Goal: Task Accomplishment & Management: Use online tool/utility

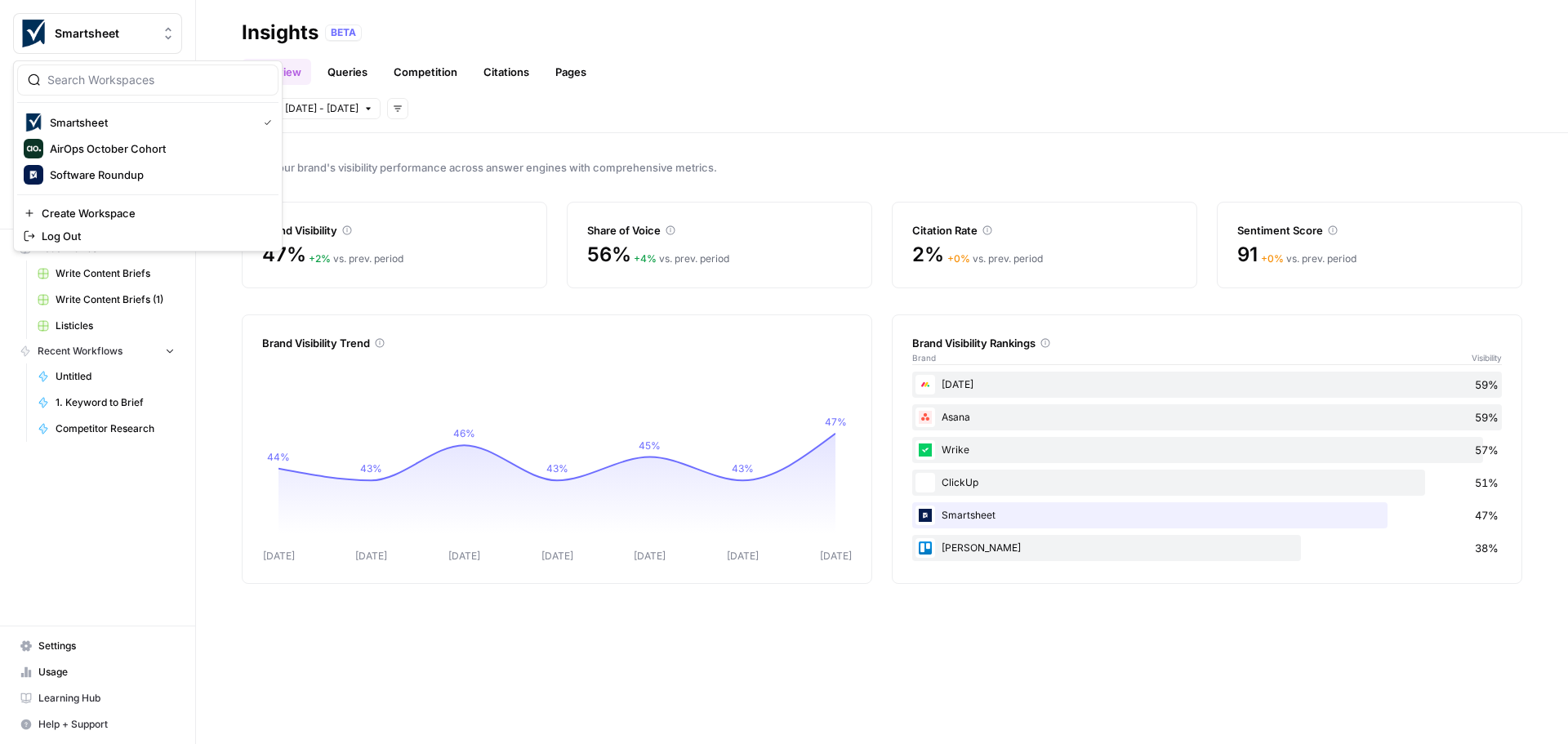
click at [164, 36] on icon "Workspace: Smartsheet" at bounding box center [169, 33] width 17 height 17
click at [141, 156] on span "AirOps October Cohort" at bounding box center [158, 148] width 215 height 17
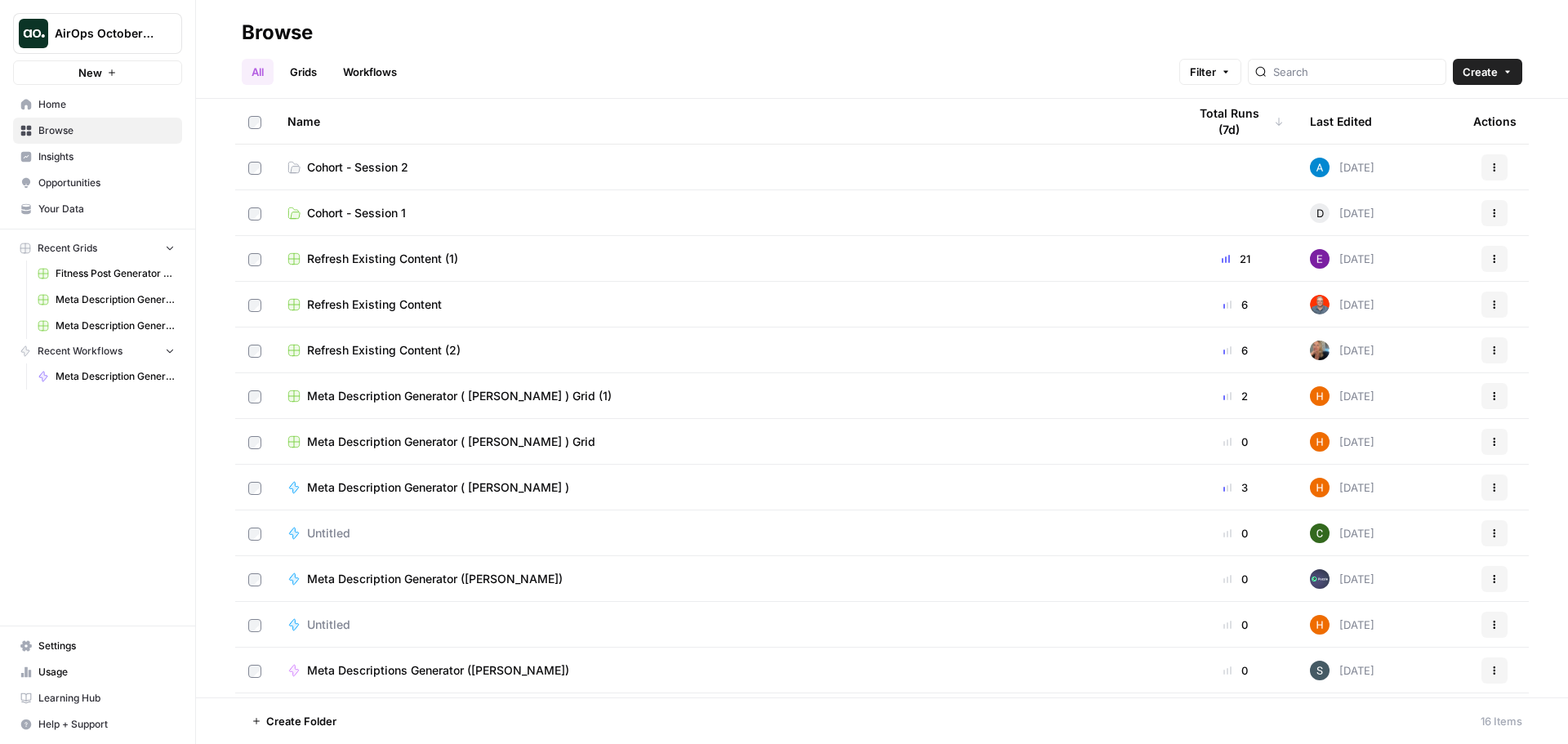
click at [53, 211] on span "Your Data" at bounding box center [106, 209] width 136 height 15
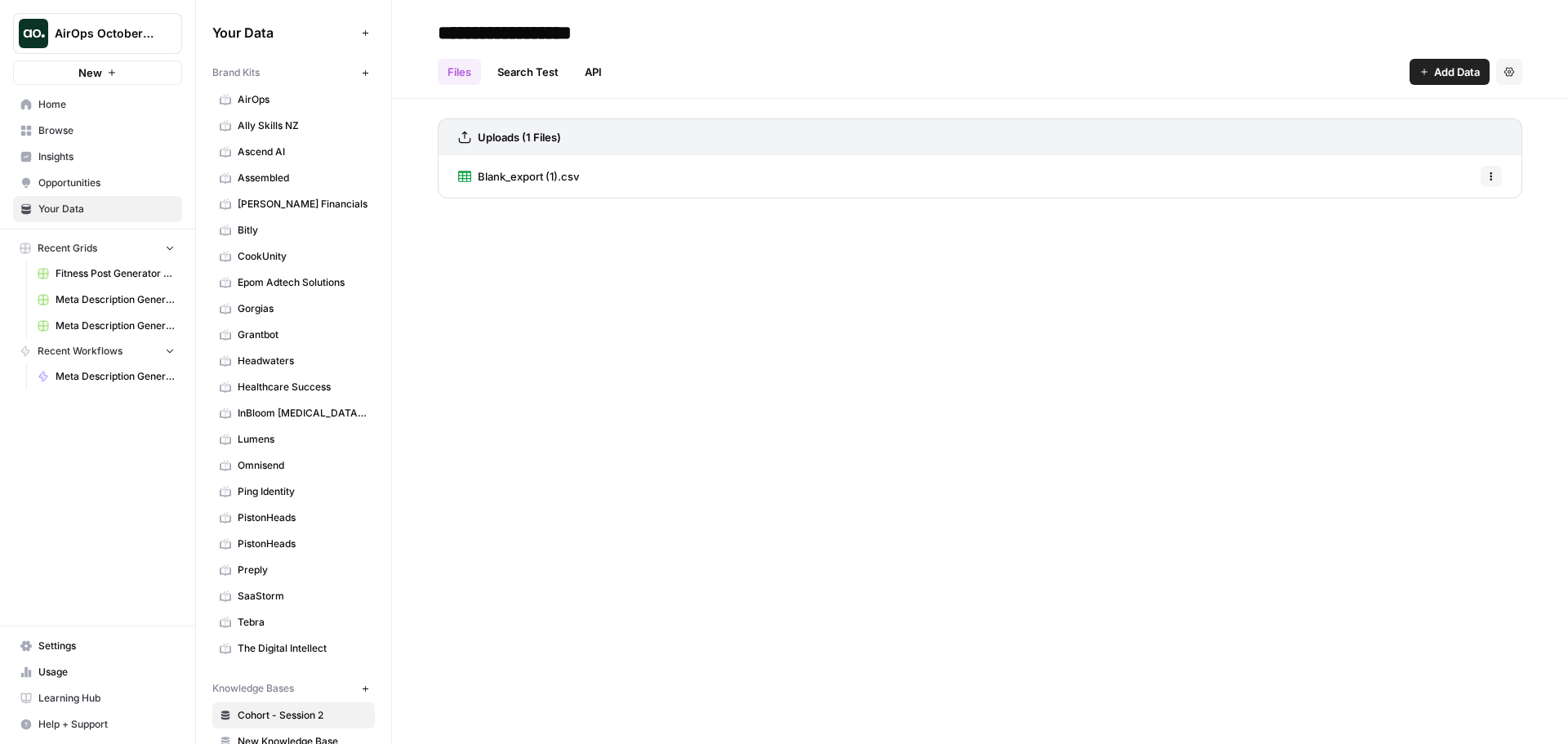
click at [699, 472] on div "**********" at bounding box center [980, 372] width 1176 height 744
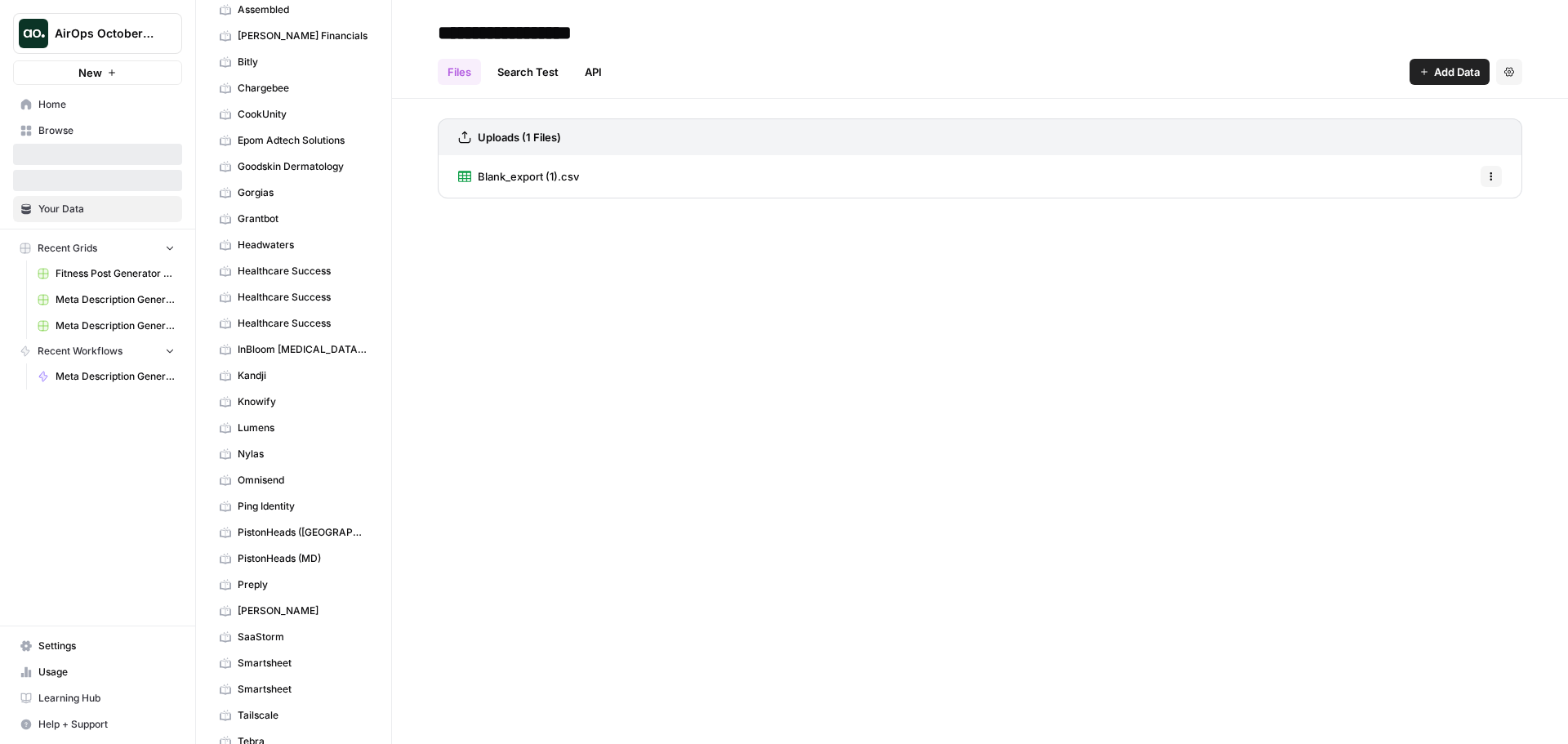
scroll to position [326, 0]
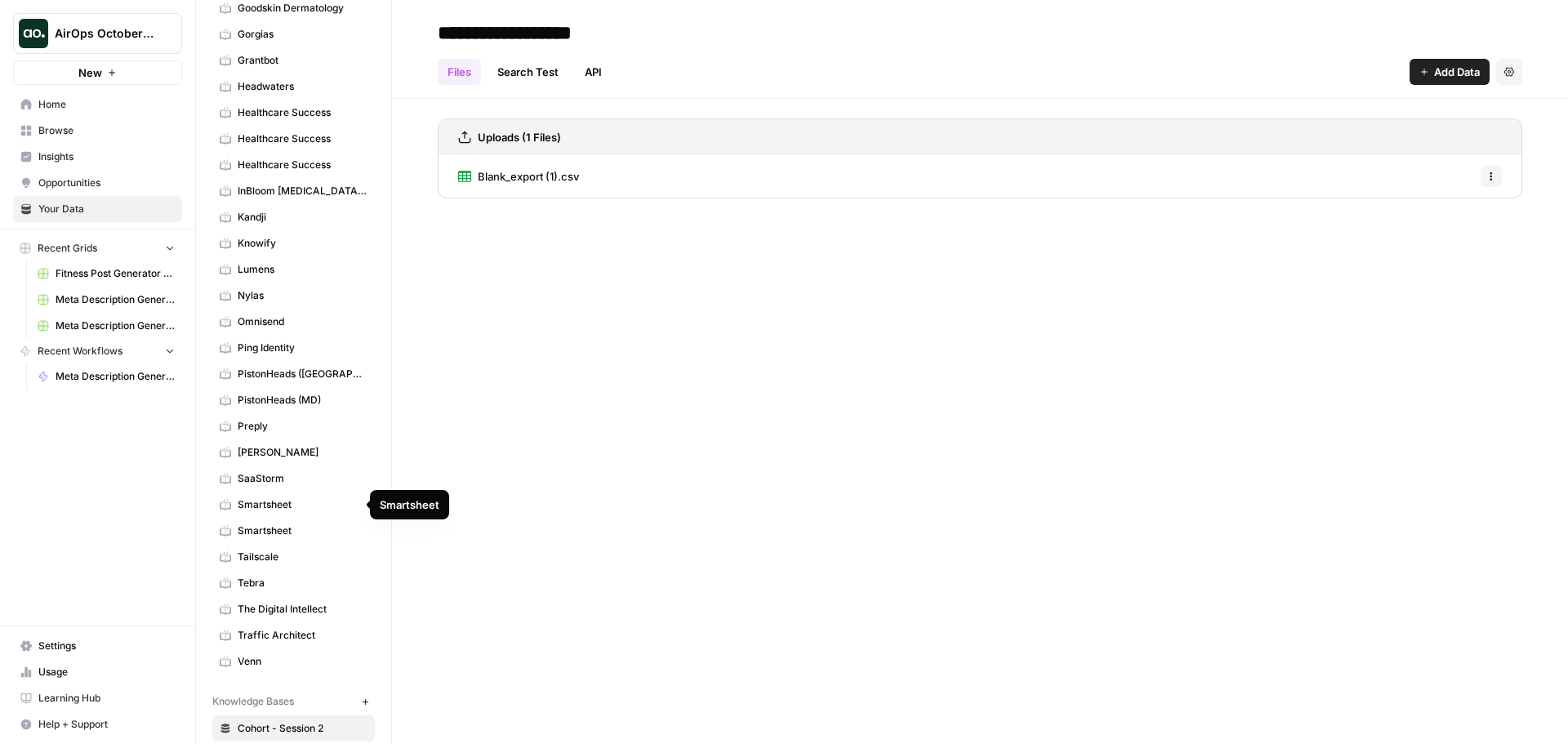
click at [286, 507] on span "Smartsheet" at bounding box center [303, 505] width 130 height 15
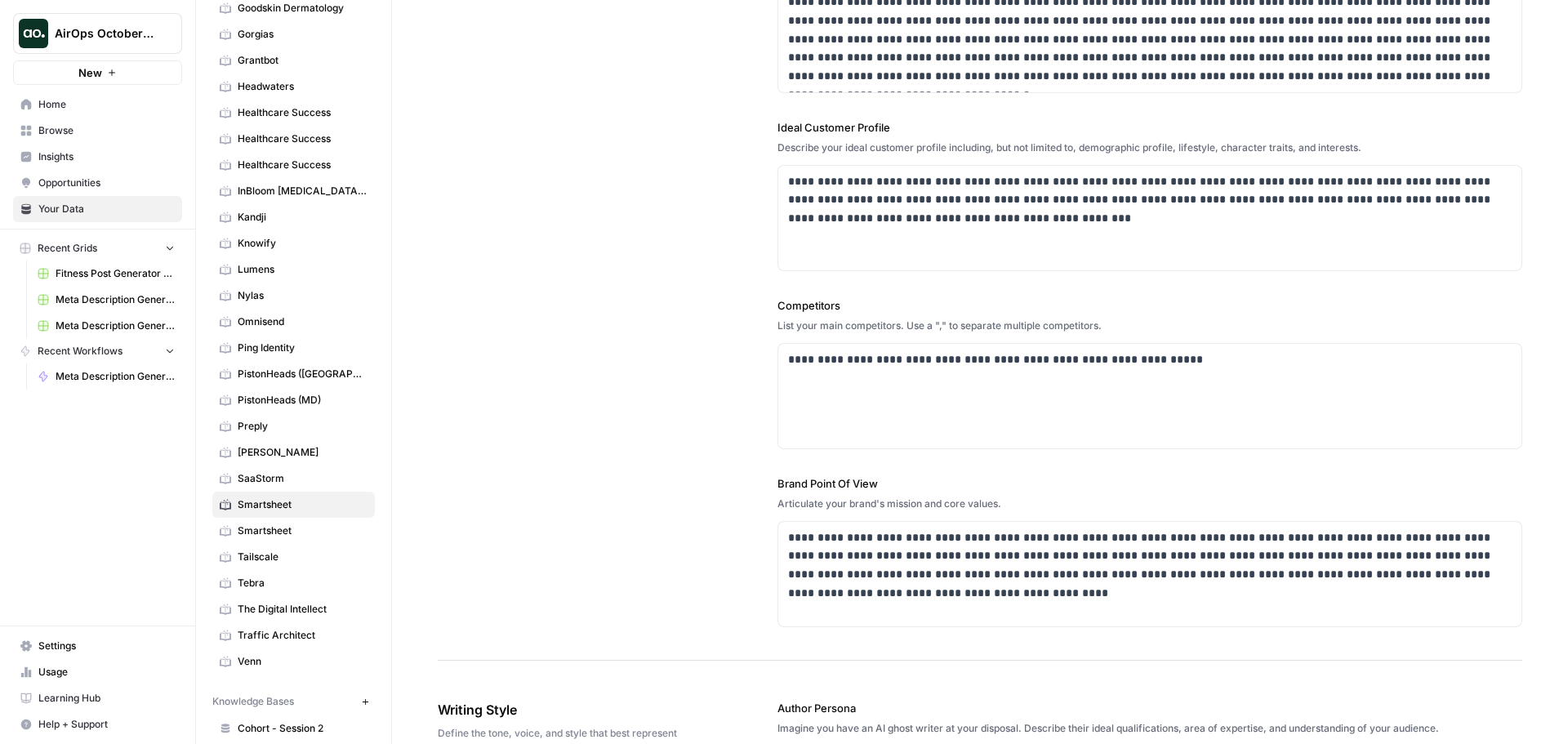
scroll to position [490, 0]
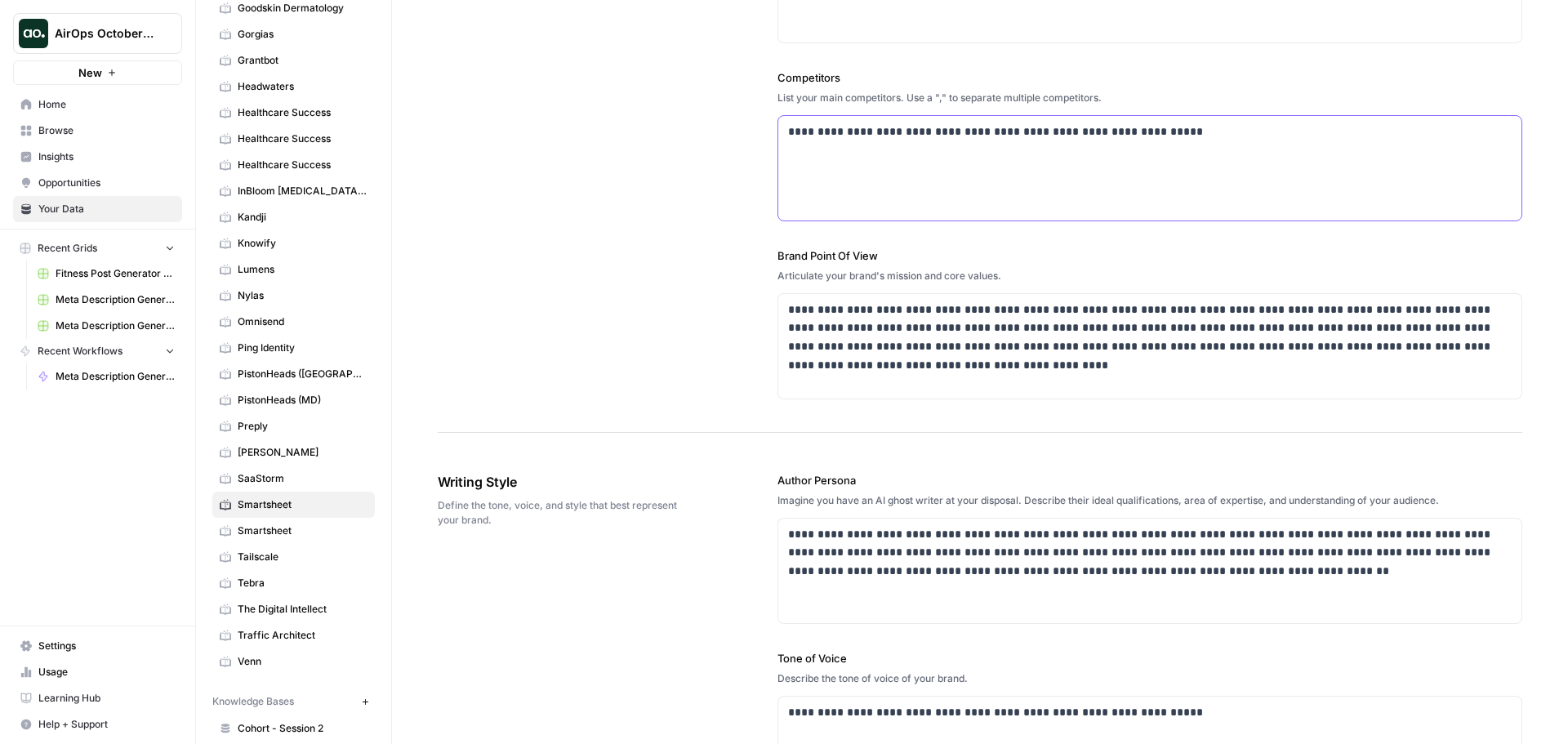
click at [1165, 137] on p "**********" at bounding box center [1145, 132] width 714 height 19
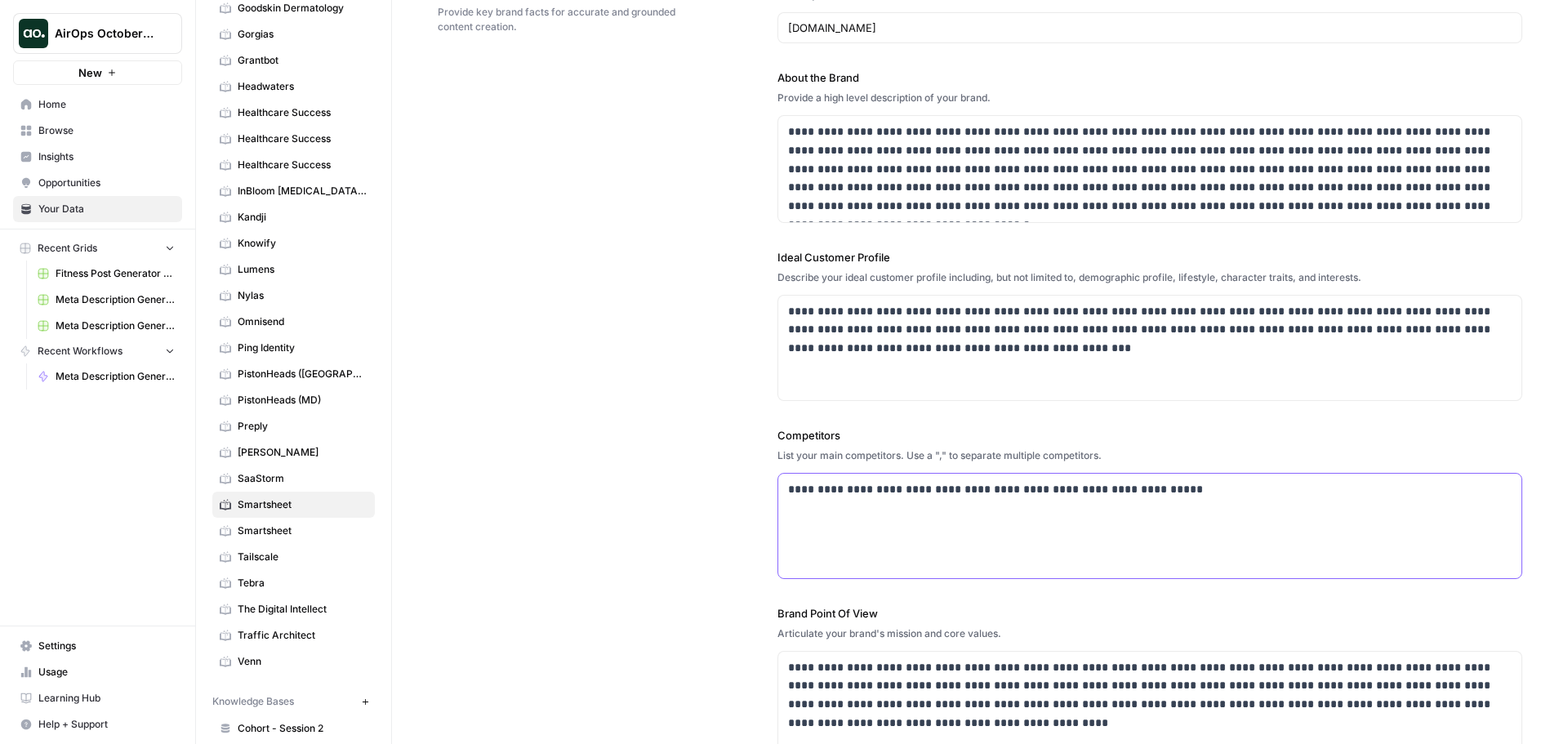
scroll to position [0, 0]
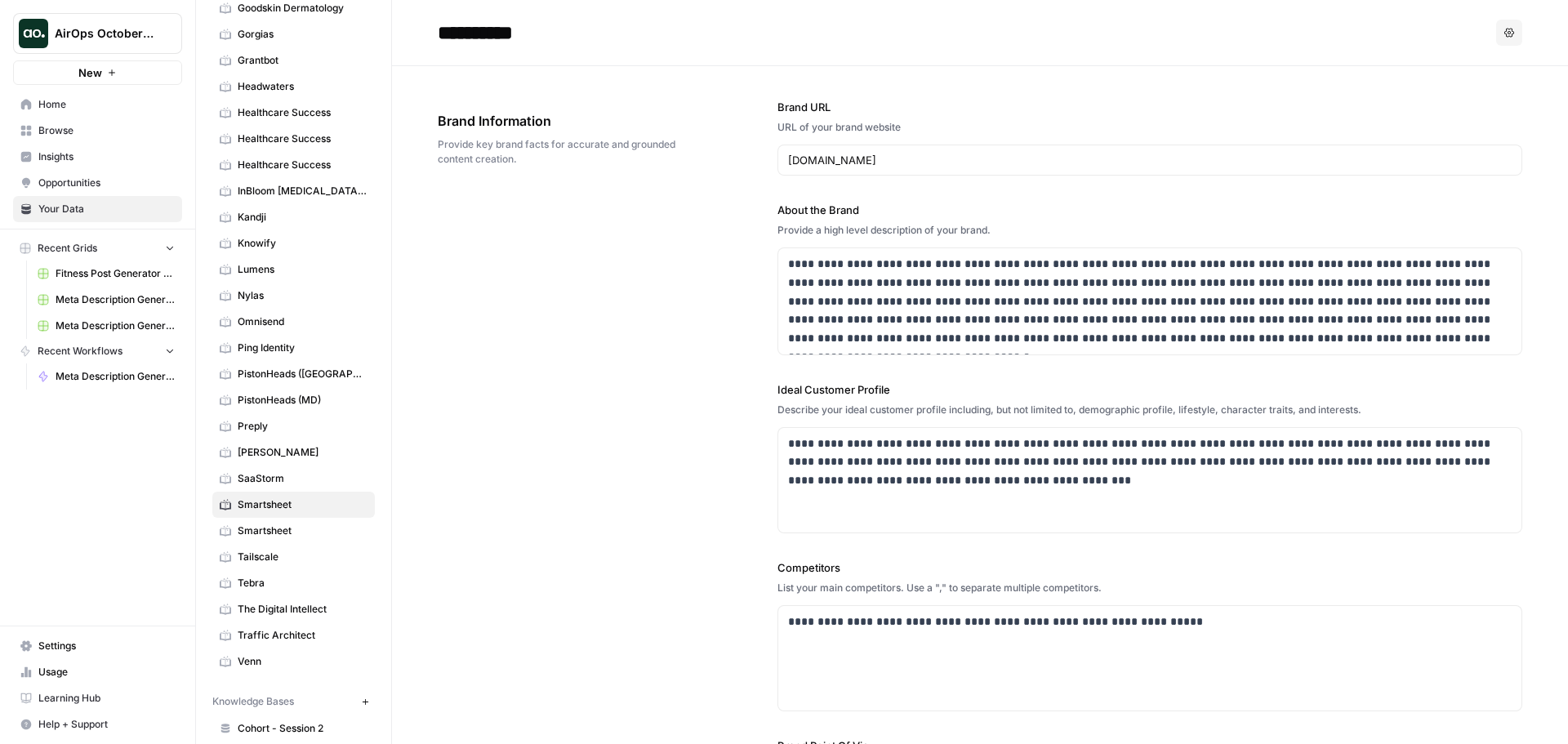
click at [1505, 34] on icon "button" at bounding box center [1510, 33] width 10 height 10
click at [597, 480] on div "**********" at bounding box center [981, 494] width 1085 height 857
click at [264, 529] on span "Smartsheet" at bounding box center [303, 530] width 130 height 15
click at [272, 506] on span "Smartsheet" at bounding box center [303, 505] width 130 height 15
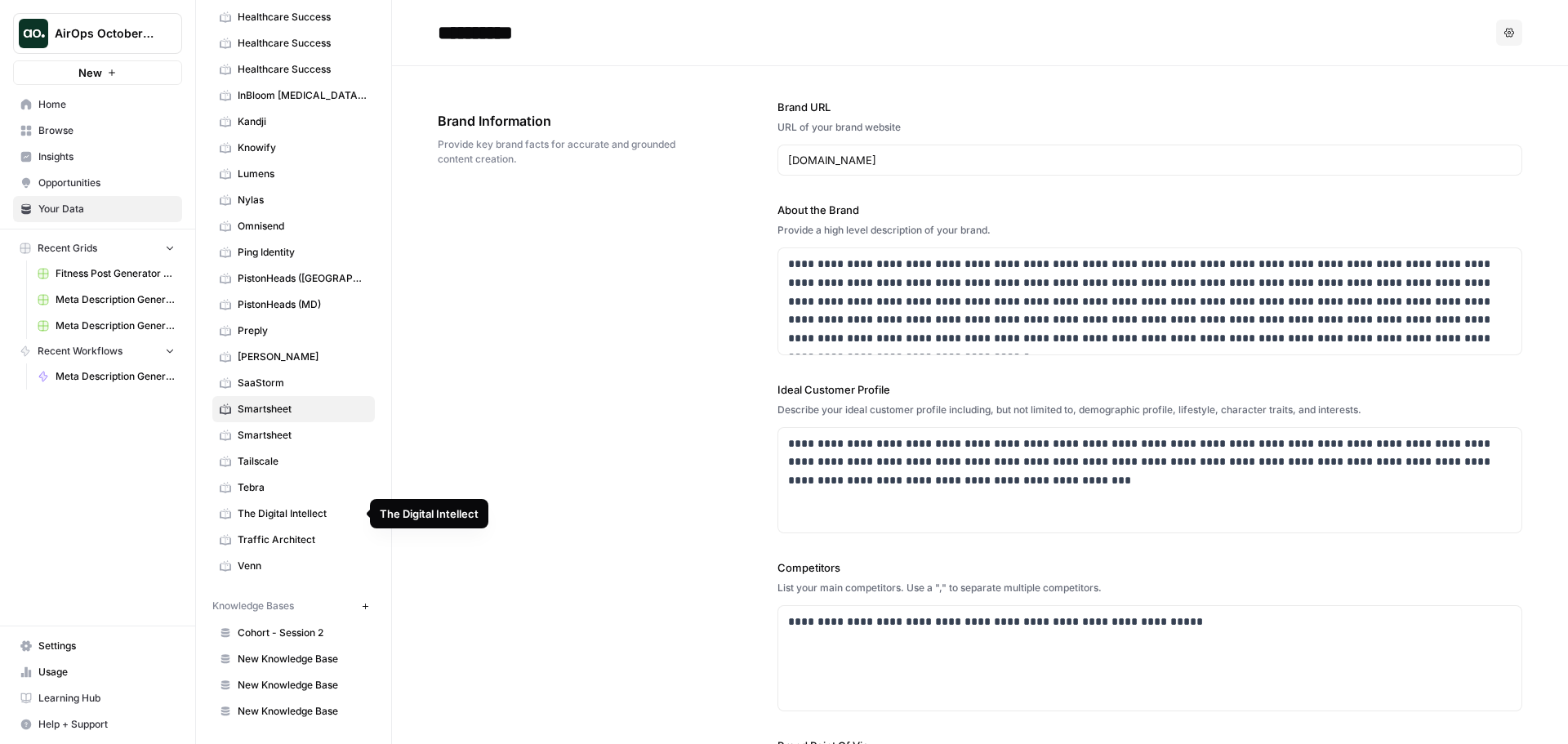
click at [553, 385] on div "**********" at bounding box center [981, 494] width 1085 height 857
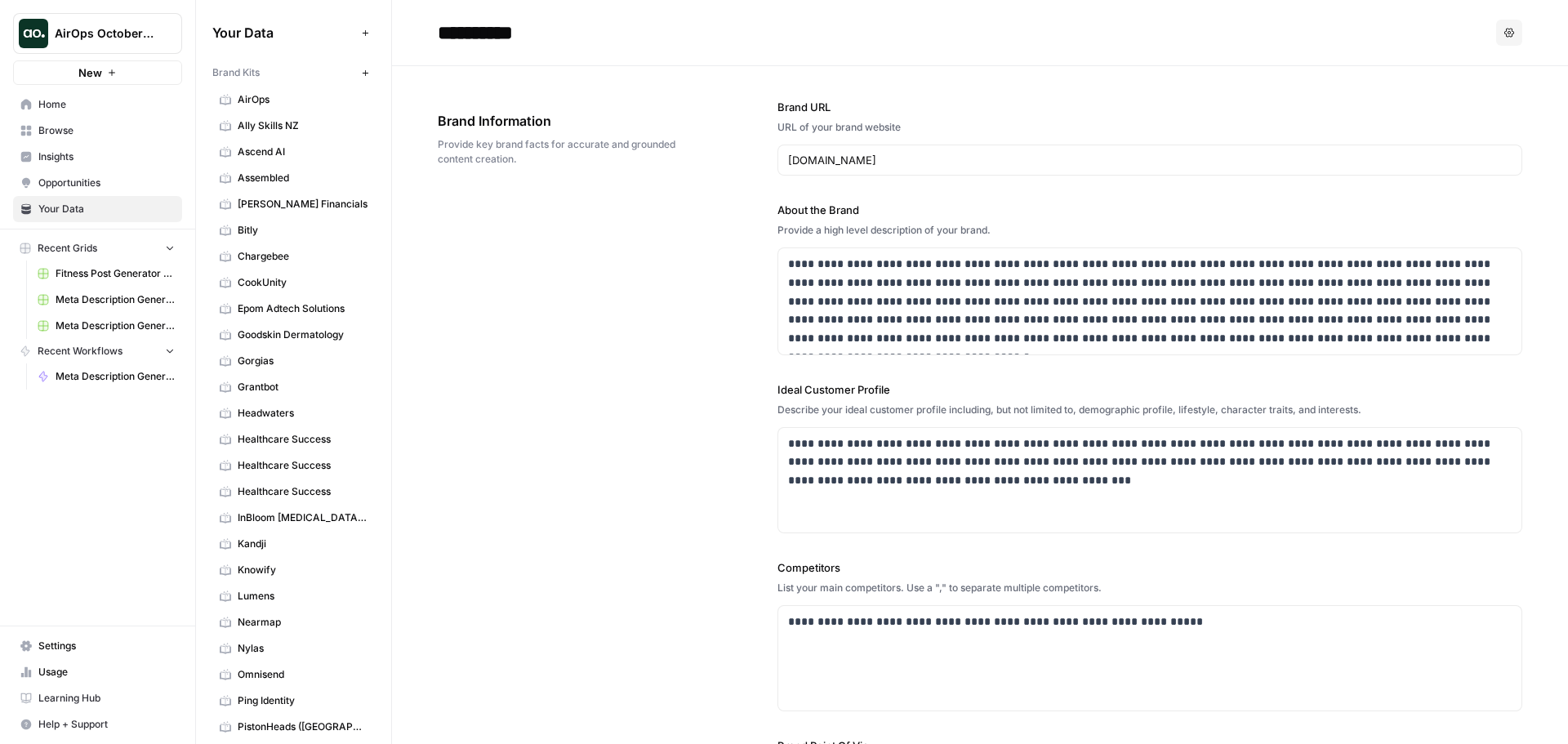
click at [1223, 182] on div "**********" at bounding box center [1150, 494] width 745 height 856
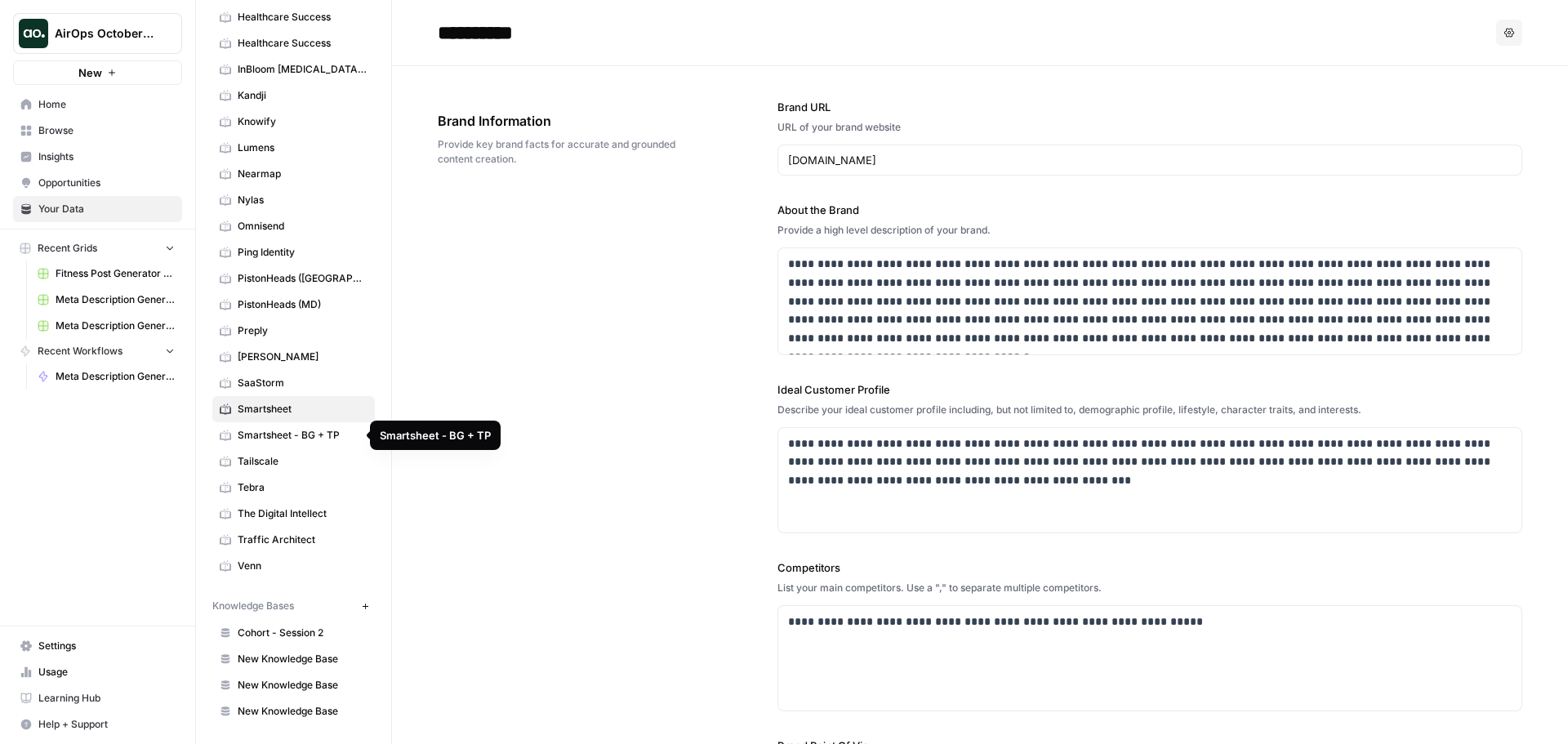
click at [320, 436] on span "Smartsheet - BG + TP" at bounding box center [303, 435] width 130 height 15
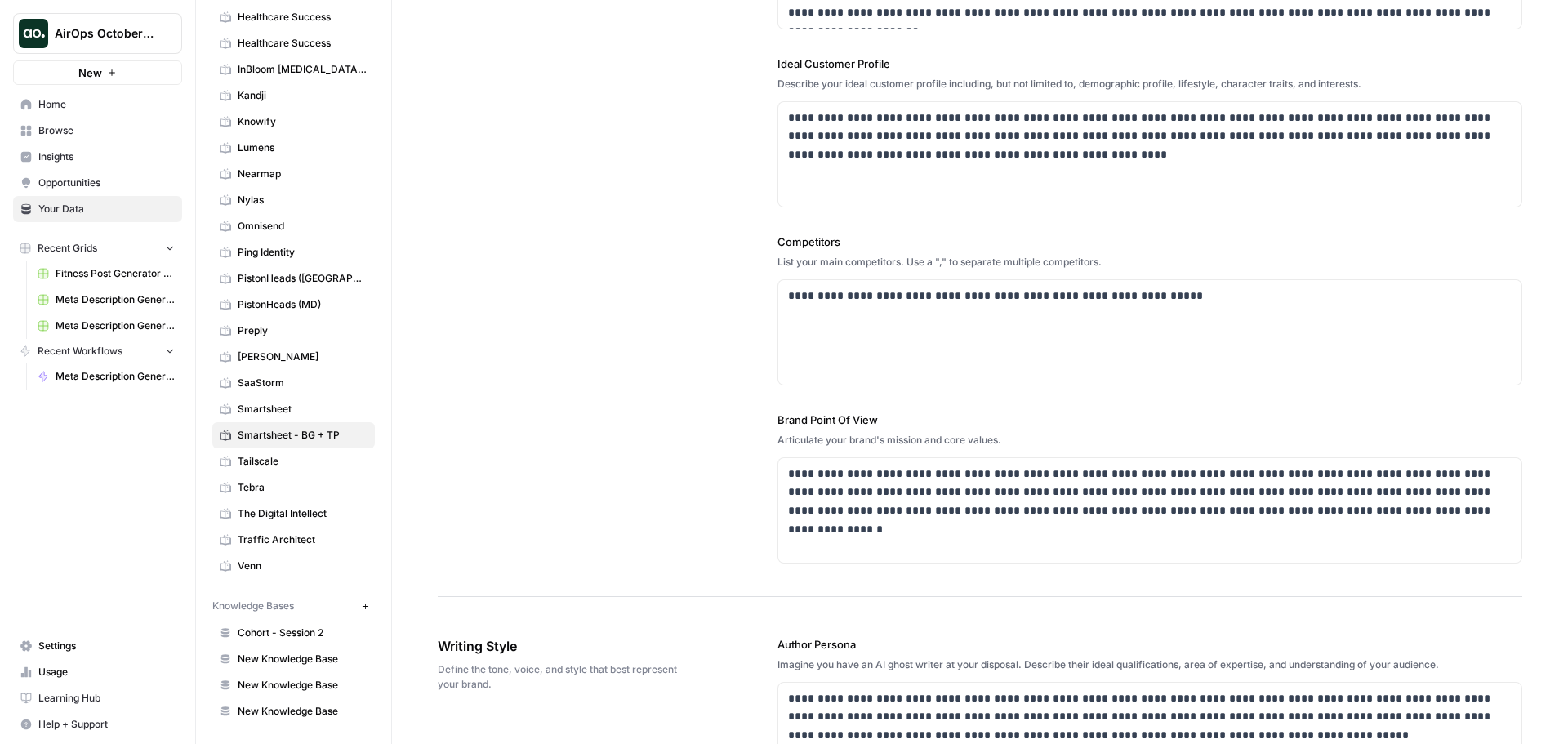
scroll to position [326, 0]
click at [1167, 293] on p "**********" at bounding box center [1145, 295] width 714 height 19
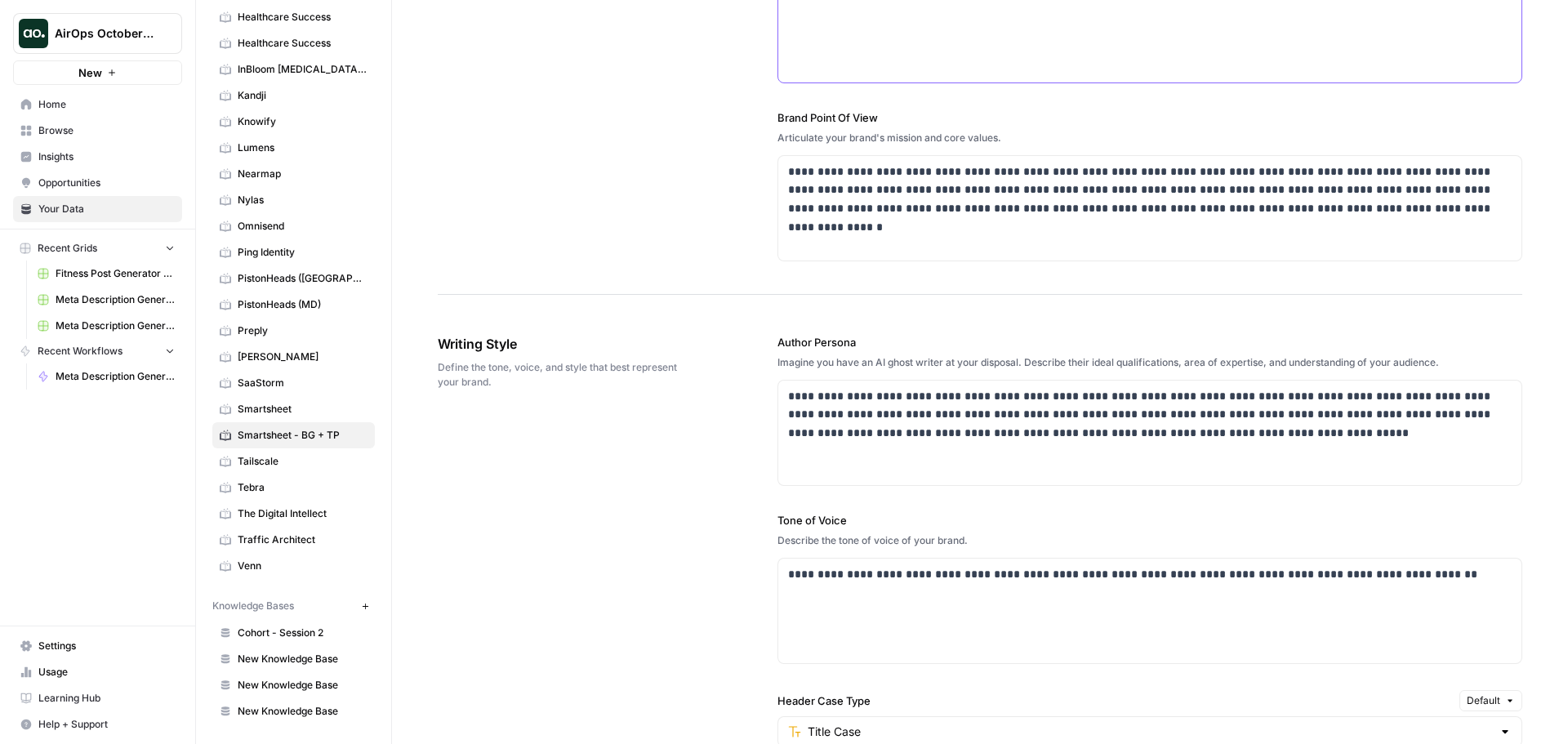
scroll to position [653, 0]
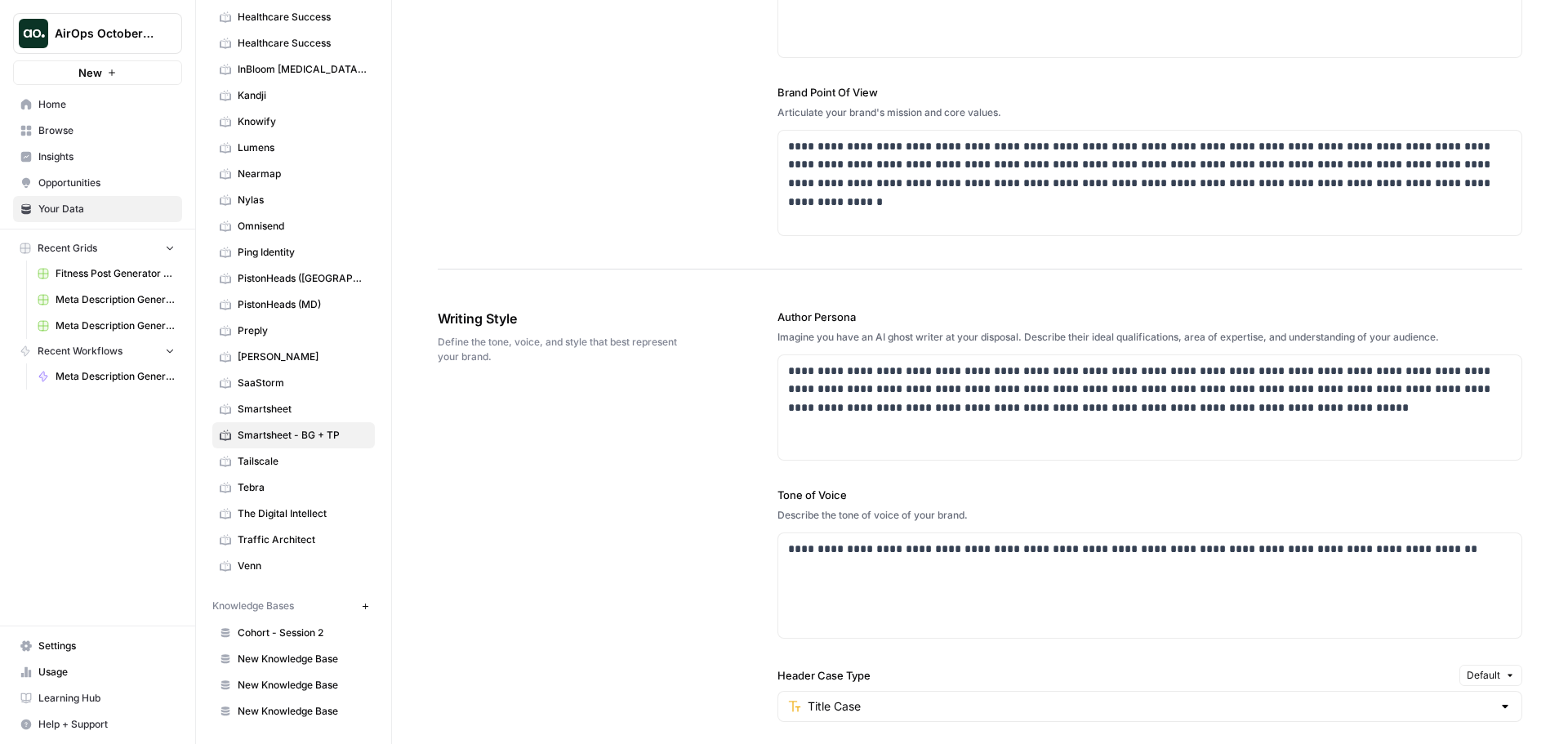
click at [1238, 475] on div "**********" at bounding box center [1150, 706] width 745 height 862
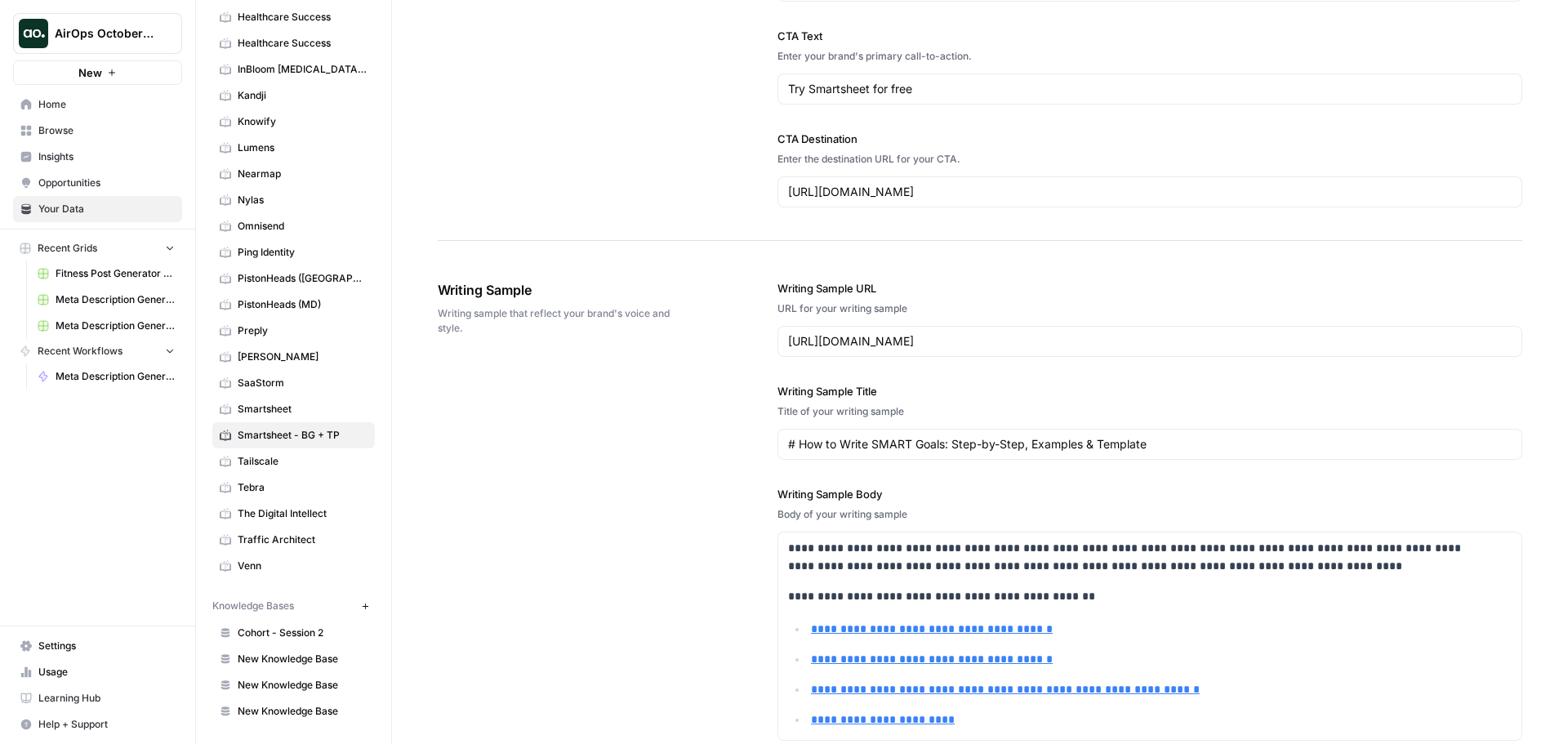
scroll to position [1632, 0]
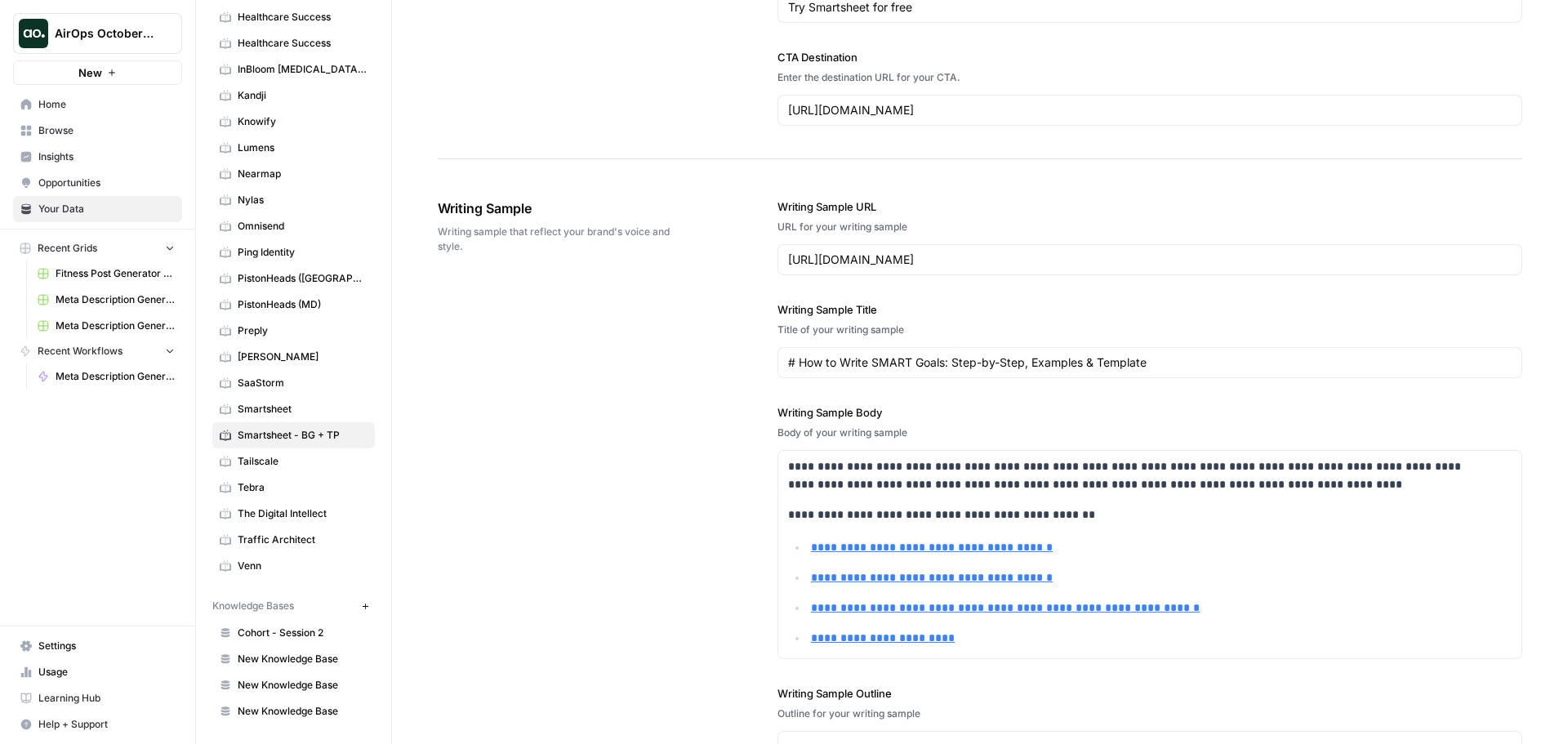
click at [628, 450] on div "**********" at bounding box center [981, 570] width 1085 height 807
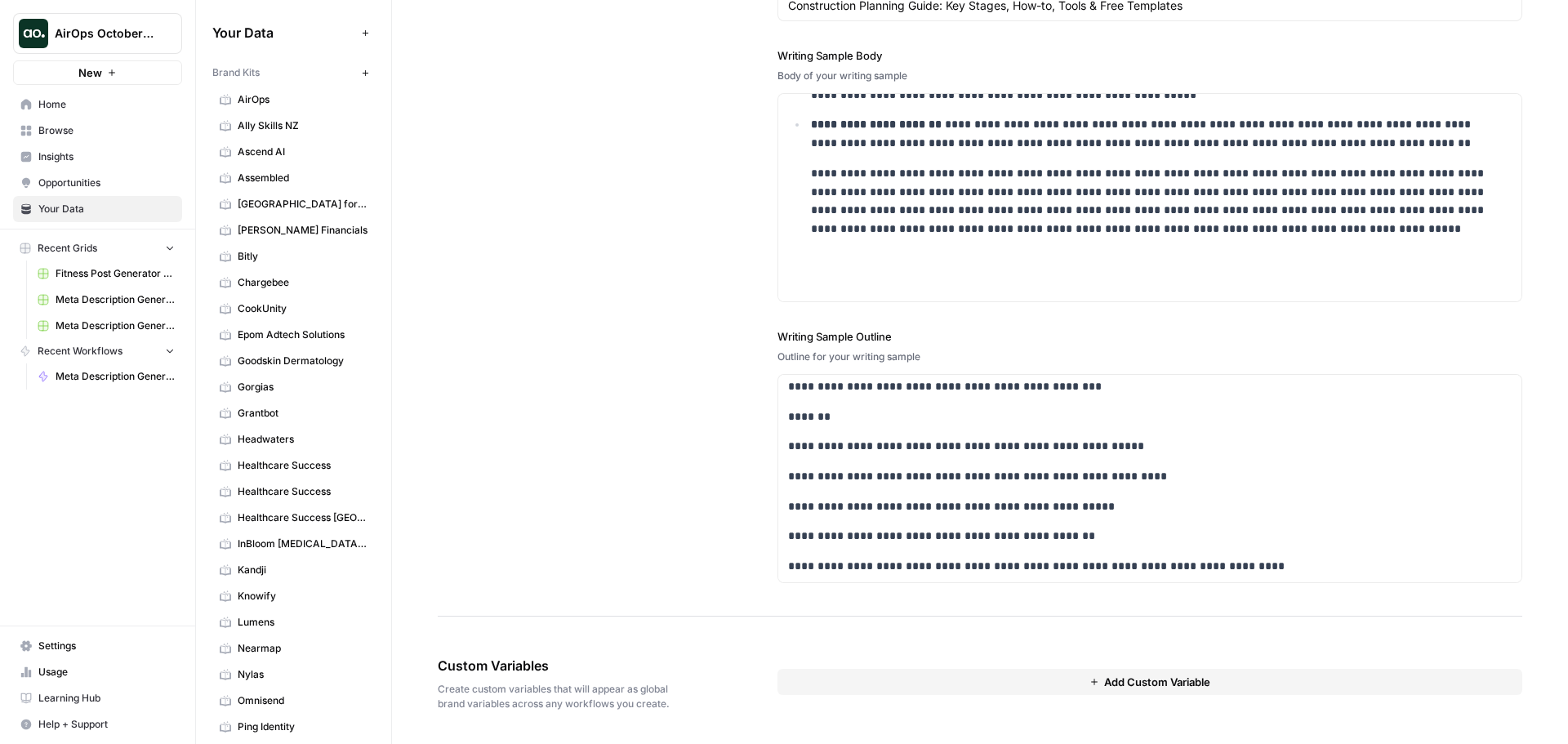
scroll to position [282, 0]
click at [59, 127] on span "Browse" at bounding box center [106, 131] width 136 height 15
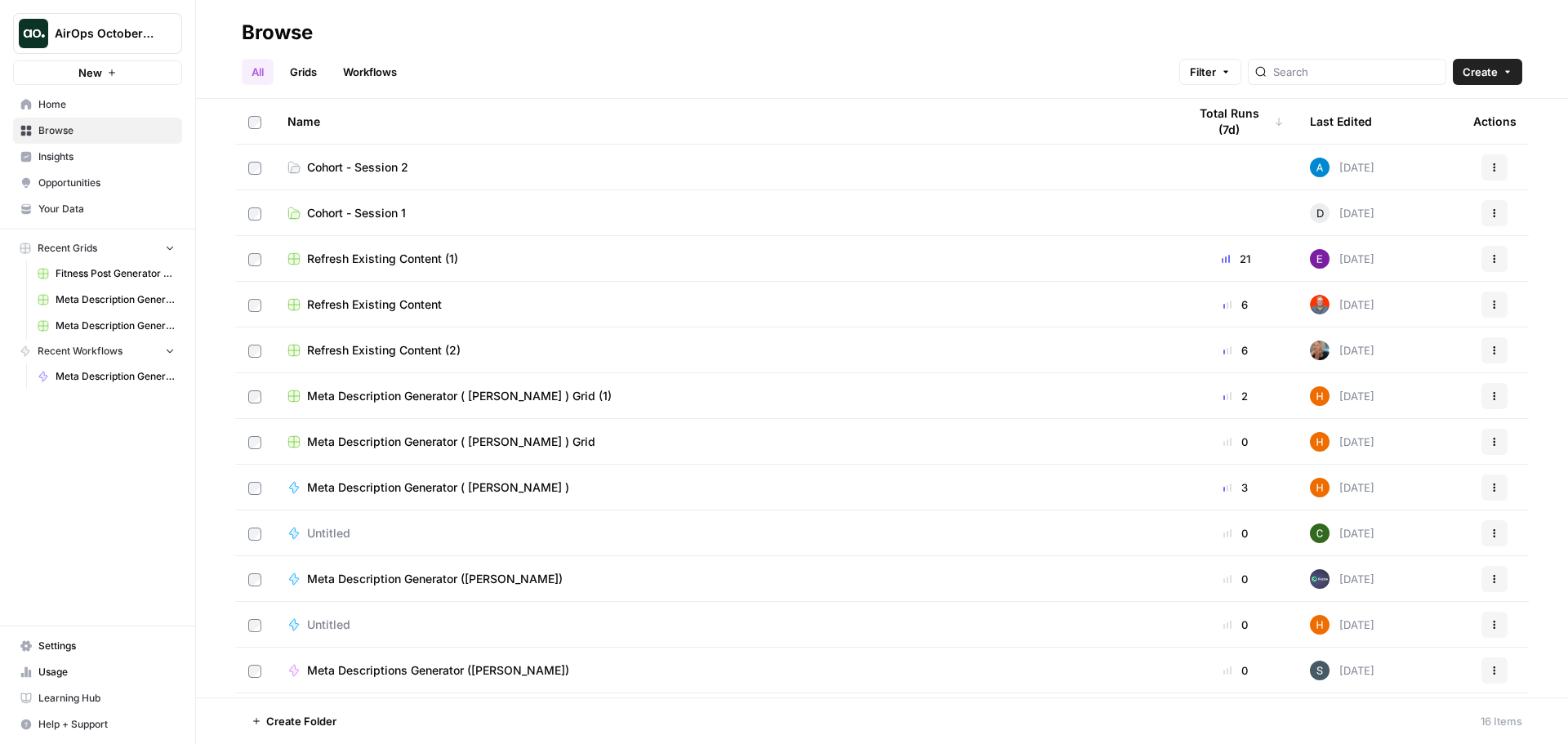
click at [408, 163] on span "Cohort - Session 2" at bounding box center [357, 168] width 101 height 17
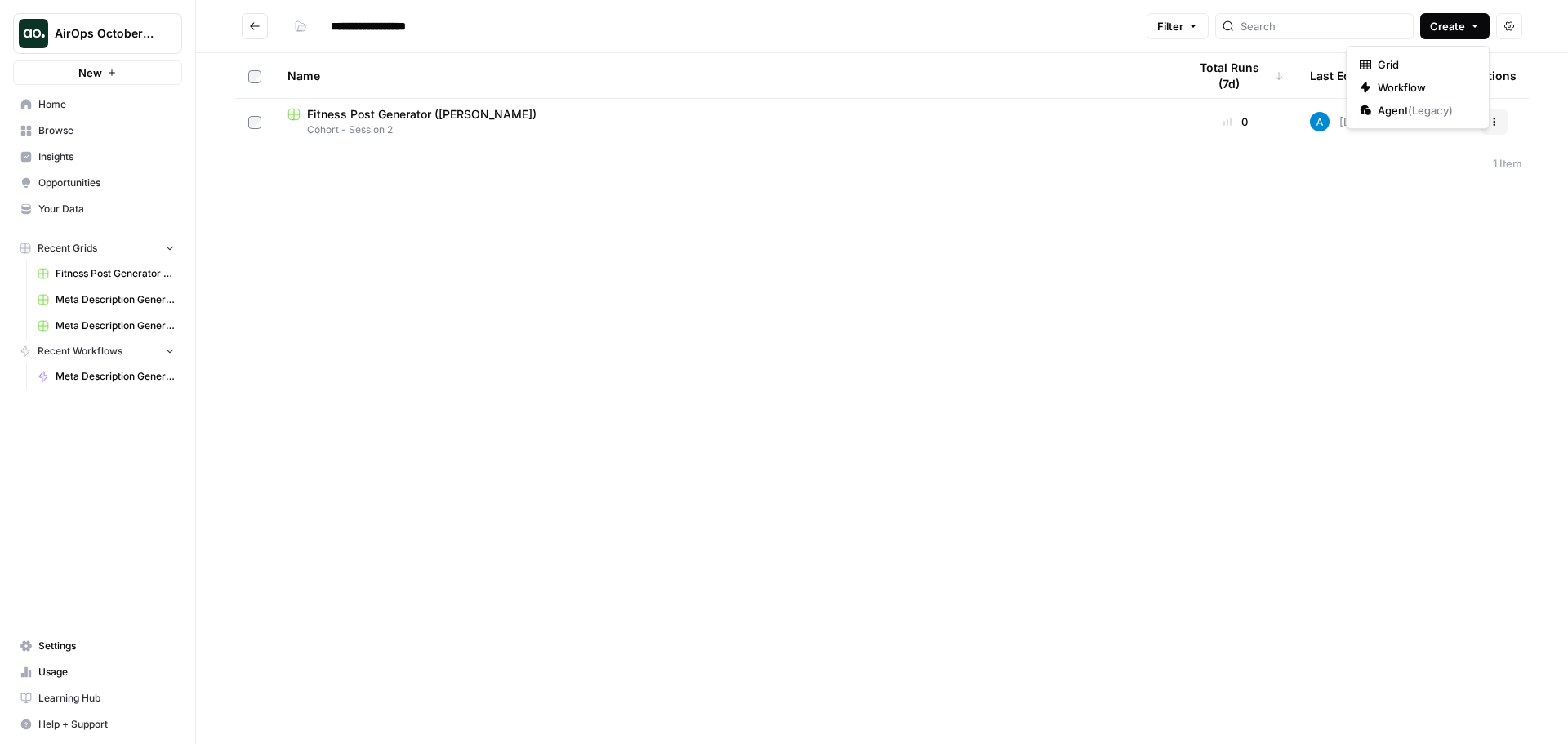
click at [1472, 23] on icon "button" at bounding box center [1475, 26] width 10 height 10
click at [1389, 66] on span "Grid" at bounding box center [1424, 65] width 92 height 17
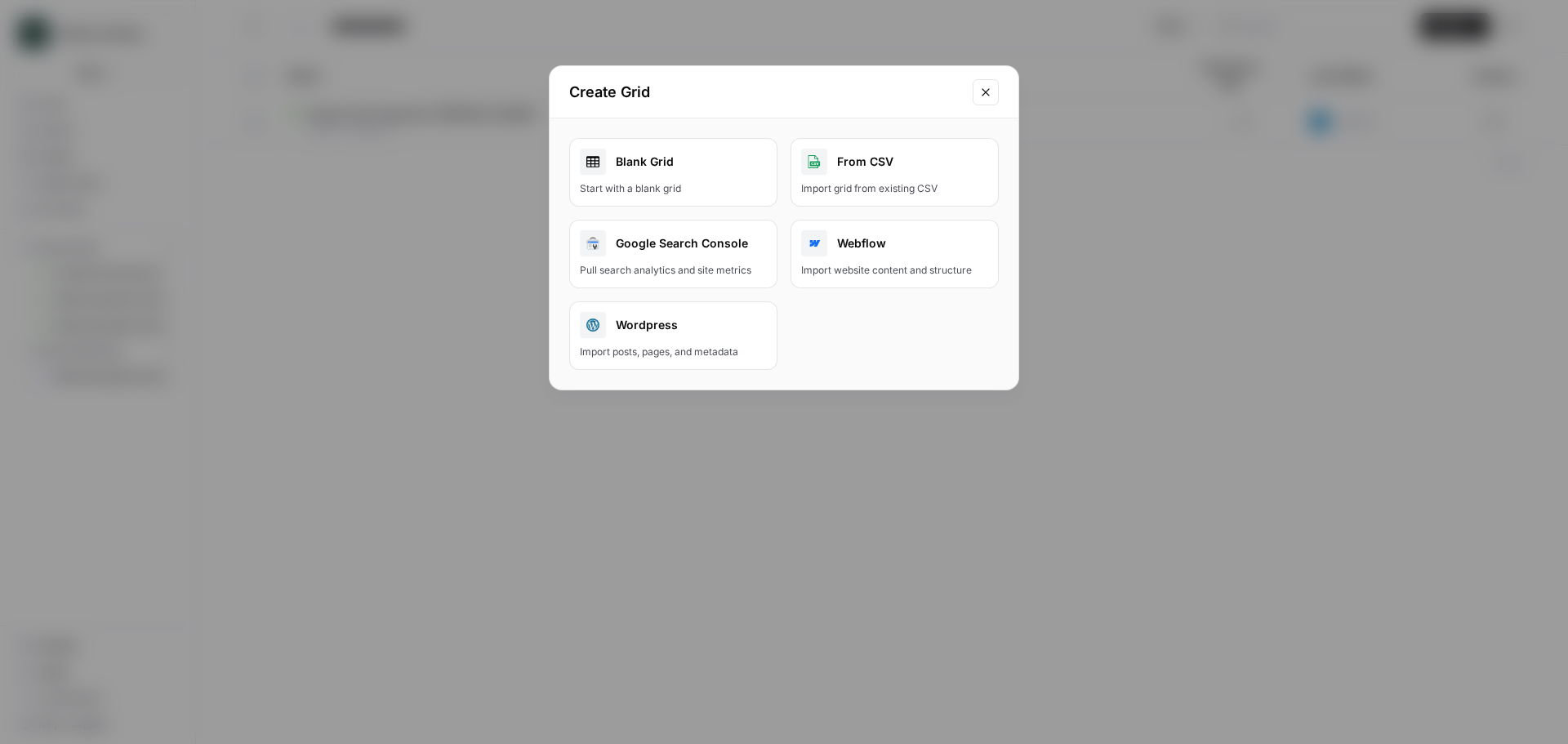
click at [664, 160] on div "Blank Grid" at bounding box center [673, 161] width 187 height 26
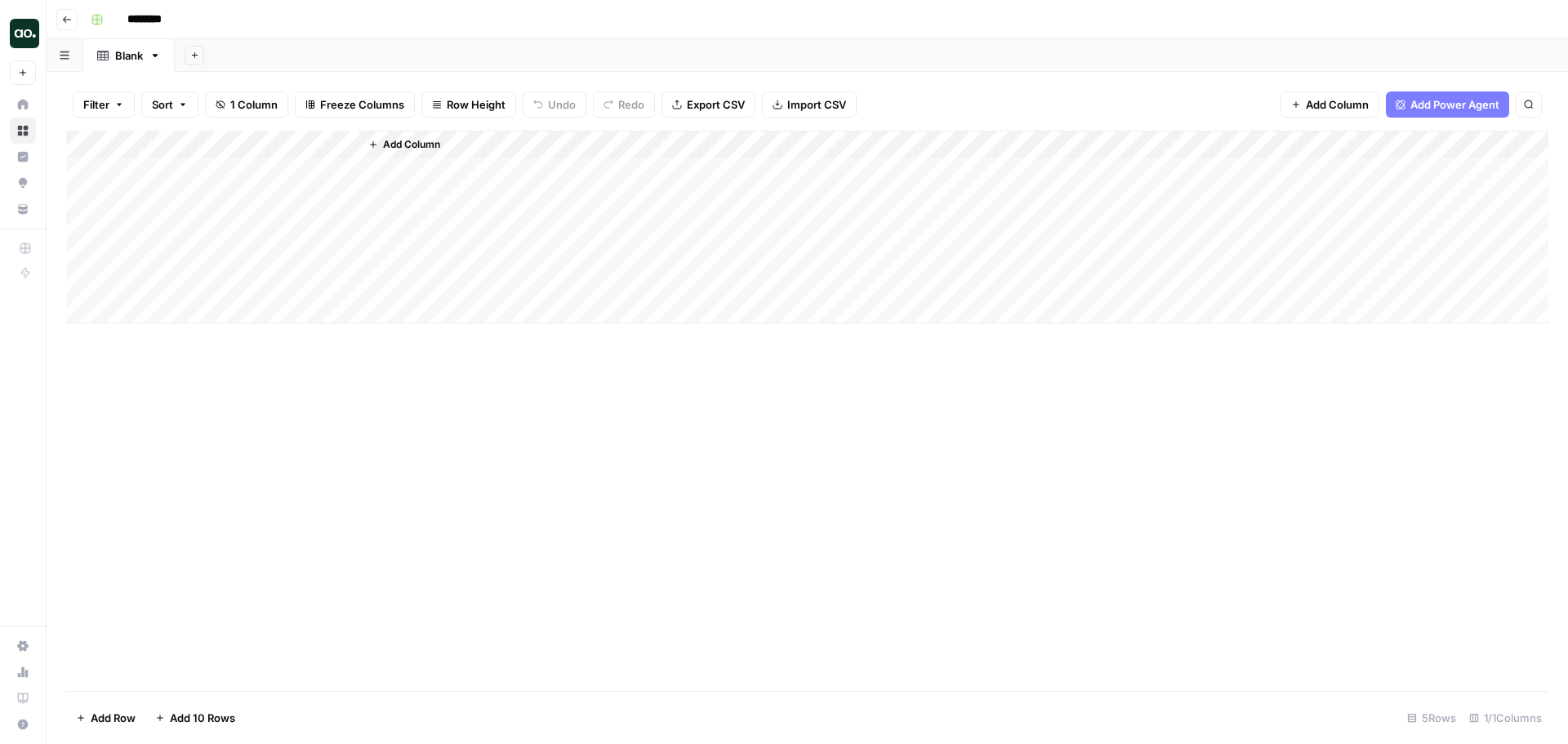
click at [811, 103] on span "Import CSV" at bounding box center [816, 104] width 58 height 17
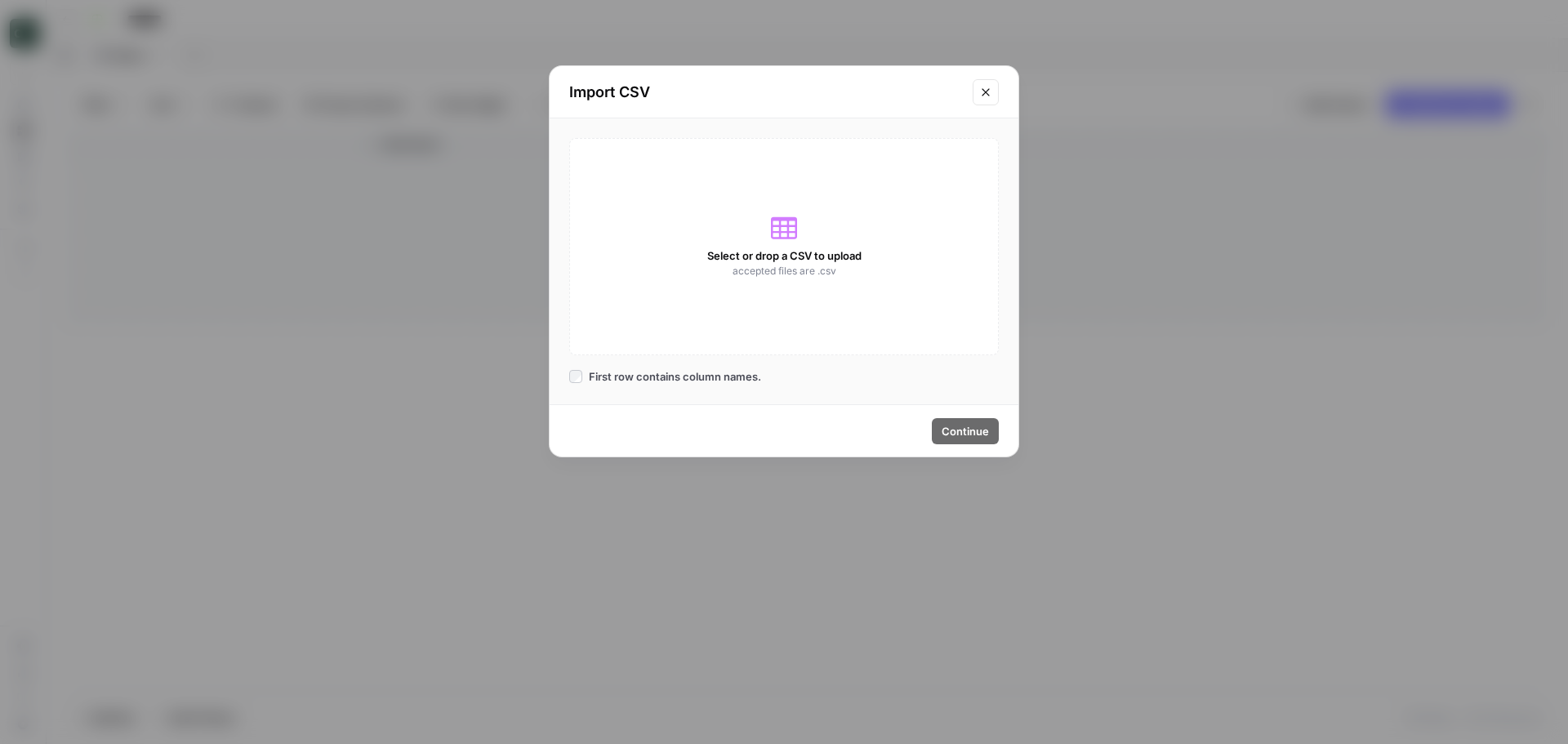
click at [814, 257] on span "Select or drop a CSV to upload" at bounding box center [784, 256] width 154 height 17
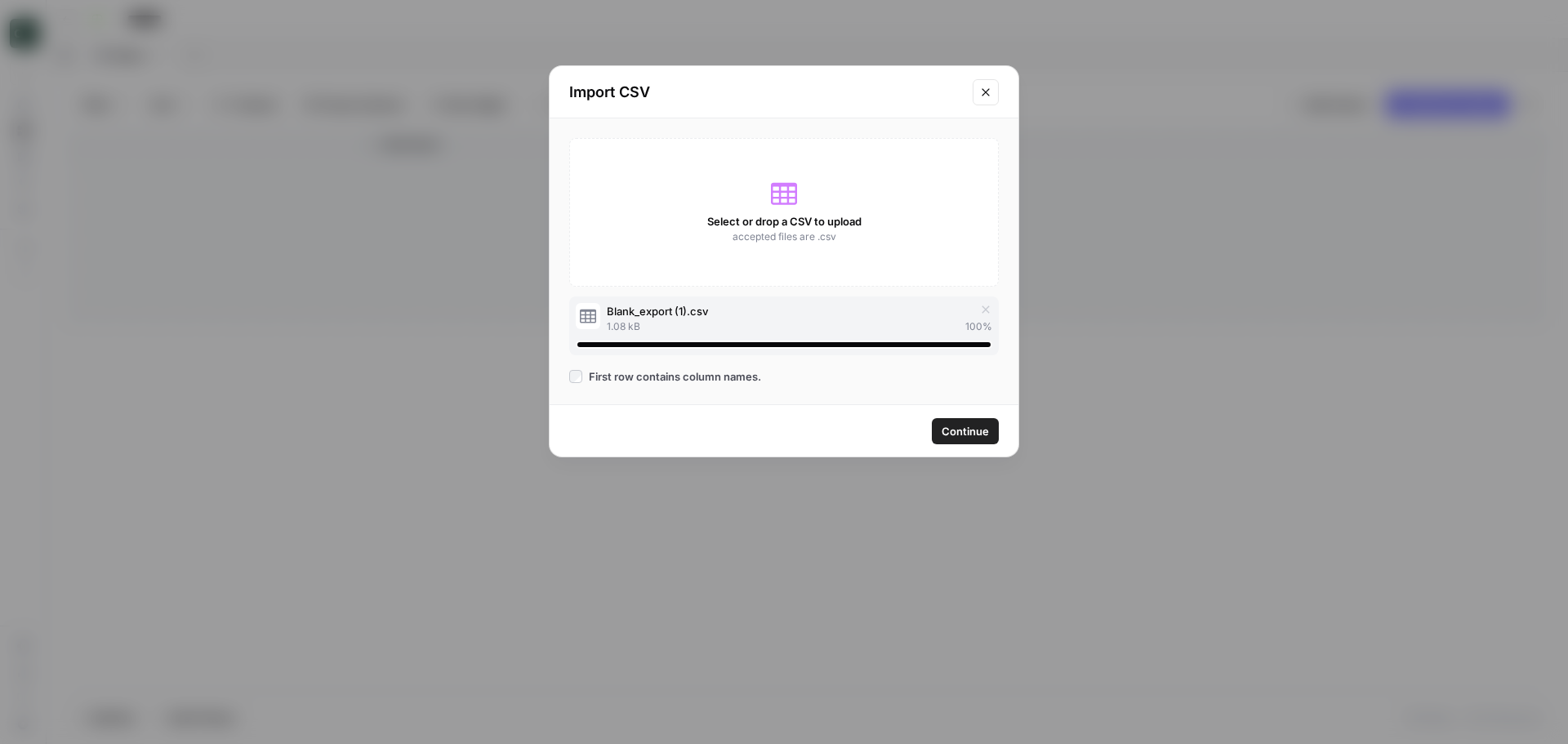
click at [955, 430] on span "Continue" at bounding box center [965, 431] width 48 height 17
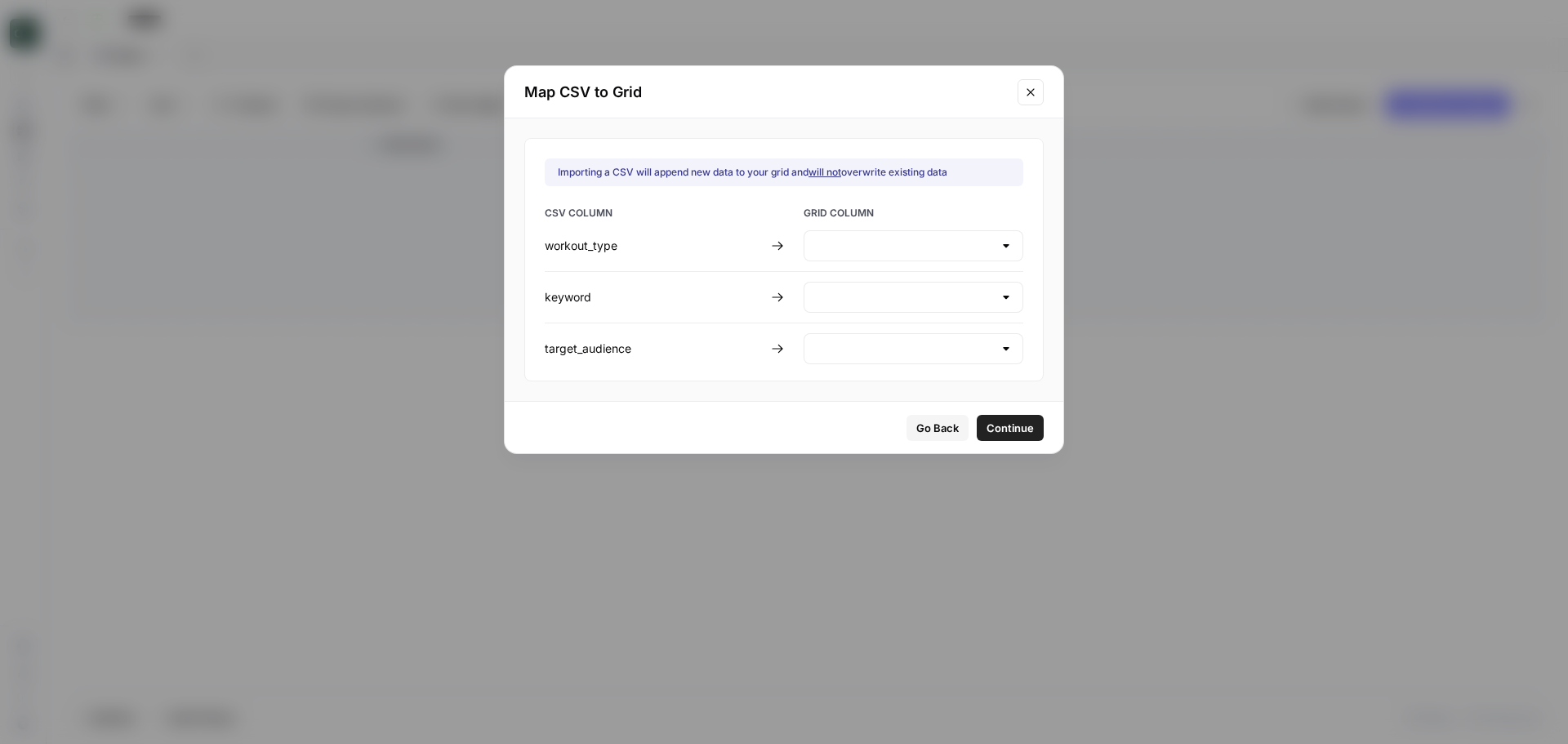
type input "Create new column"
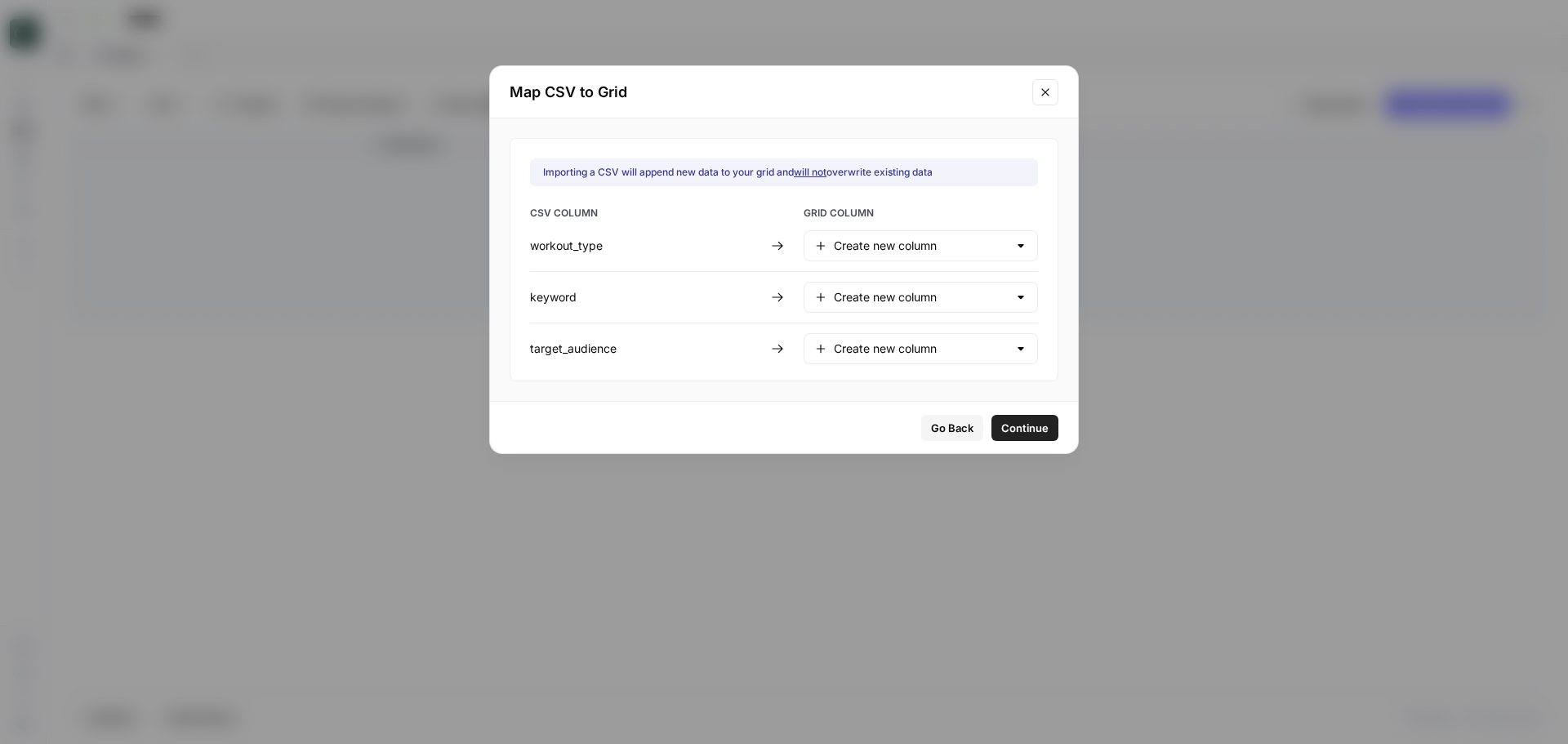
click at [1014, 249] on div at bounding box center [1021, 246] width 13 height 17
type input "Create new column"
click at [1032, 208] on div "Importing a CSV will append new data to your grid and will not overwrite existi…" at bounding box center [784, 259] width 549 height 244
click at [1016, 429] on span "Continue" at bounding box center [1025, 428] width 48 height 17
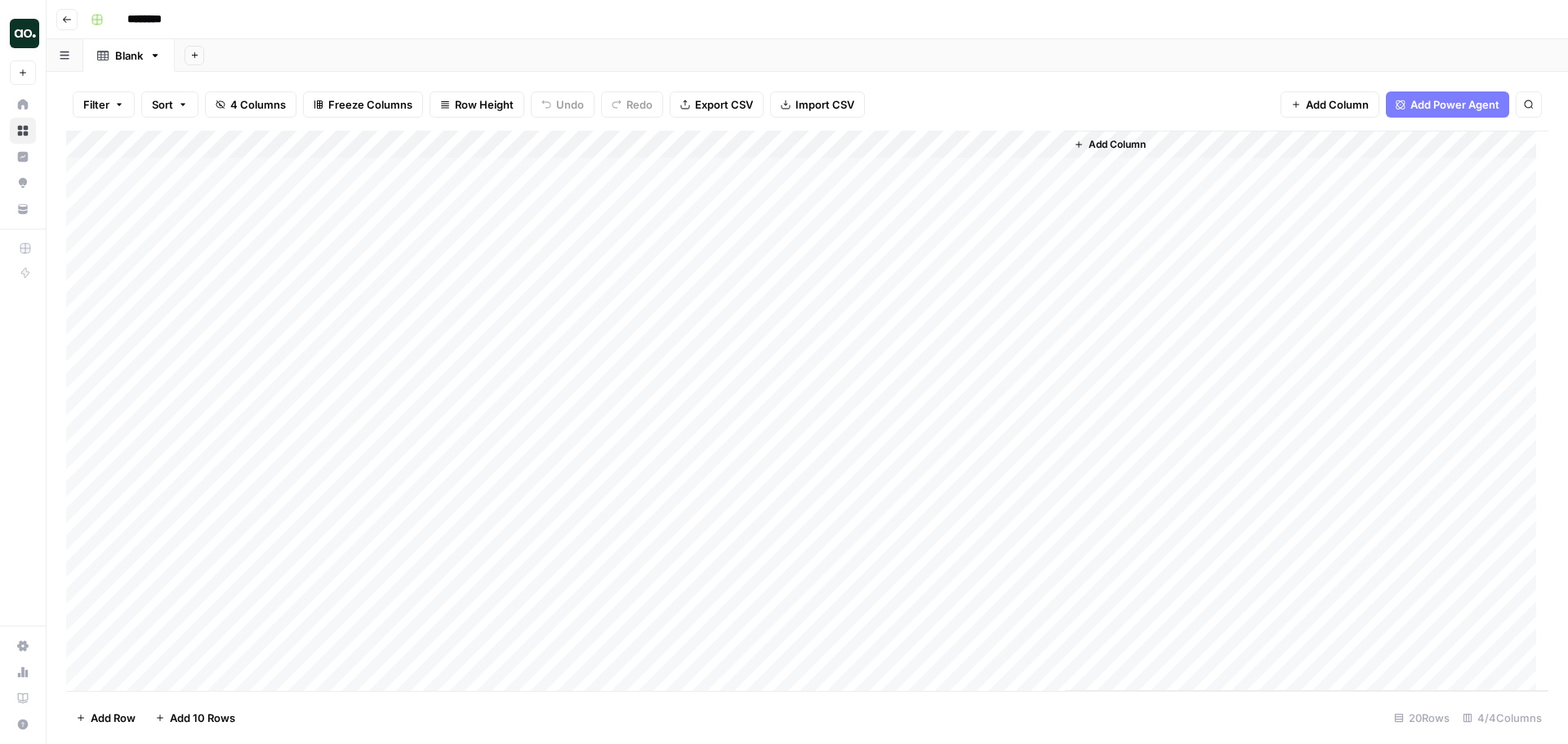
click at [84, 280] on div "Add Column" at bounding box center [807, 410] width 1482 height 560
click at [83, 253] on div "Add Column" at bounding box center [807, 410] width 1482 height 560
click at [86, 226] on div "Add Column" at bounding box center [807, 410] width 1482 height 560
click at [85, 197] on div "Add Column" at bounding box center [807, 410] width 1482 height 560
click at [85, 172] on div "Add Column" at bounding box center [807, 410] width 1482 height 560
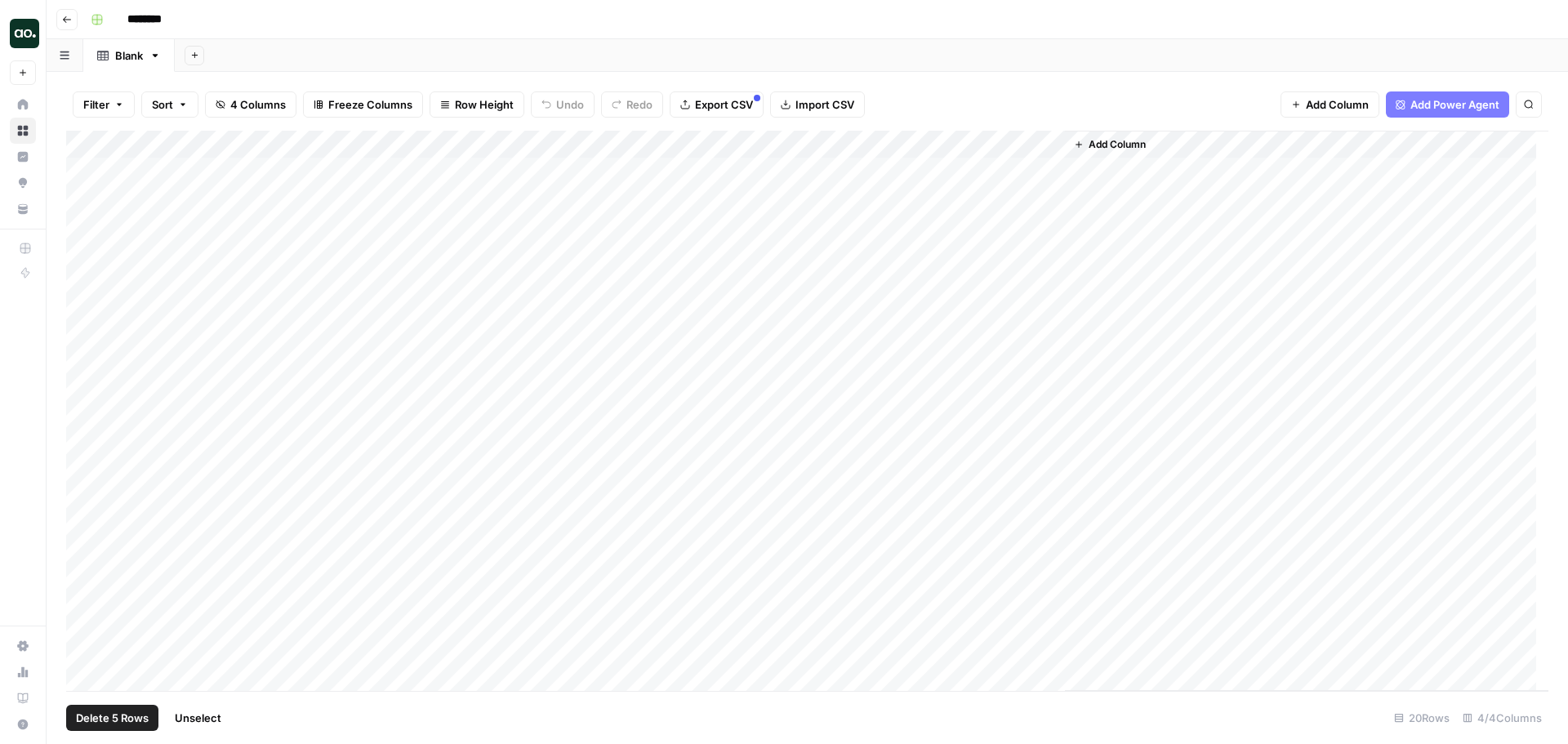
click at [109, 718] on span "Delete 5 Rows" at bounding box center [112, 717] width 73 height 17
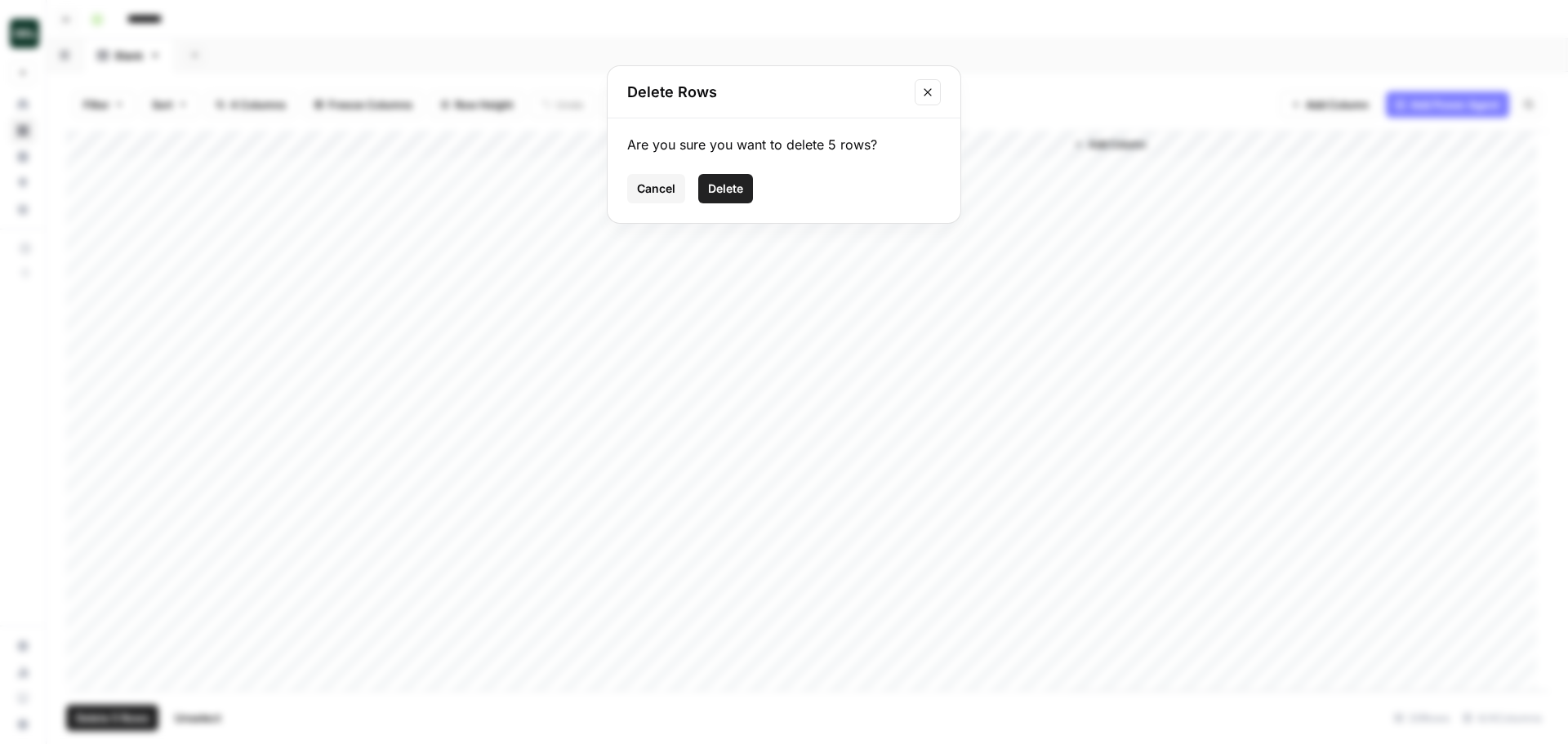
click at [729, 185] on span "Delete" at bounding box center [725, 189] width 35 height 17
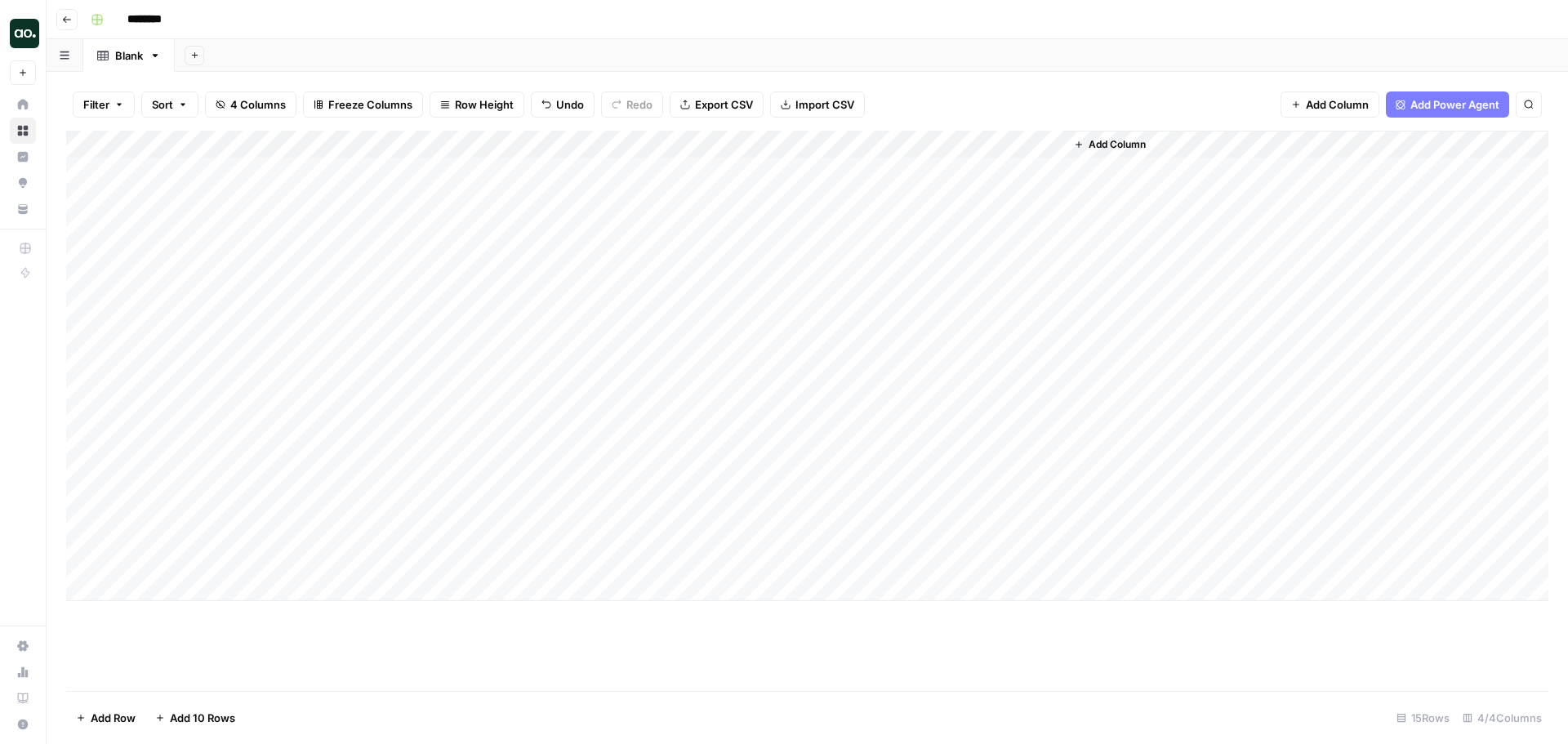
click at [260, 140] on div "Add Column" at bounding box center [807, 366] width 1482 height 470
click at [218, 363] on span "Remove Column" at bounding box center [226, 364] width 143 height 17
click at [729, 165] on span "Delete" at bounding box center [725, 169] width 35 height 17
click at [860, 138] on span "Add Column" at bounding box center [882, 144] width 58 height 15
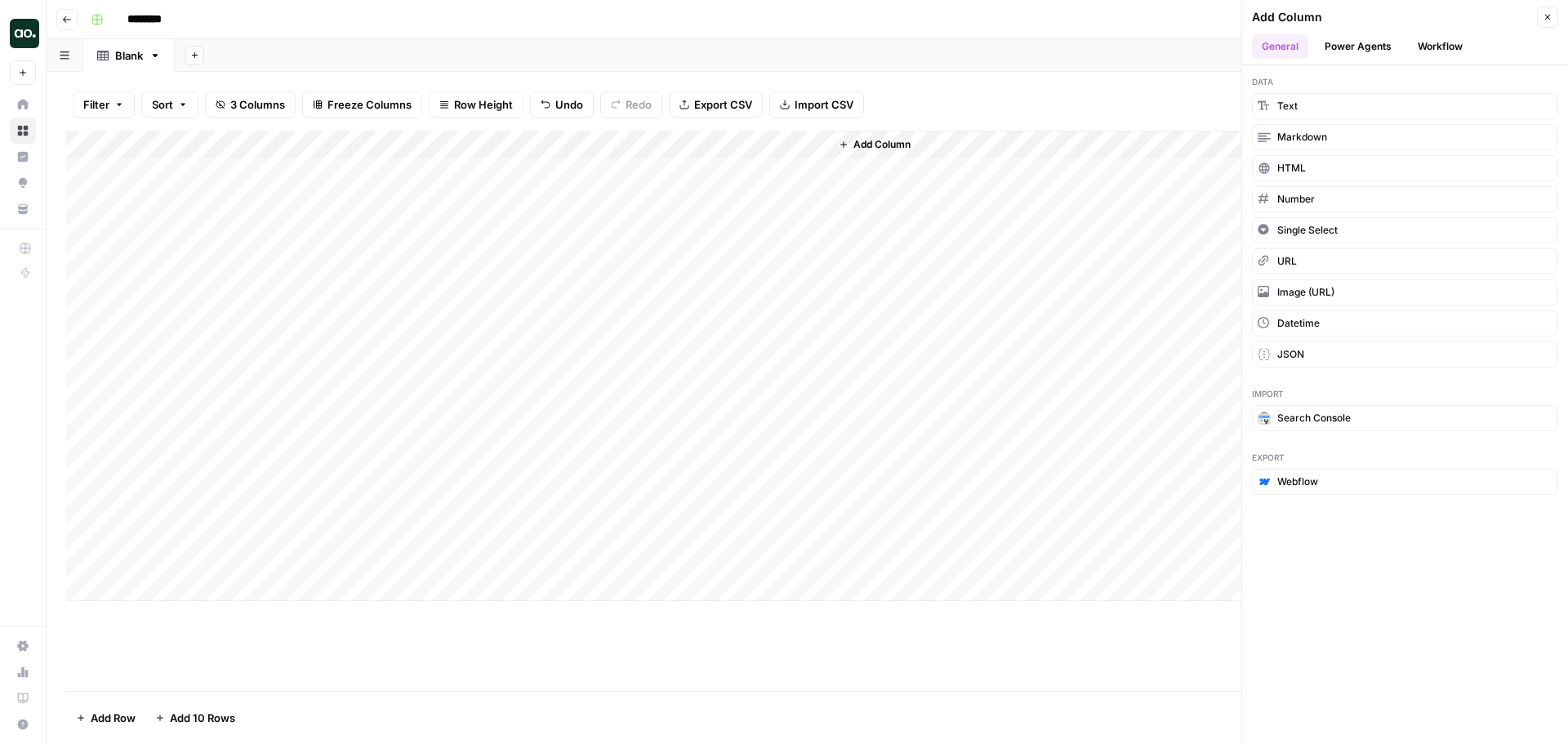
click at [1430, 46] on button "Workflow" at bounding box center [1439, 46] width 64 height 24
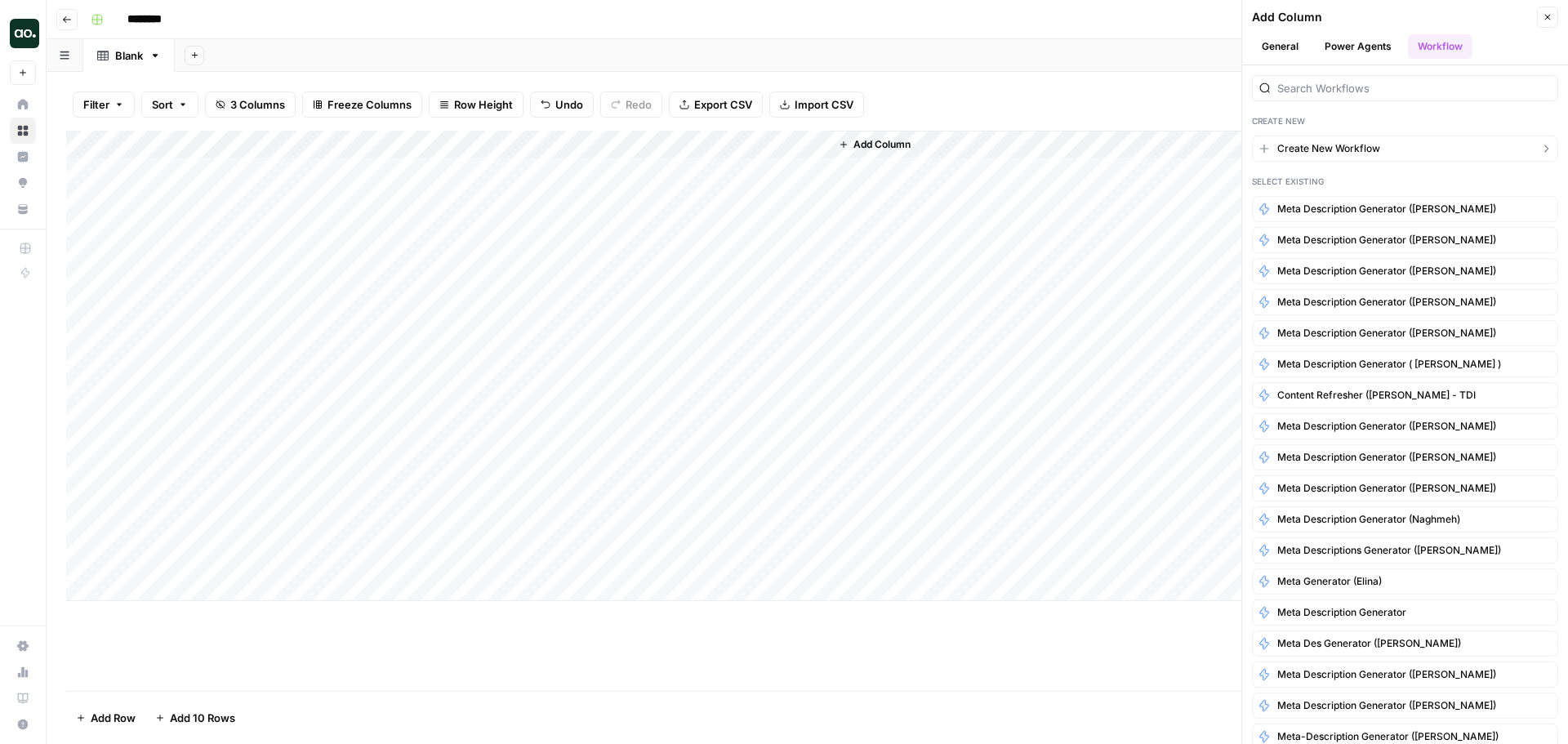
click at [1308, 148] on span "Create New Workflow" at bounding box center [1329, 148] width 103 height 15
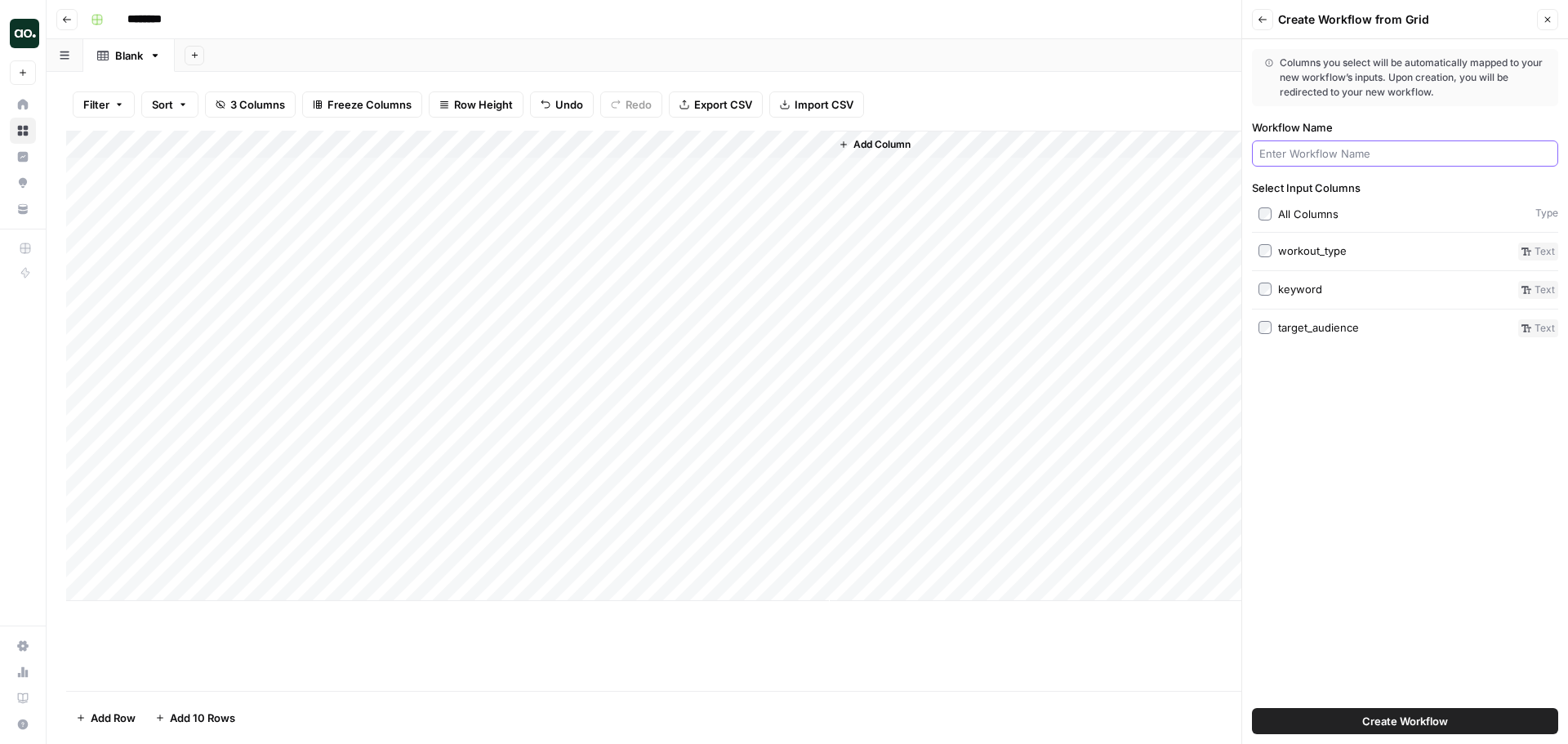
click at [1294, 157] on input "Workflow Name" at bounding box center [1404, 153] width 291 height 17
type input "Fitness Post Generator"
click at [1409, 721] on span "Create Workflow" at bounding box center [1404, 721] width 86 height 17
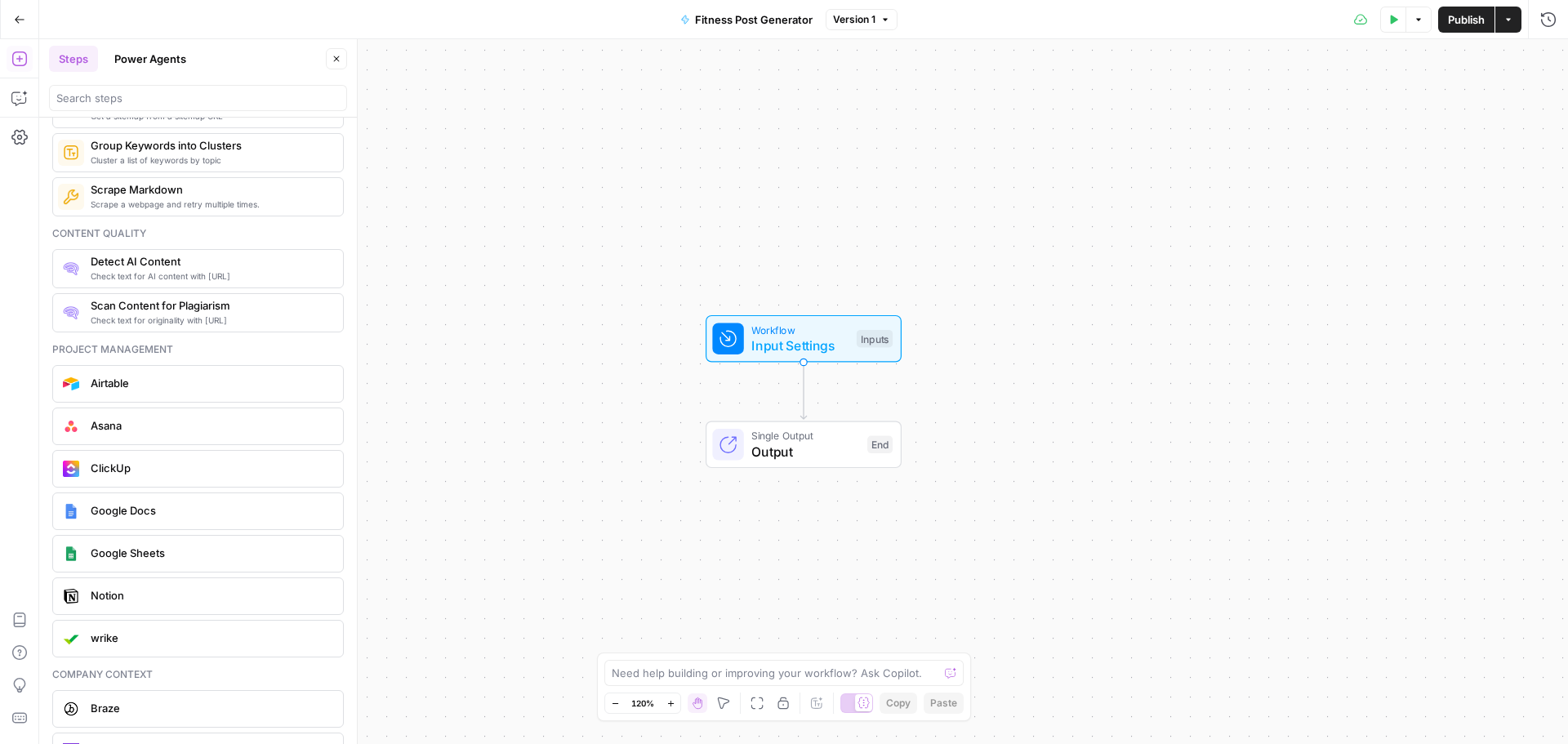
scroll to position [2982, 0]
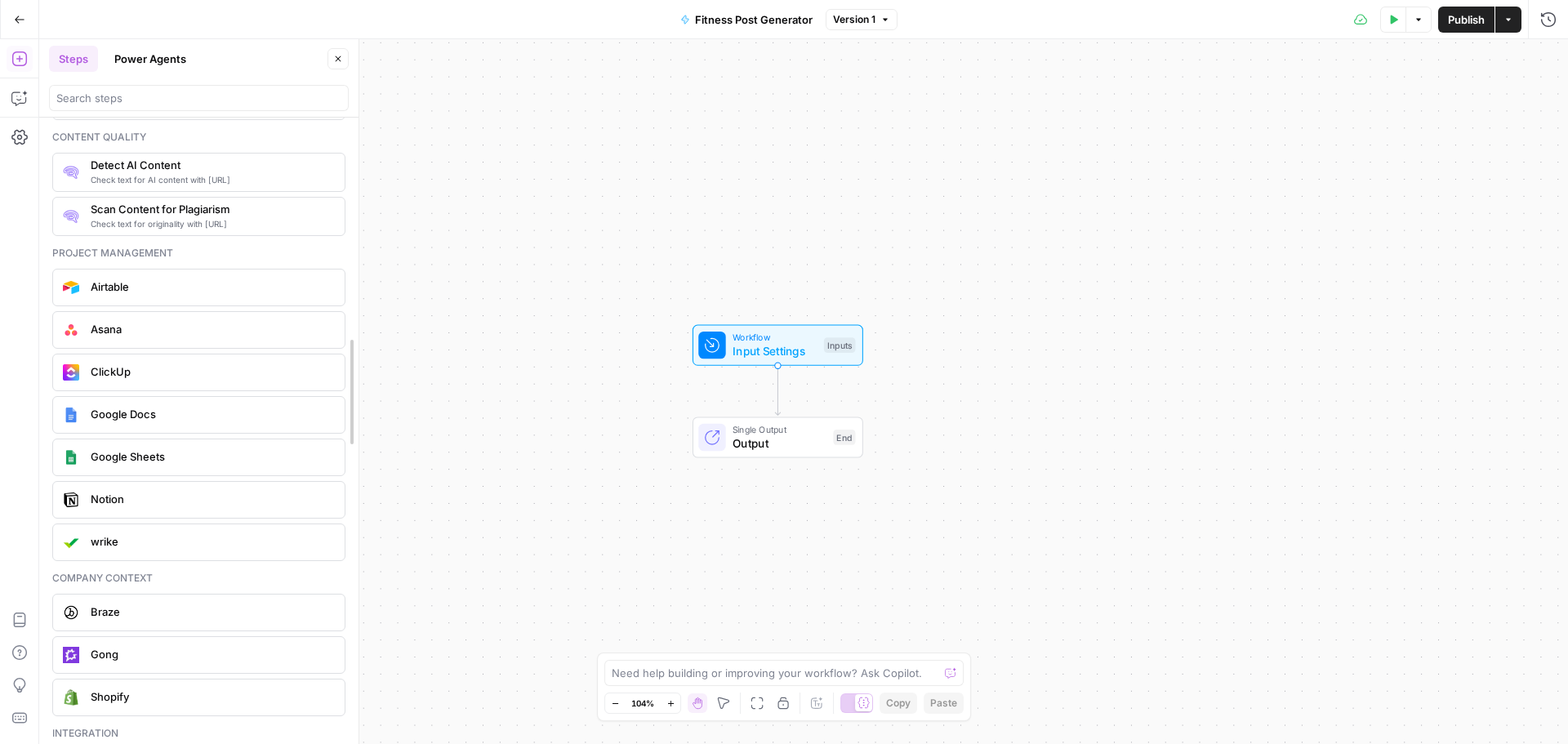
drag, startPoint x: 349, startPoint y: 606, endPoint x: 350, endPoint y: 629, distance: 23.0
drag, startPoint x: 350, startPoint y: 594, endPoint x: 345, endPoint y: 620, distance: 26.5
drag, startPoint x: 340, startPoint y: 608, endPoint x: 340, endPoint y: 671, distance: 63.0
click at [340, 671] on div "Ai Prompt LLMs to create or analyze content Prompt LLM Convert audio/video to t…" at bounding box center [197, 430] width 315 height 626
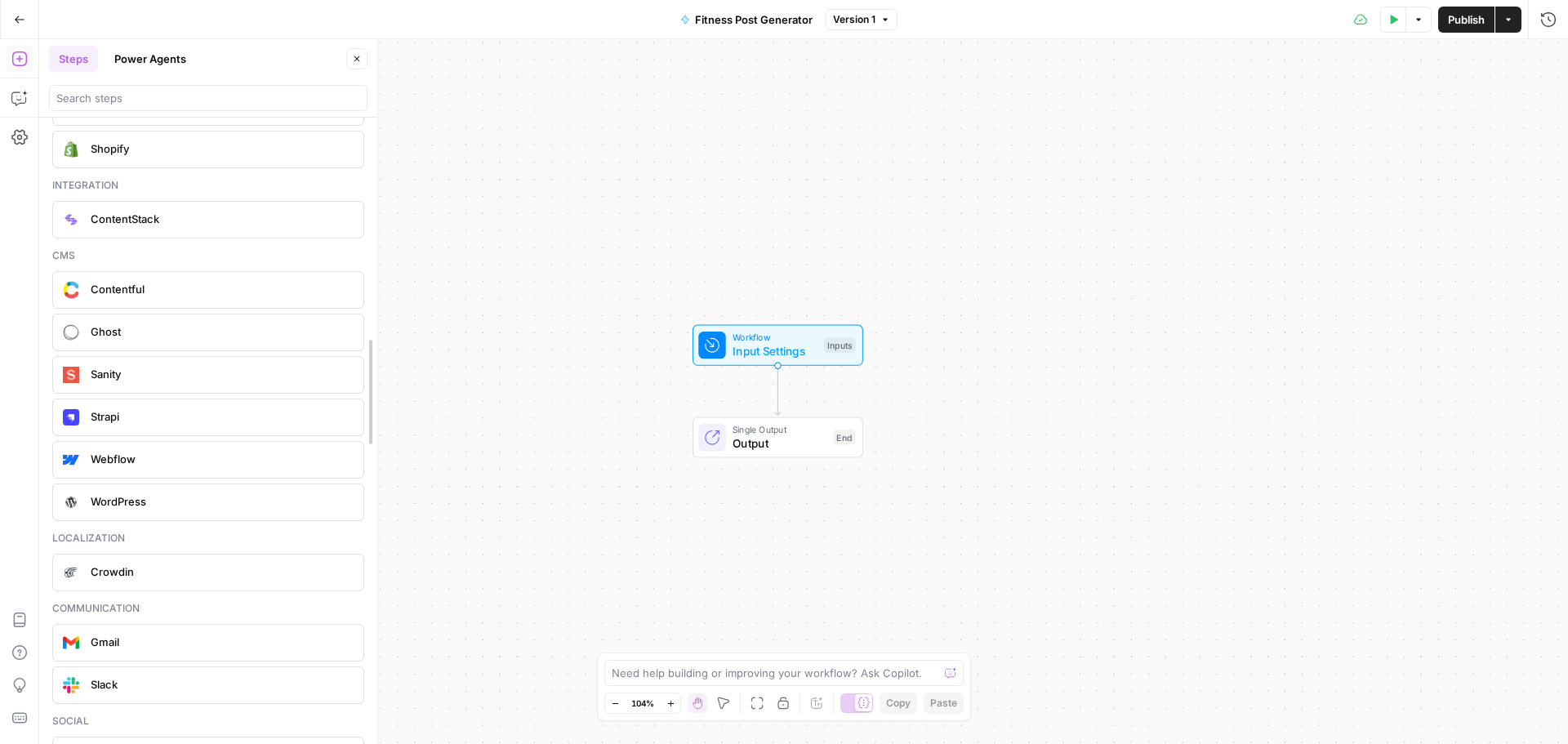
drag, startPoint x: 346, startPoint y: 685, endPoint x: 363, endPoint y: 412, distance: 273.5
drag, startPoint x: 375, startPoint y: 661, endPoint x: 380, endPoint y: 561, distance: 100.1
click at [380, 561] on div "Steps Power Agents Close Ai Prompt LLMs to create or analyze content Prompt LLM…" at bounding box center [214, 391] width 350 height 705
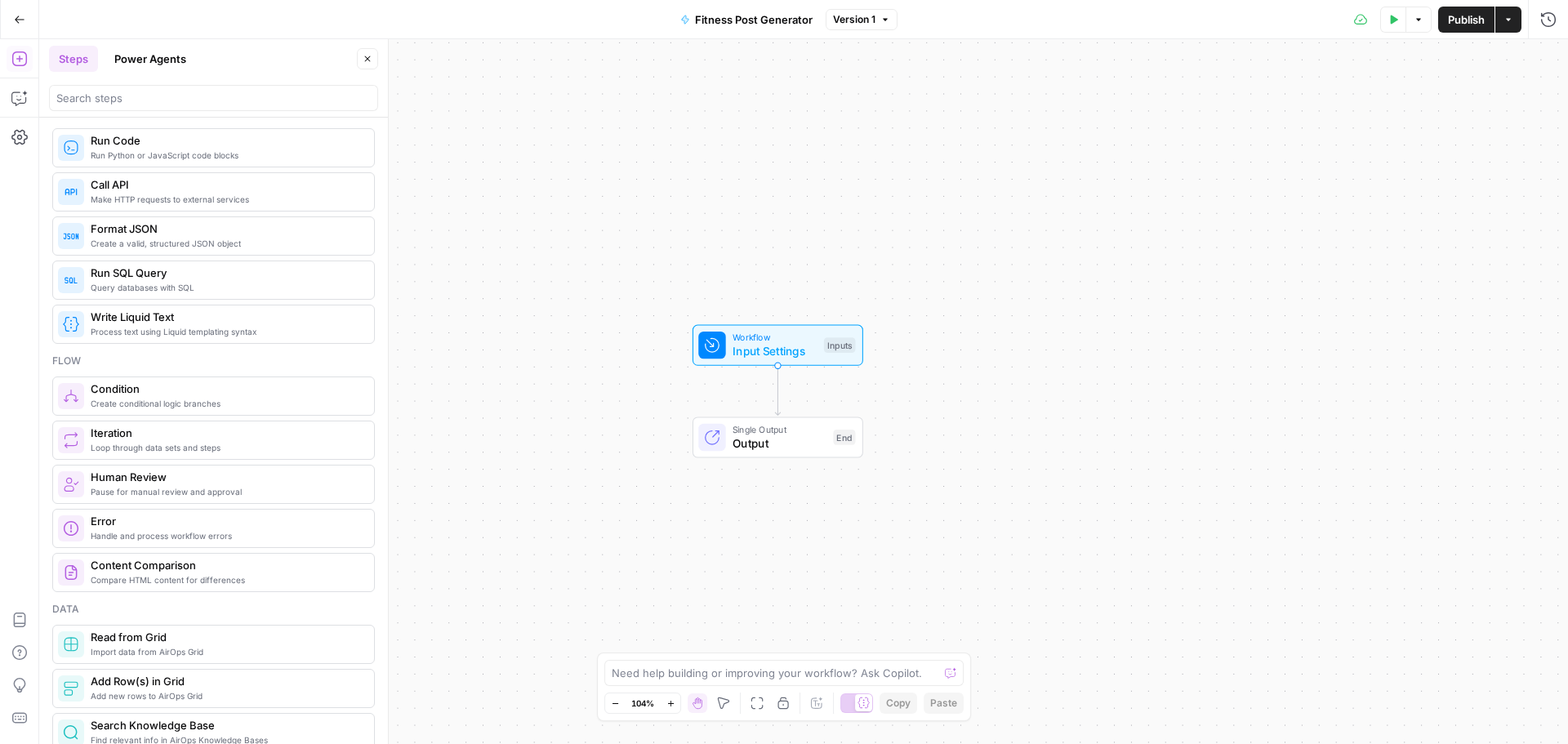
scroll to position [0, 0]
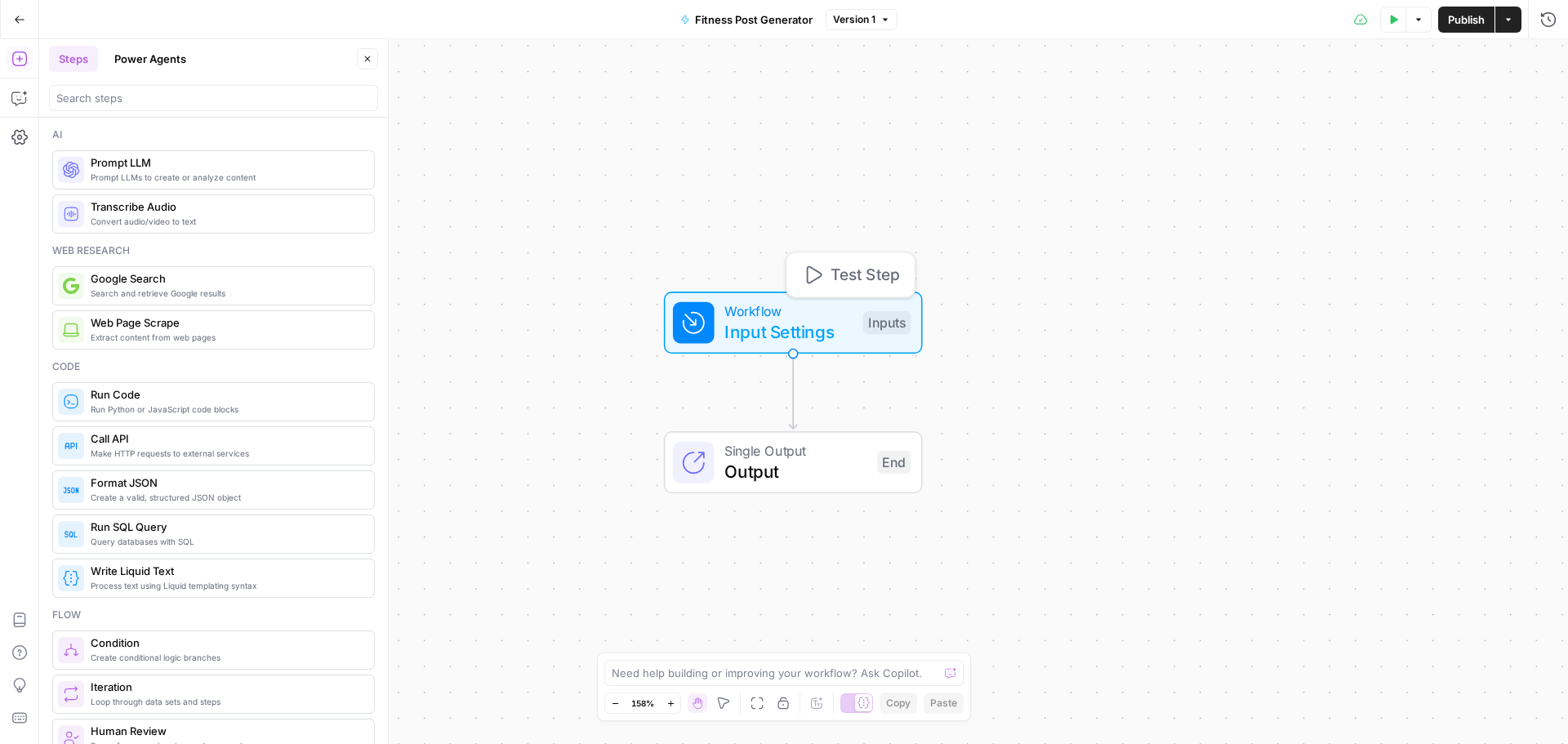
click at [771, 324] on span "Input Settings" at bounding box center [789, 331] width 129 height 26
click at [1328, 314] on button "Add Field" at bounding box center [1391, 313] width 272 height 26
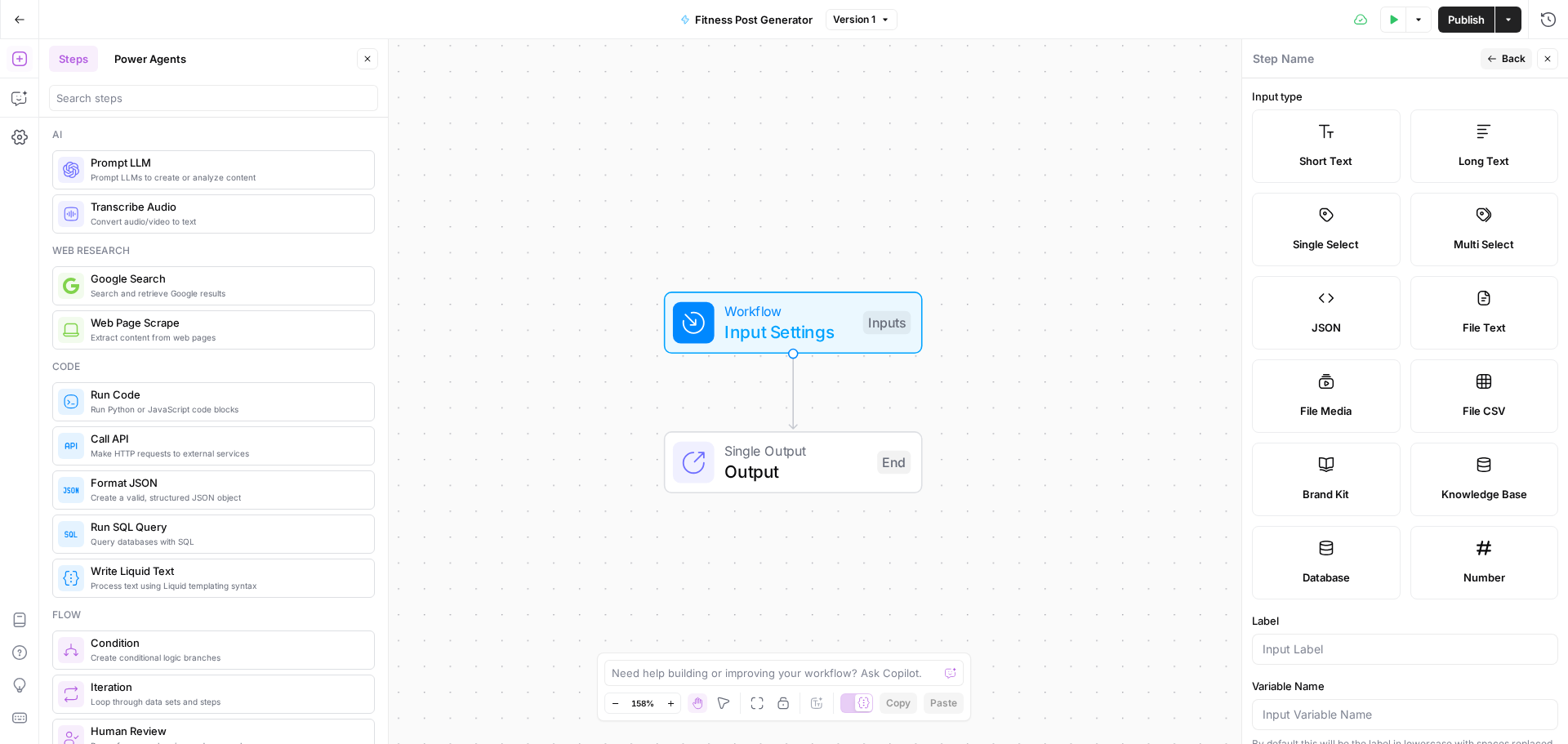
click at [1311, 478] on label "Brand Kit" at bounding box center [1326, 479] width 149 height 73
type input "Brand Kit"
type input "brand_kit"
click at [1508, 58] on span "Back" at bounding box center [1514, 59] width 23 height 15
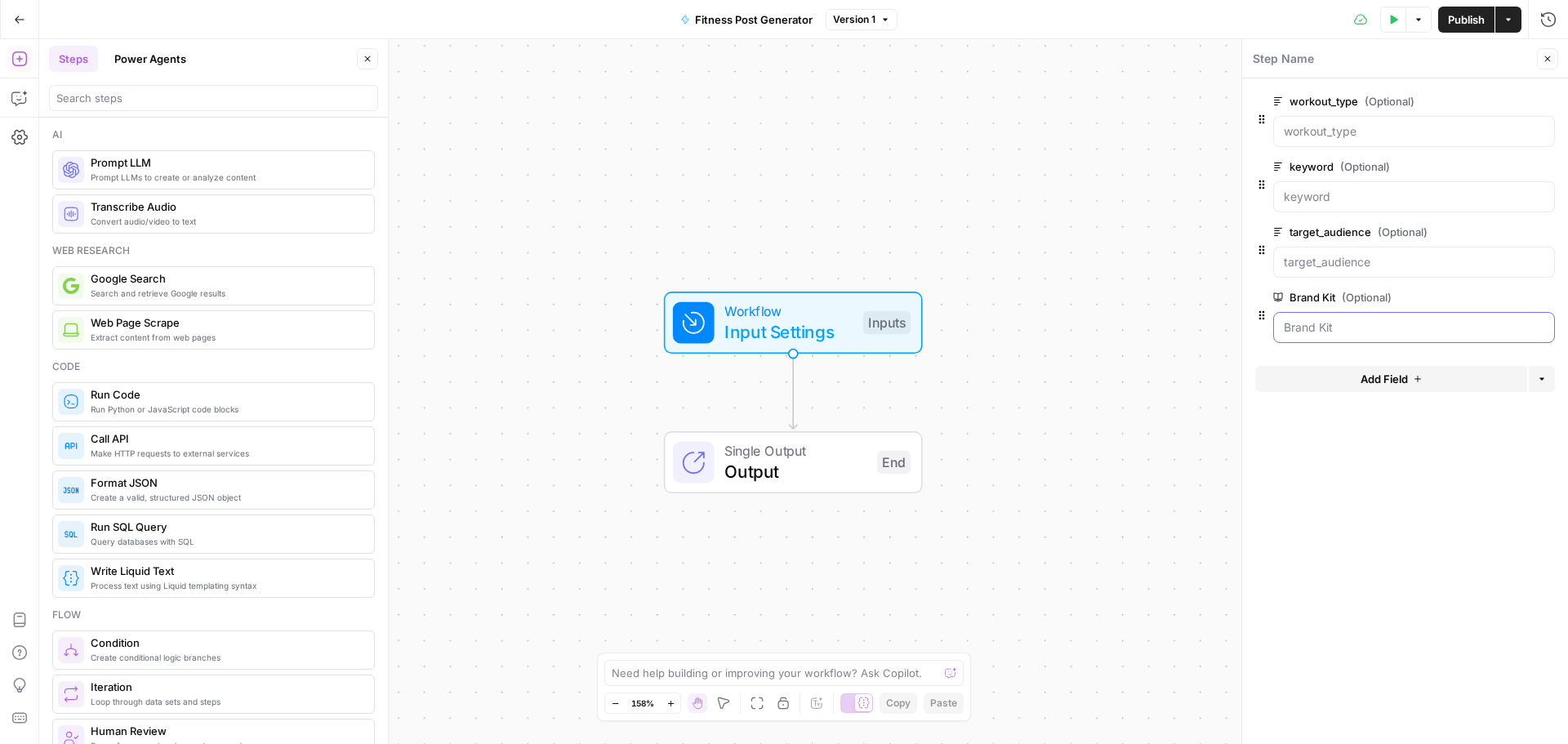
click at [1345, 324] on Kit "Brand Kit (Optional)" at bounding box center [1414, 328] width 260 height 17
click at [1320, 325] on Kit "Brand Kit (Optional)" at bounding box center [1414, 328] width 260 height 17
click at [1500, 298] on span "edit field" at bounding box center [1493, 297] width 36 height 13
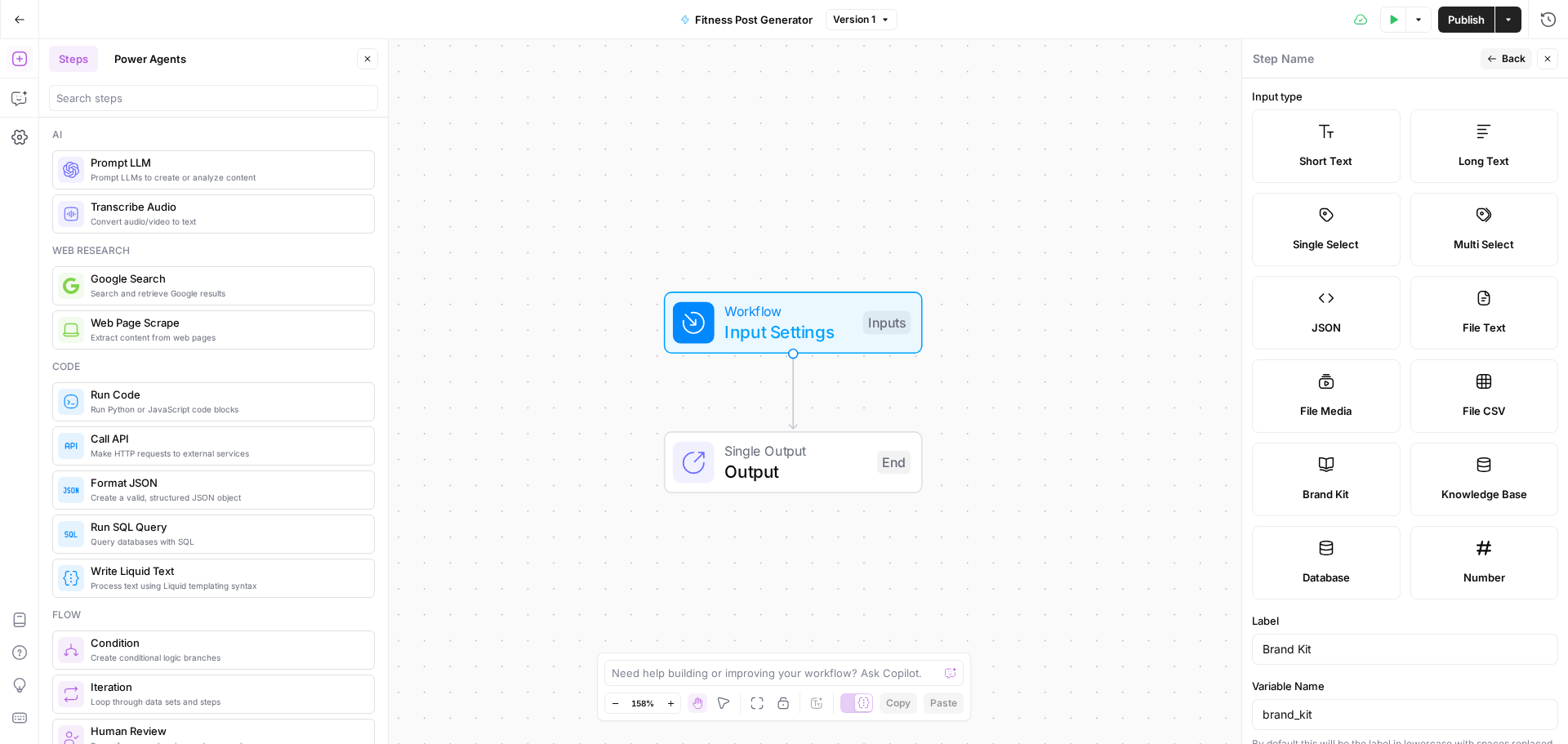
click at [1337, 470] on label "Brand Kit" at bounding box center [1326, 479] width 149 height 73
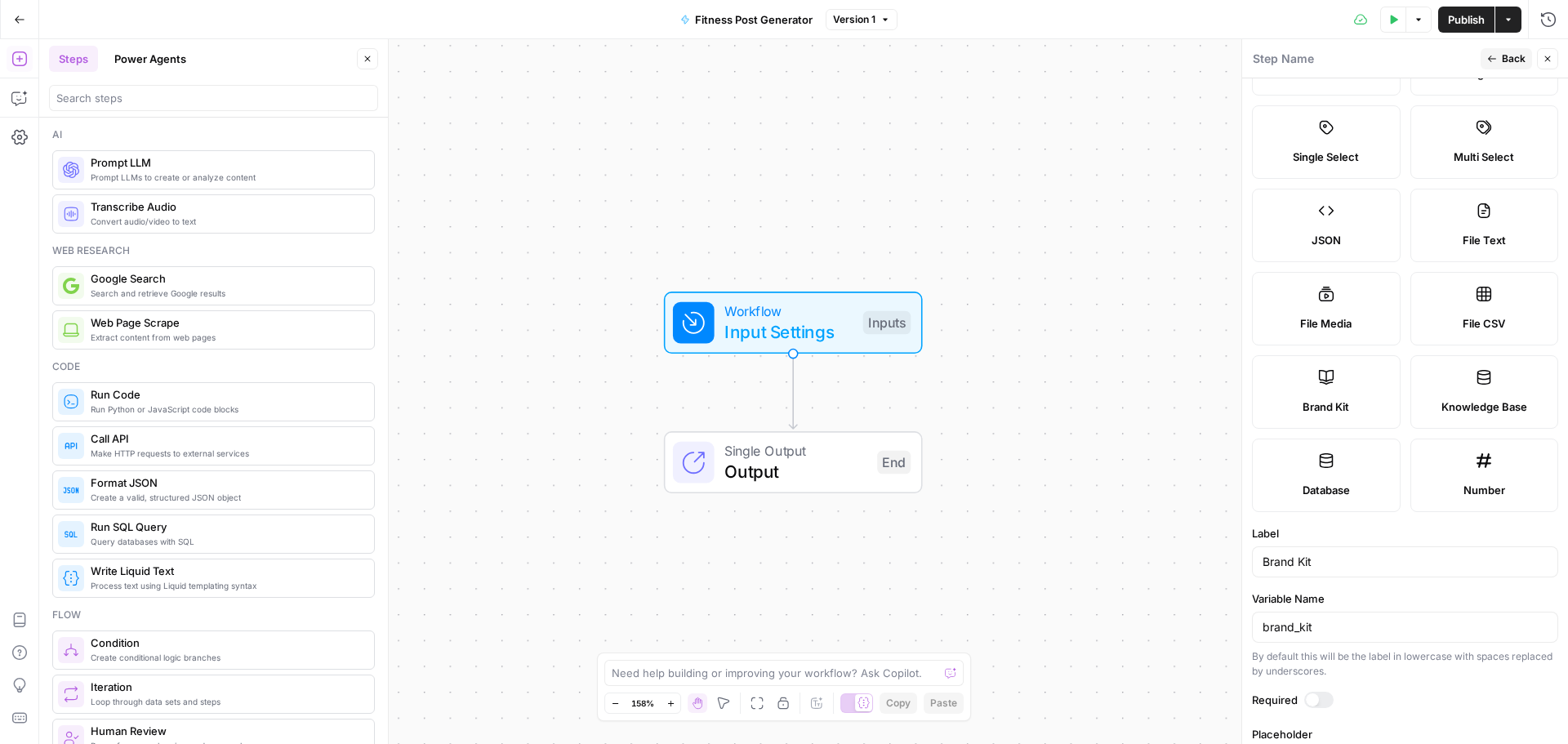
scroll to position [153, 0]
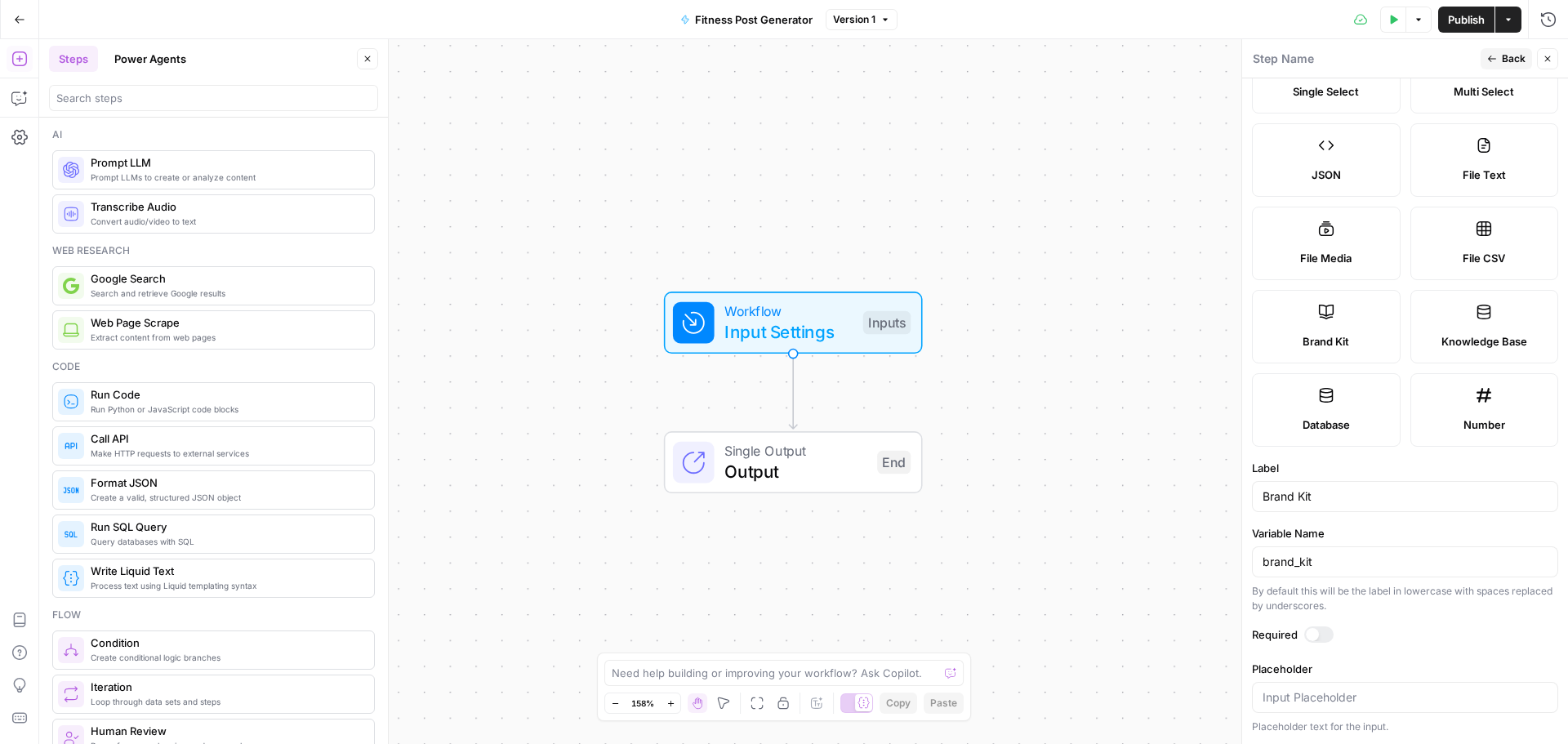
click at [1502, 57] on span "Back" at bounding box center [1514, 59] width 23 height 15
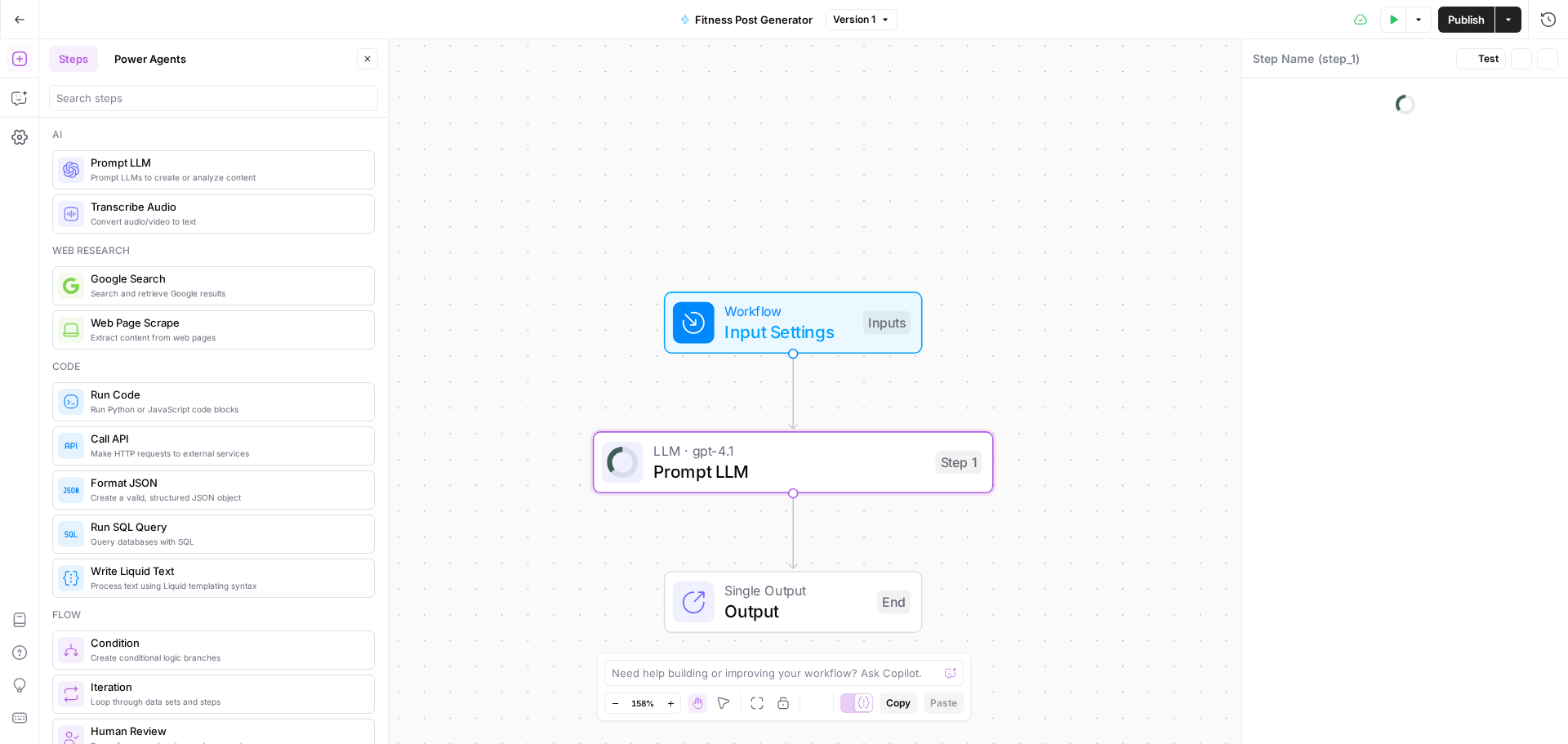
type textarea "Prompt LLM"
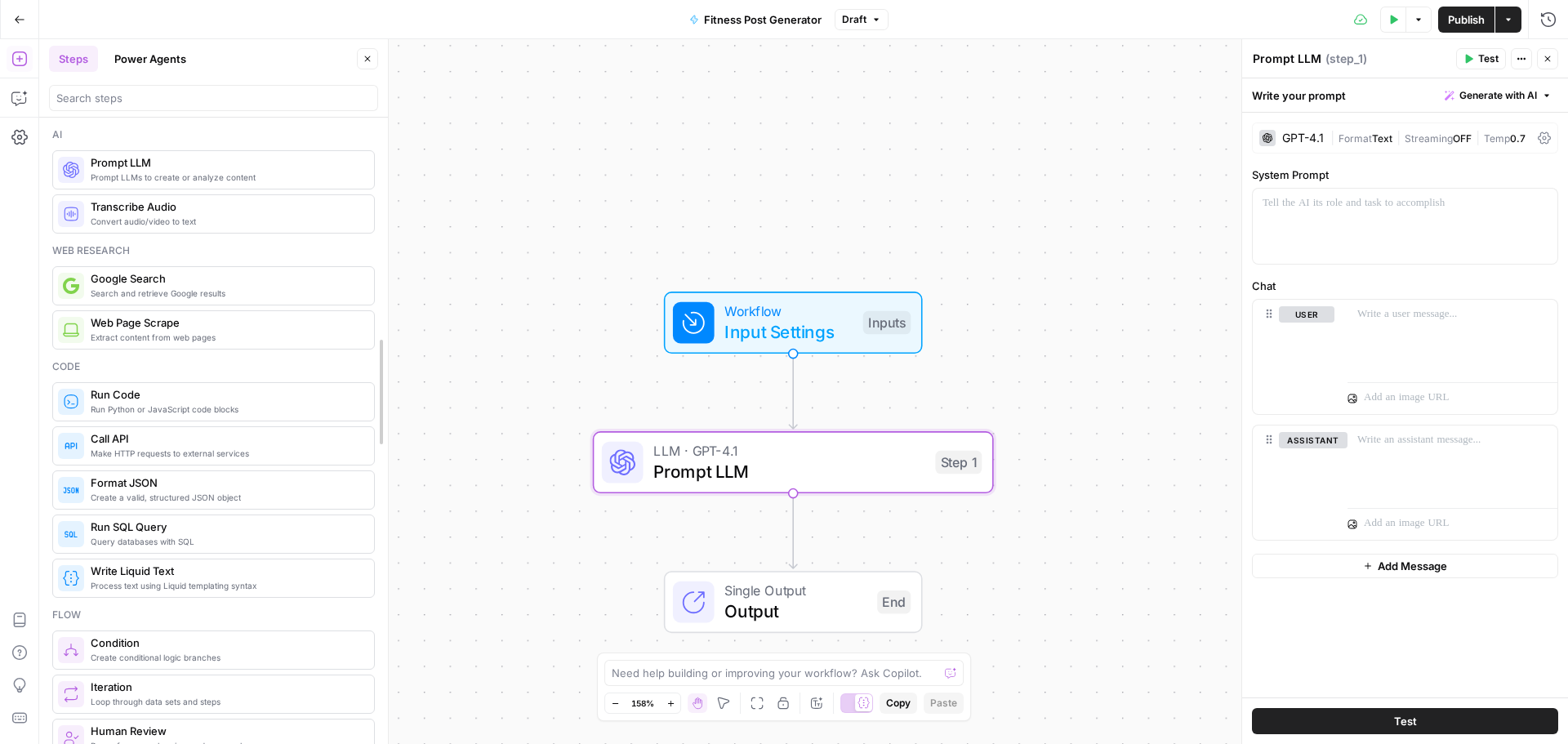
drag, startPoint x: 381, startPoint y: 178, endPoint x: 381, endPoint y: 213, distance: 35.0
drag, startPoint x: 374, startPoint y: 168, endPoint x: 374, endPoint y: 213, distance: 45.0
click at [370, 262] on div "Ai Prompt LLMs to create or analyze content Prompt LLM Convert audio/video to t…" at bounding box center [214, 430] width 351 height 626
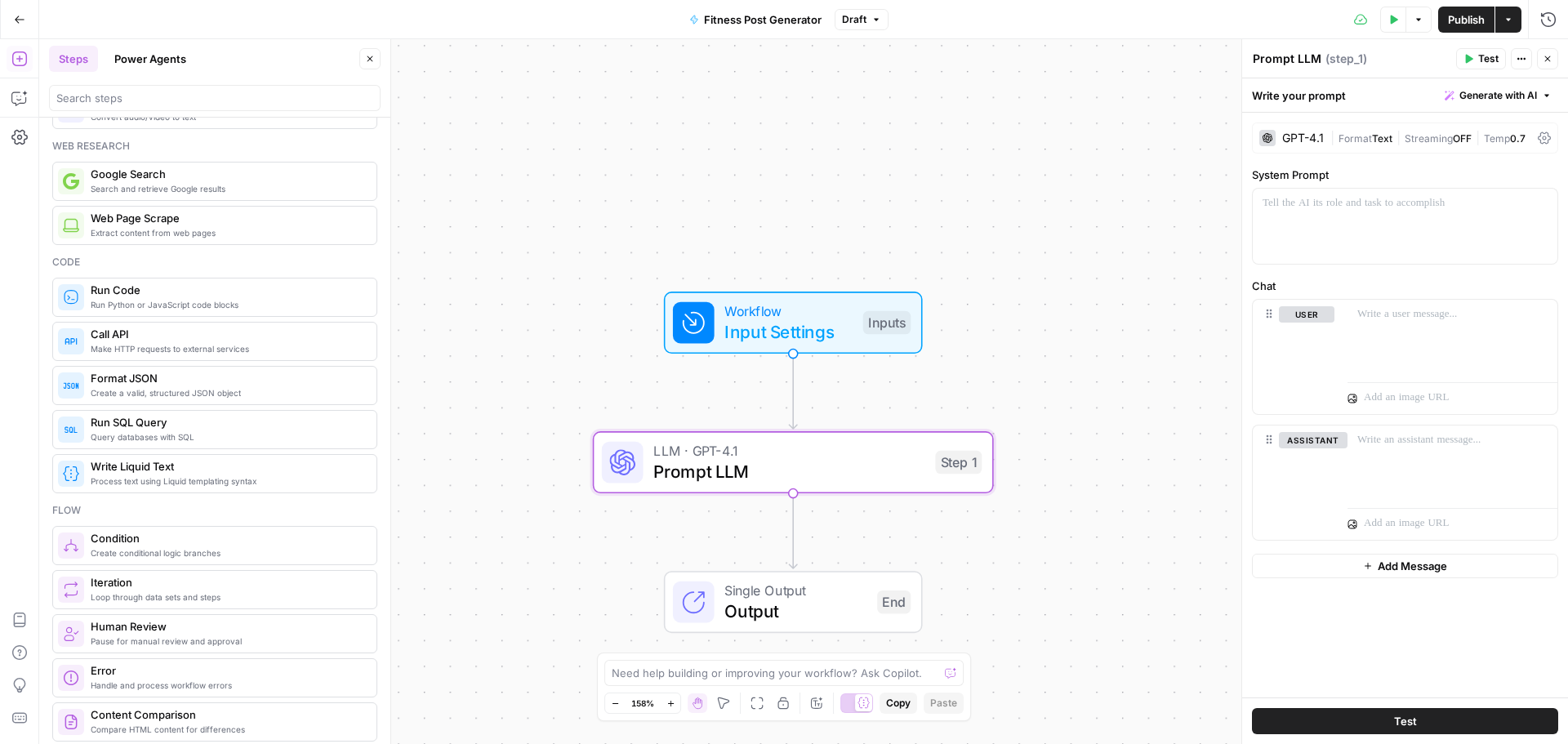
scroll to position [0, 0]
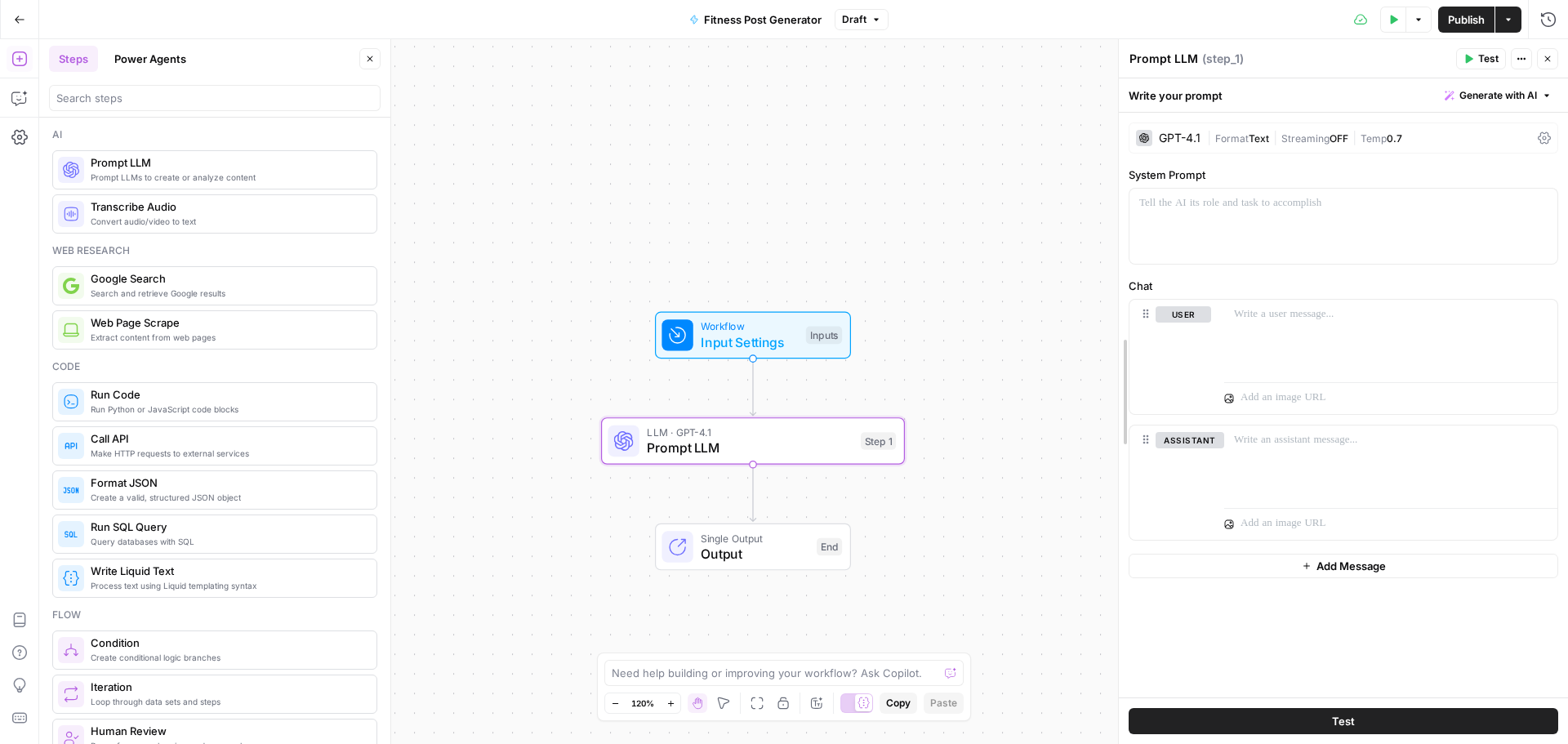
drag, startPoint x: 1242, startPoint y: 270, endPoint x: 1118, endPoint y: 279, distance: 124.3
click at [1537, 98] on button "Generate with AI" at bounding box center [1498, 95] width 120 height 21
click at [1534, 95] on span "Generate with AI" at bounding box center [1498, 96] width 78 height 15
click at [1490, 129] on span "Generate" at bounding box center [1475, 132] width 119 height 17
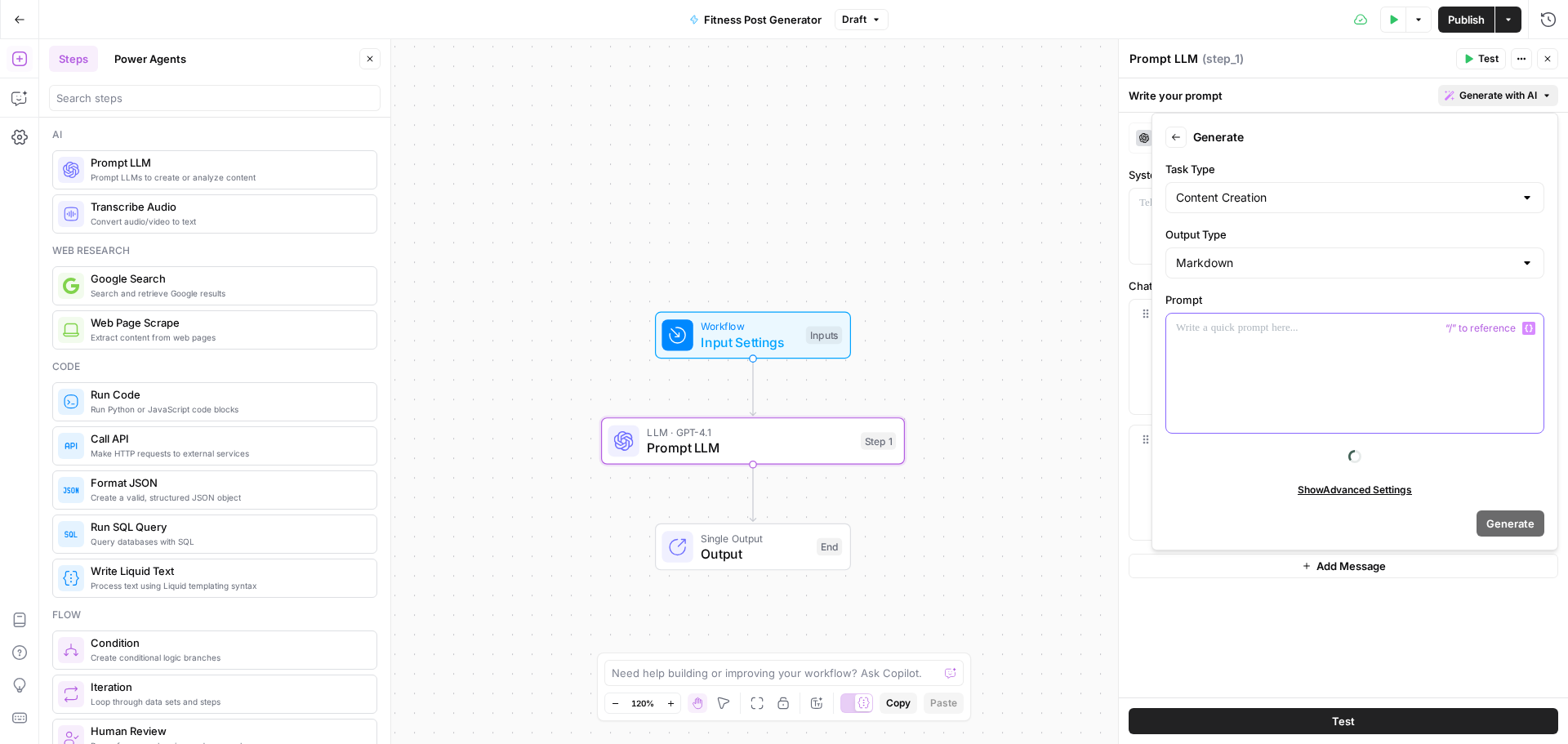
click at [1256, 362] on div at bounding box center [1354, 373] width 377 height 119
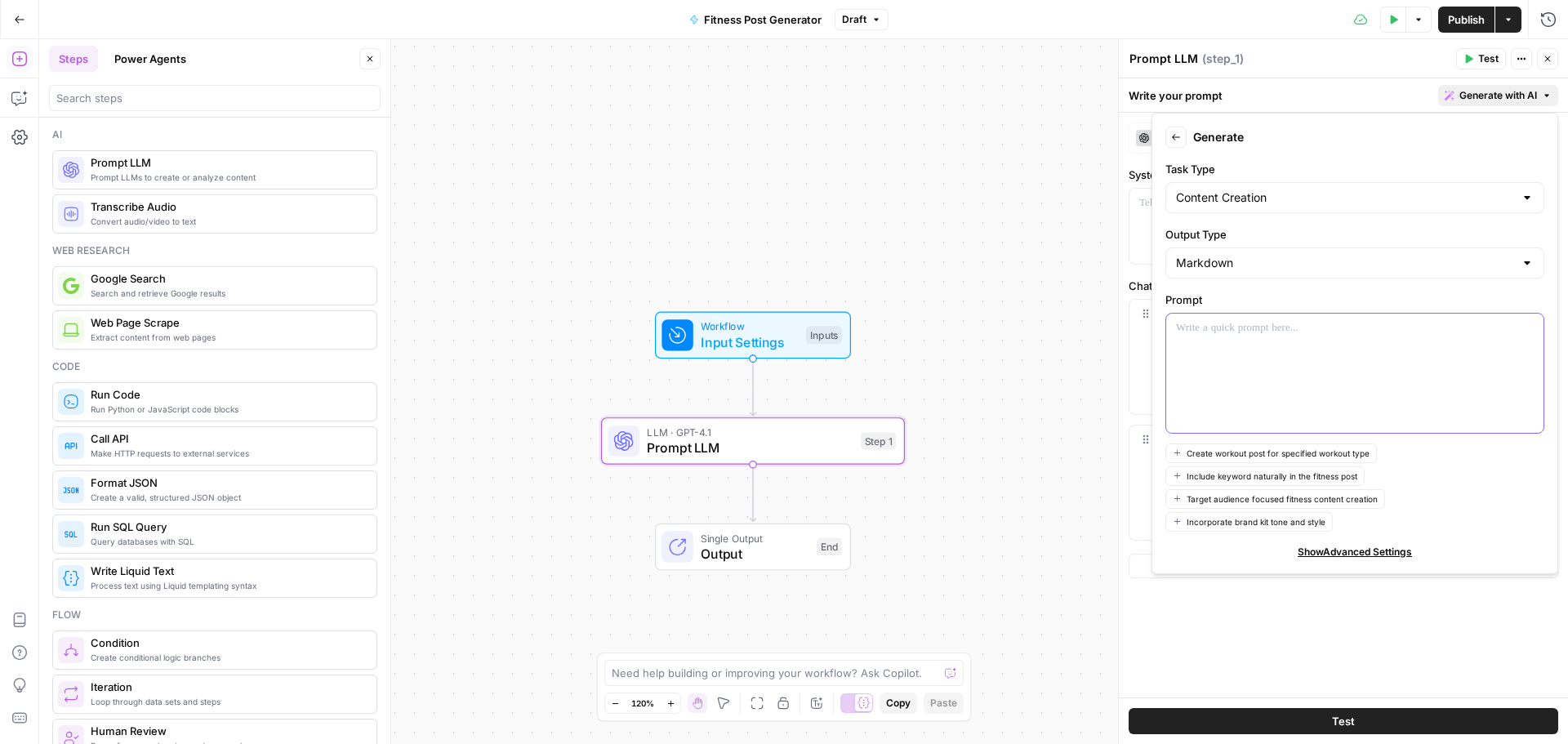
click at [1208, 352] on div at bounding box center [1354, 373] width 377 height 119
click at [1307, 355] on div at bounding box center [1354, 373] width 377 height 119
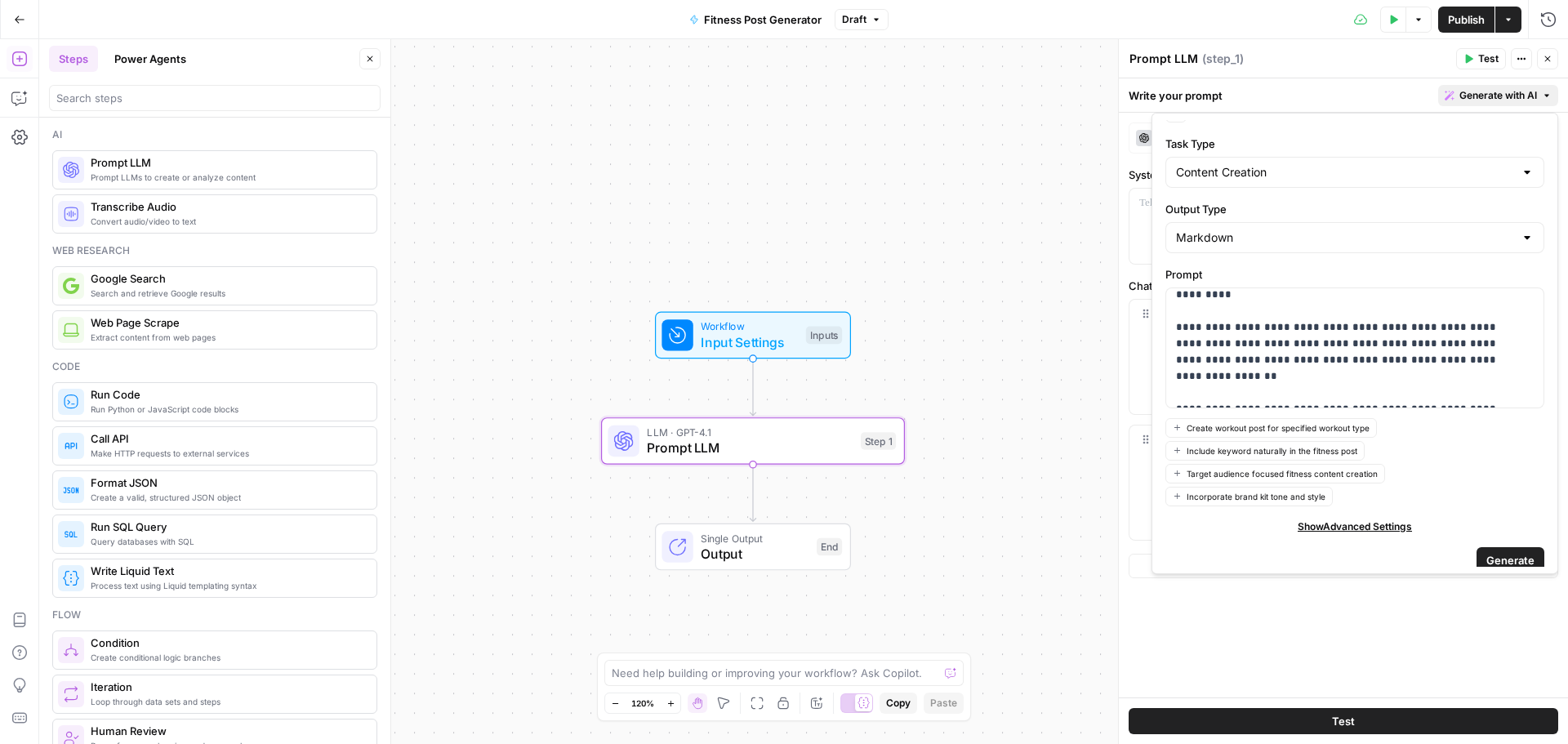
scroll to position [38, 0]
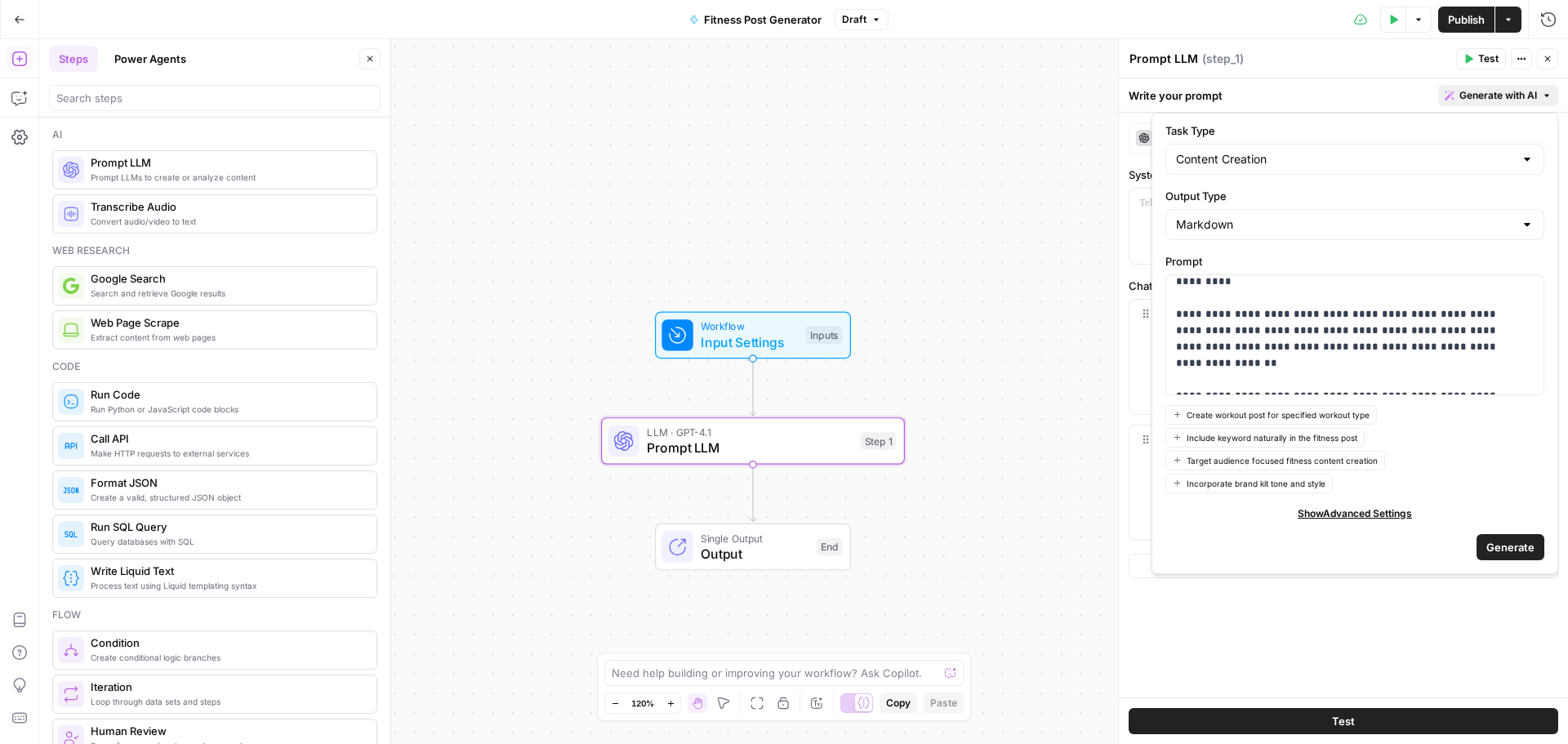
click at [1492, 547] on span "Generate" at bounding box center [1510, 547] width 48 height 17
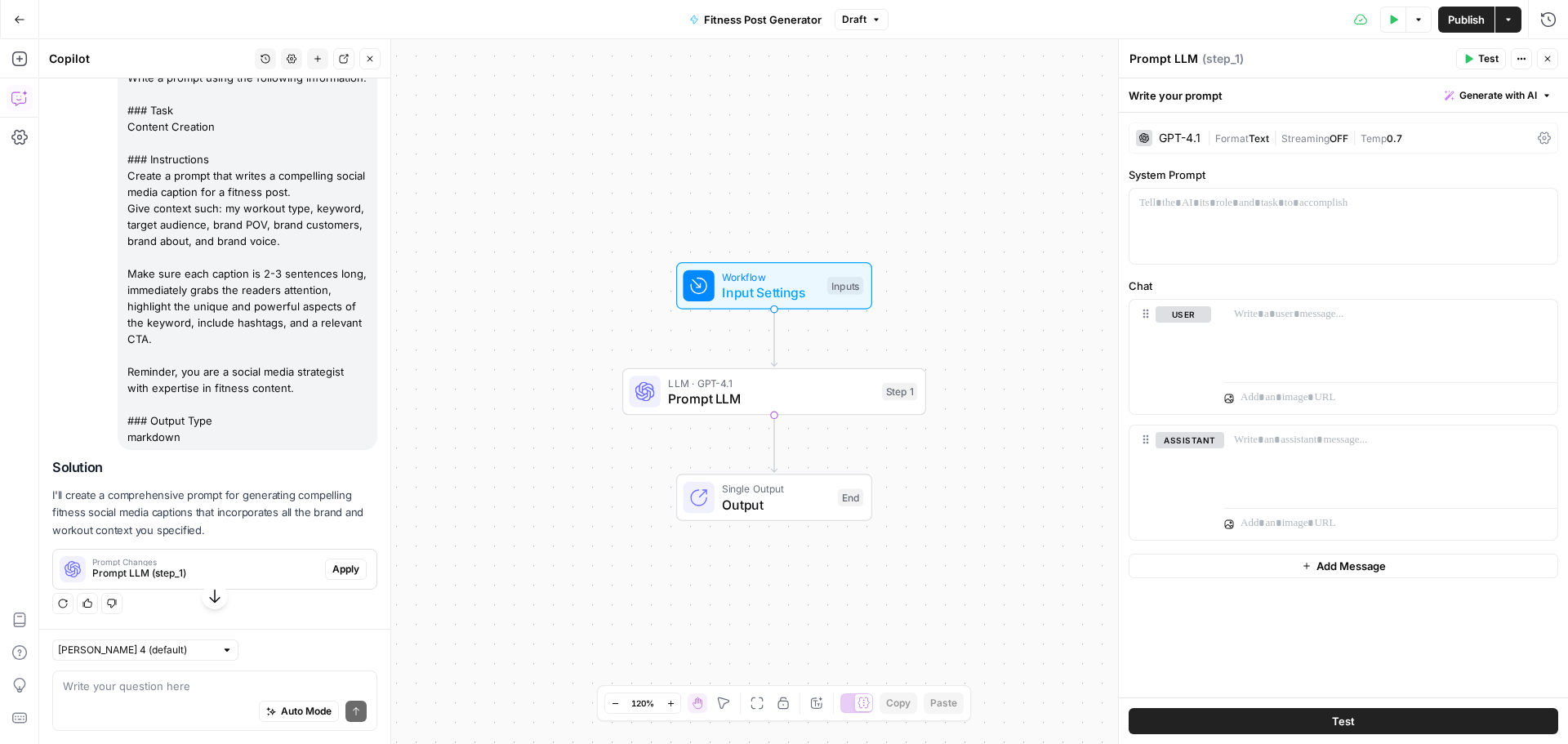
scroll to position [161, 0]
click at [1308, 244] on div at bounding box center [1343, 226] width 428 height 75
click at [196, 571] on span "Prompt LLM (step_1)" at bounding box center [205, 573] width 226 height 15
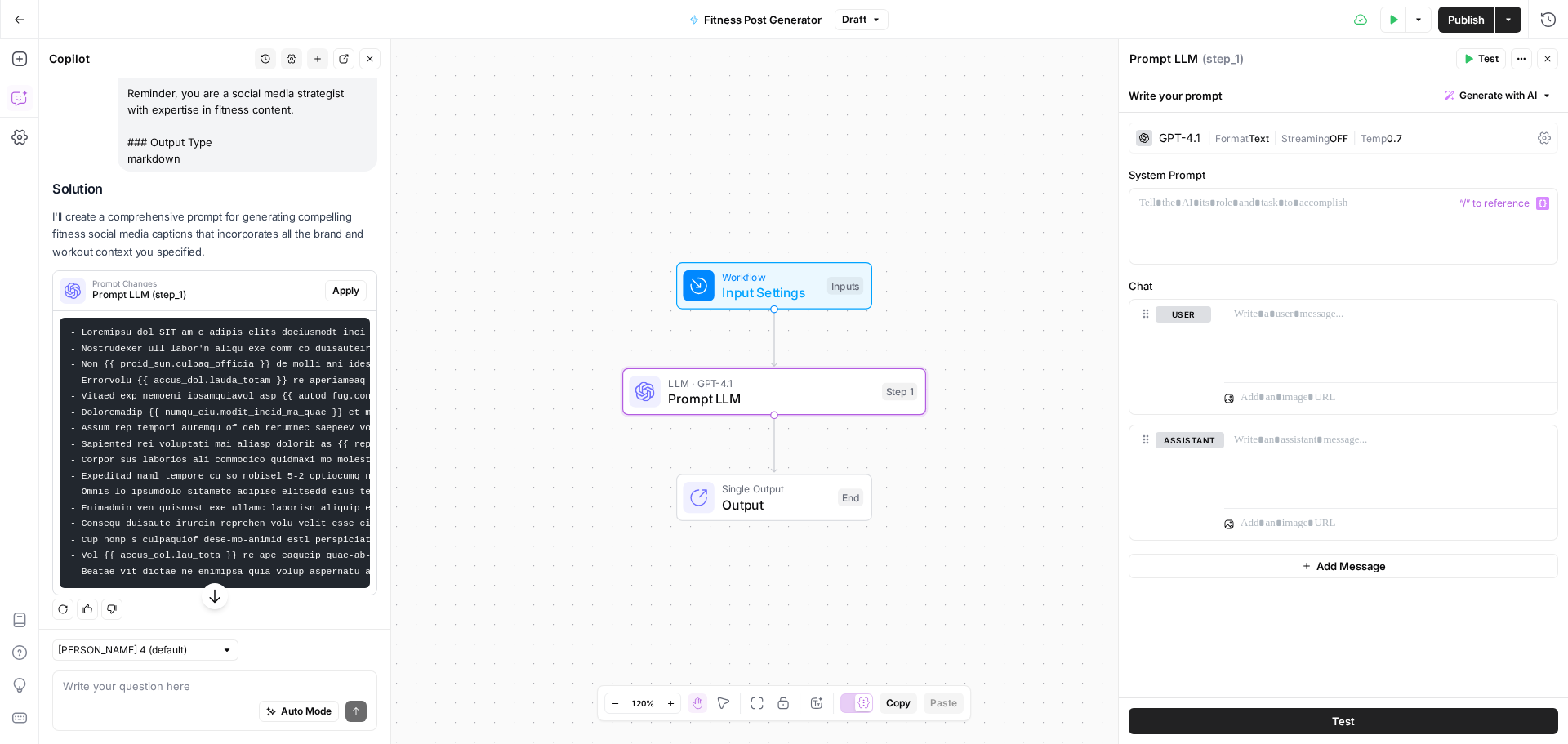
scroll to position [457, 0]
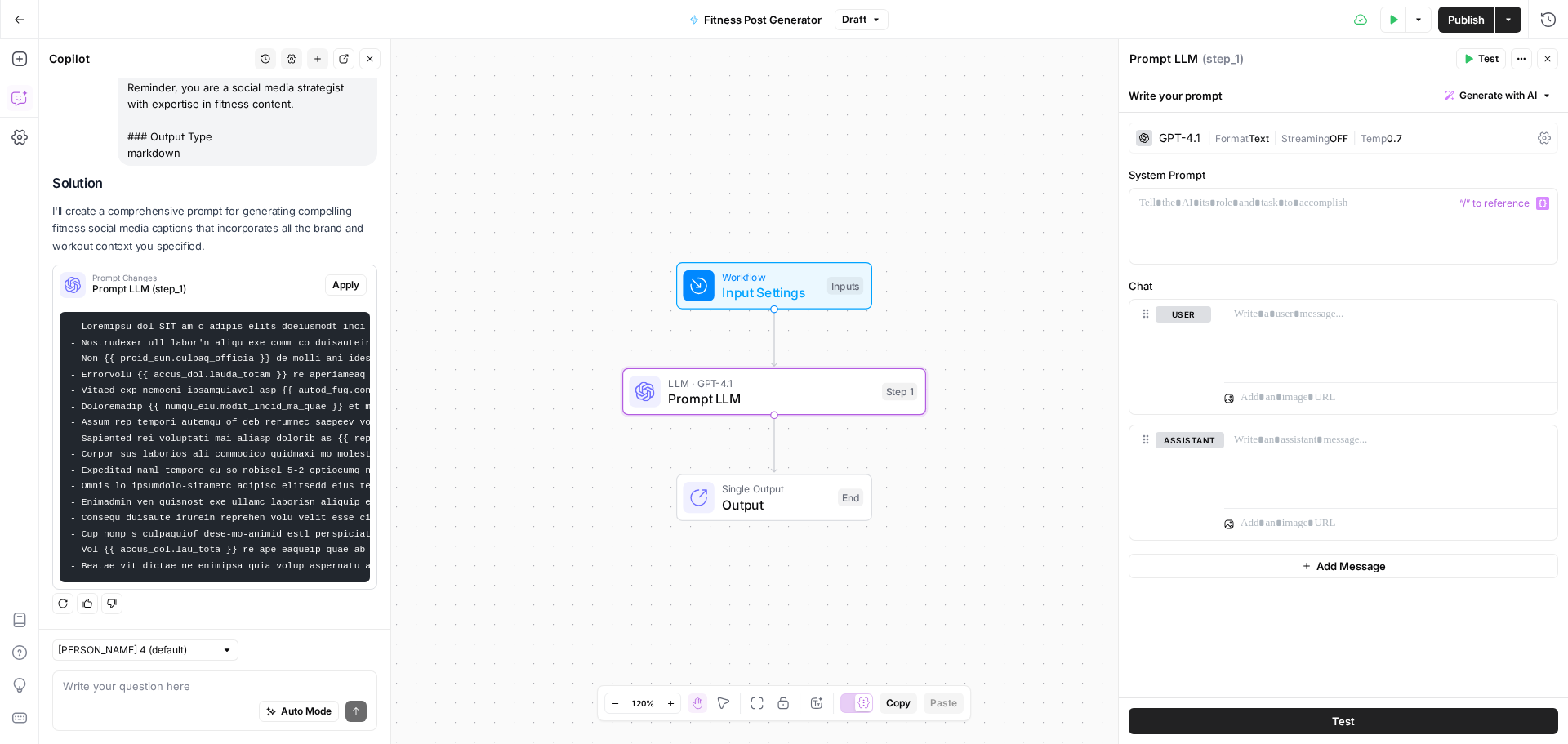
click at [332, 278] on span "Apply" at bounding box center [345, 285] width 27 height 15
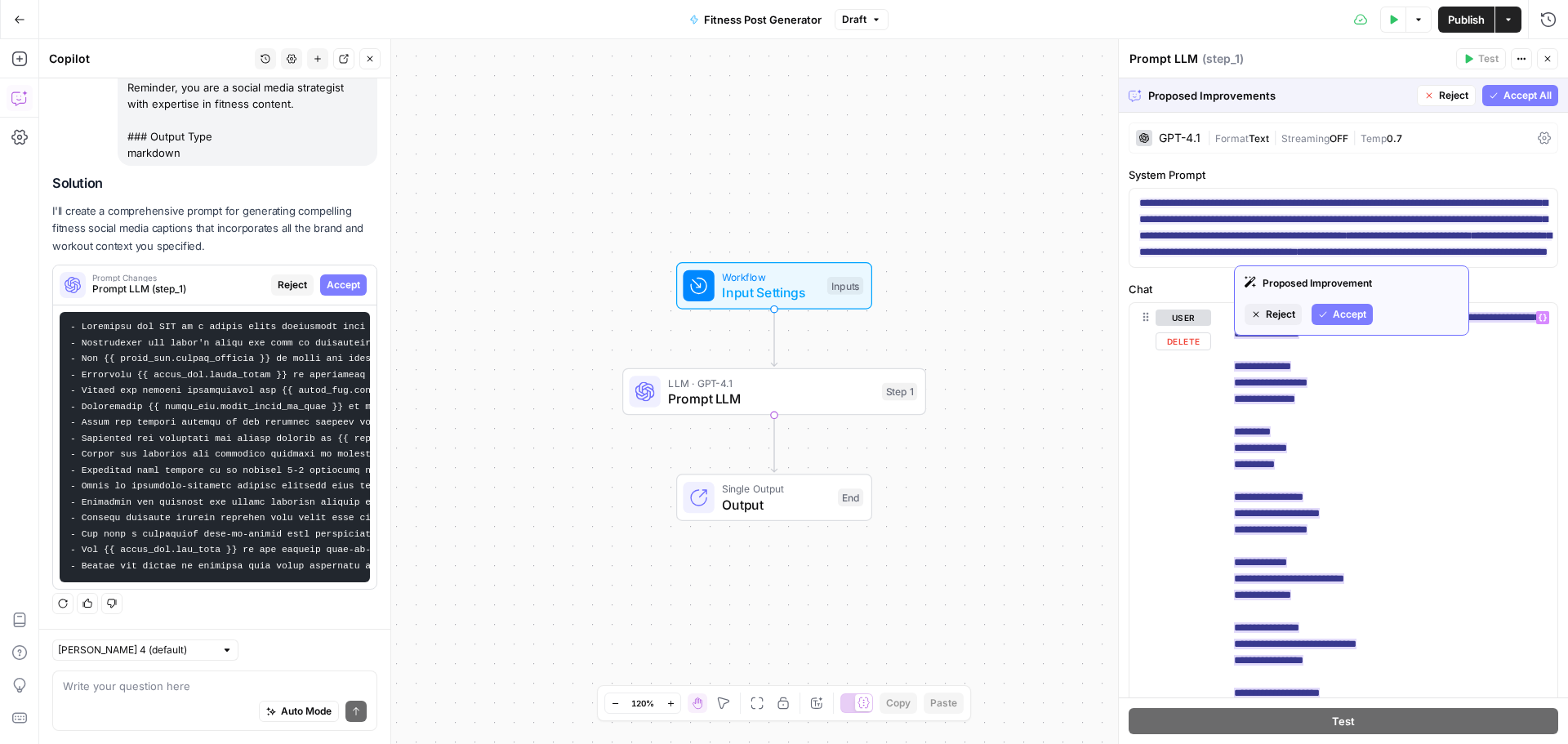
click at [1354, 315] on span "Accept" at bounding box center [1349, 314] width 33 height 15
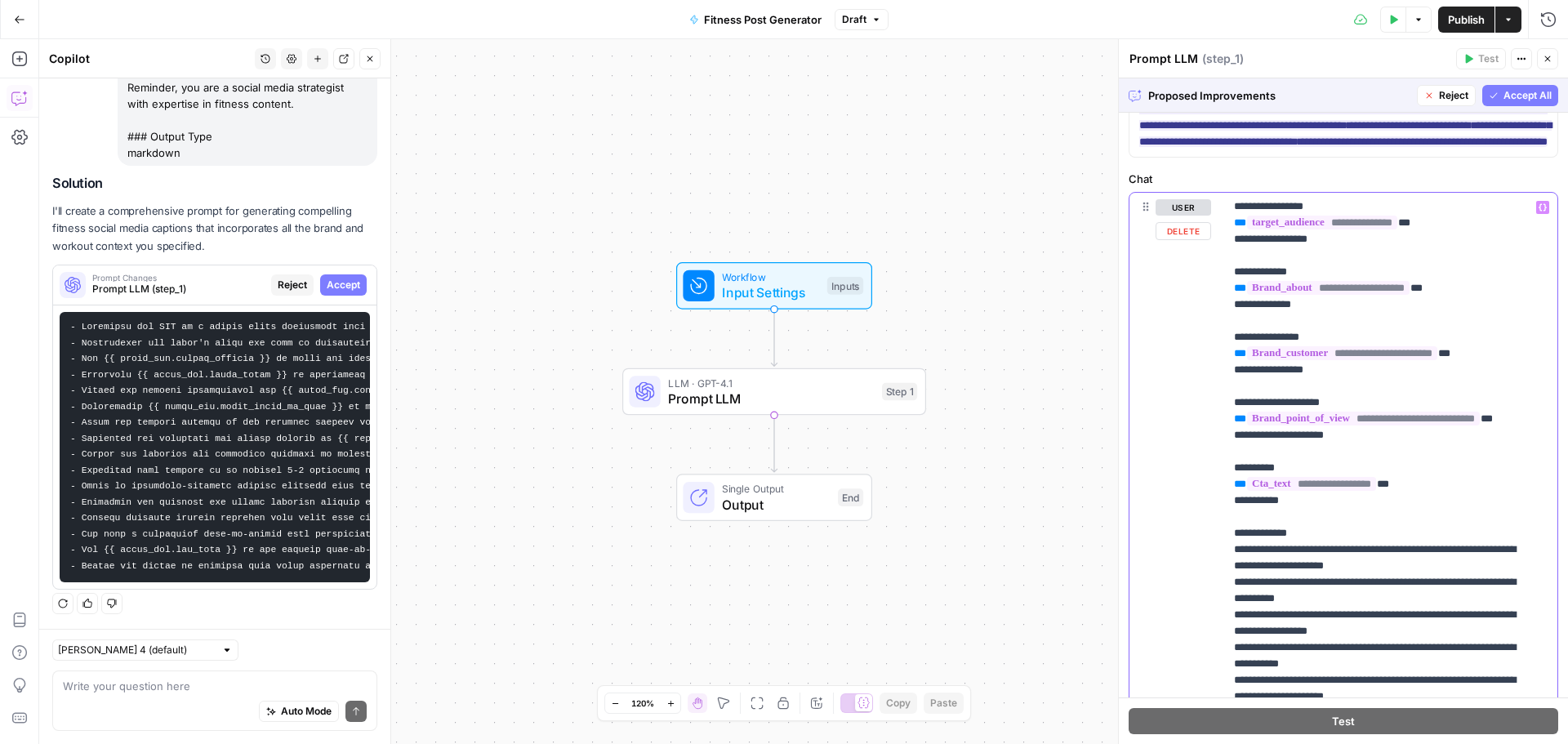
scroll to position [108, 0]
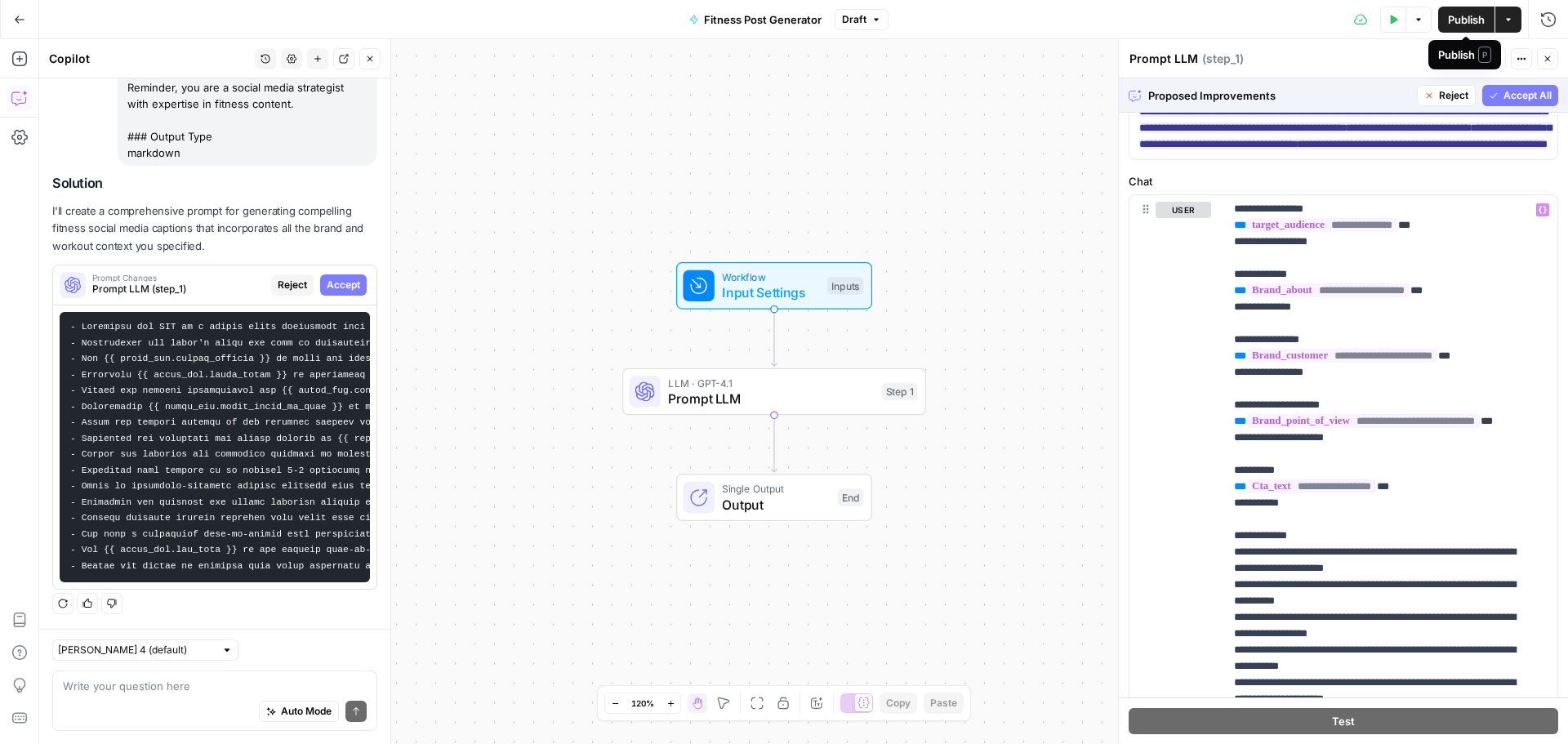
click at [1449, 18] on span "Publish" at bounding box center [1466, 20] width 37 height 17
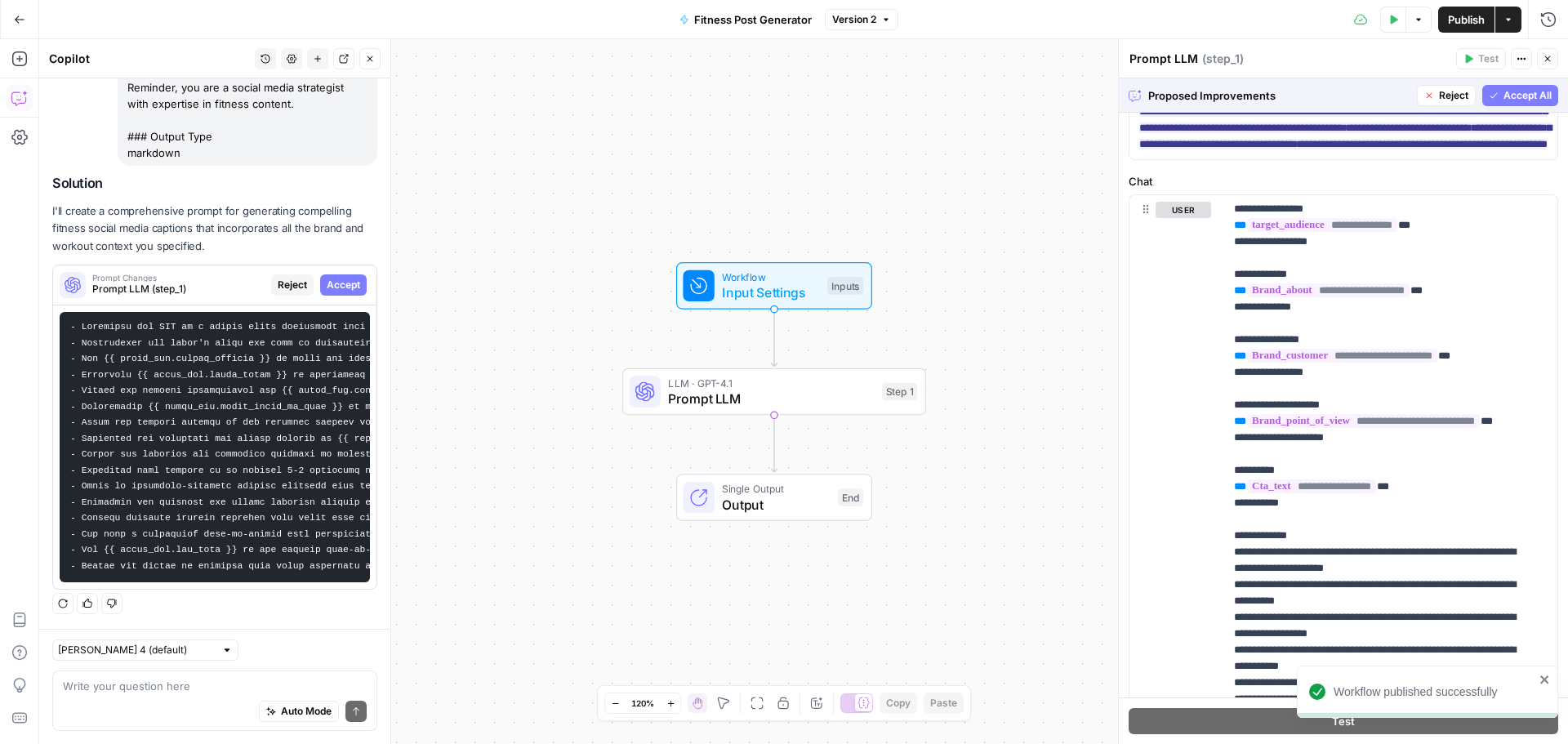
click at [1032, 518] on div "Workflow Input Settings Inputs LLM · GPT-4.1 Prompt LLM Step 1 Single Output Ou…" at bounding box center [804, 391] width 1529 height 705
click at [886, 19] on icon "button" at bounding box center [886, 19] width 5 height 3
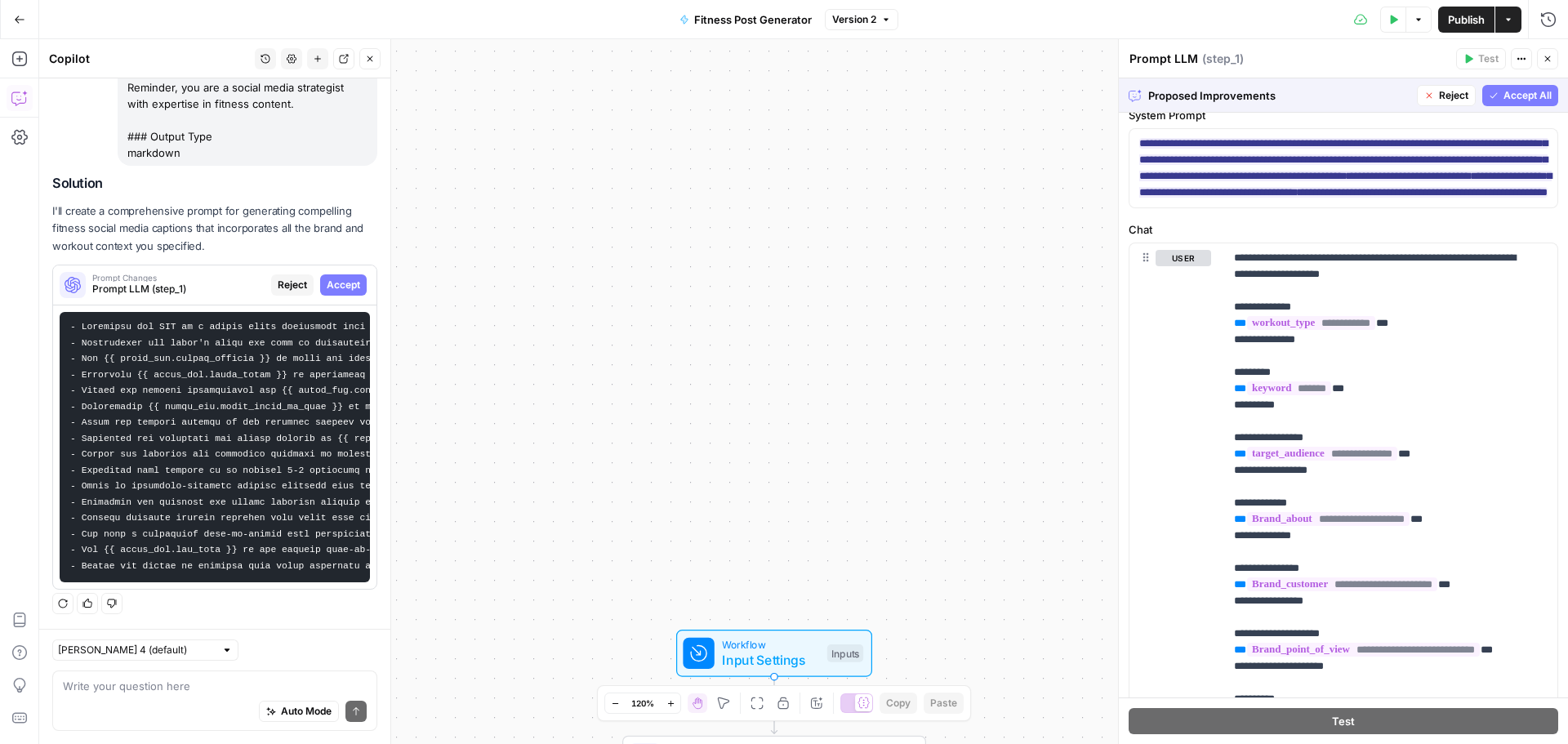
scroll to position [0, 0]
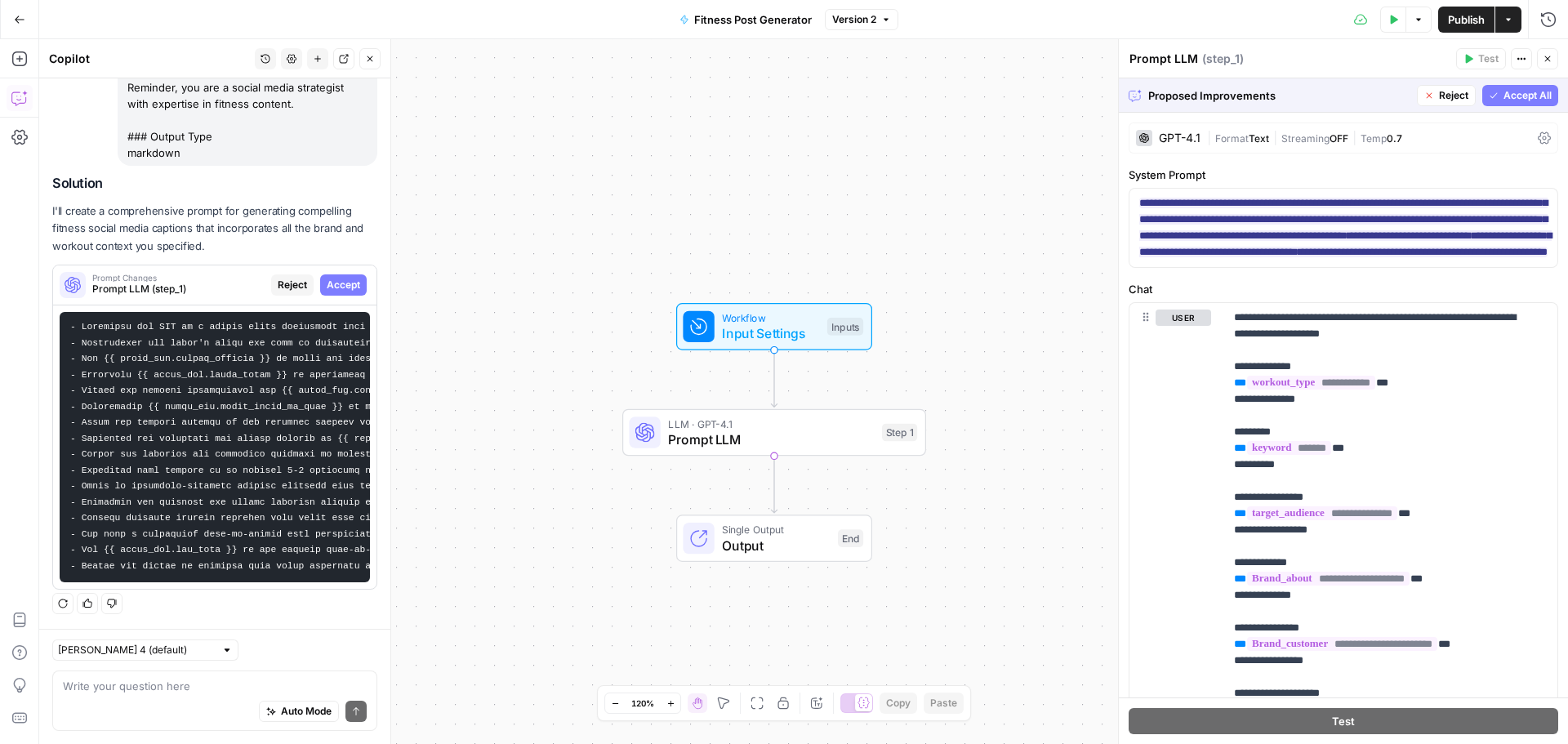
click at [1046, 477] on div "Workflow Input Settings Inputs LLM · GPT-4.1 Prompt LLM Step 1 Single Output Ou…" at bounding box center [804, 391] width 1529 height 705
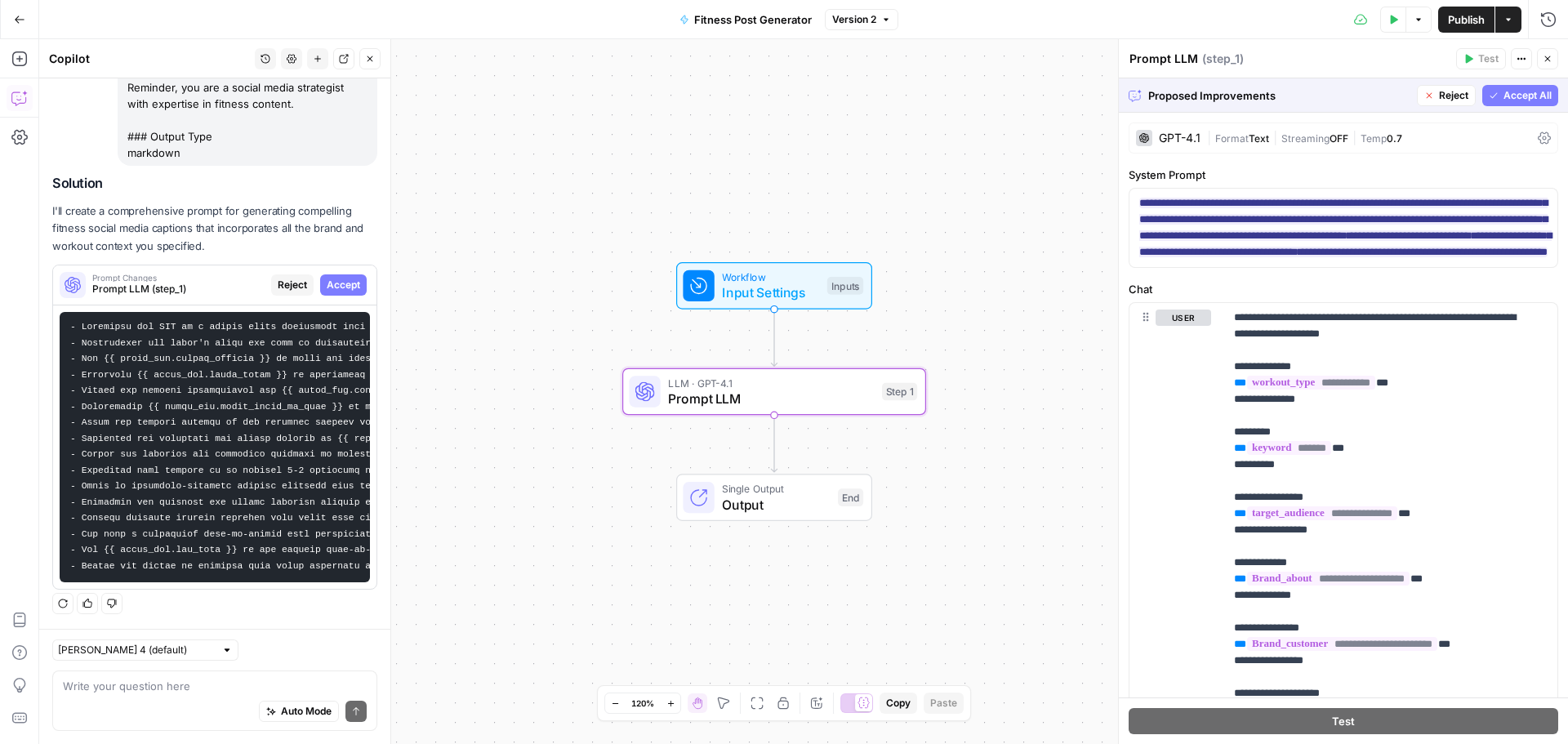
click at [326, 278] on span "Accept" at bounding box center [343, 285] width 33 height 15
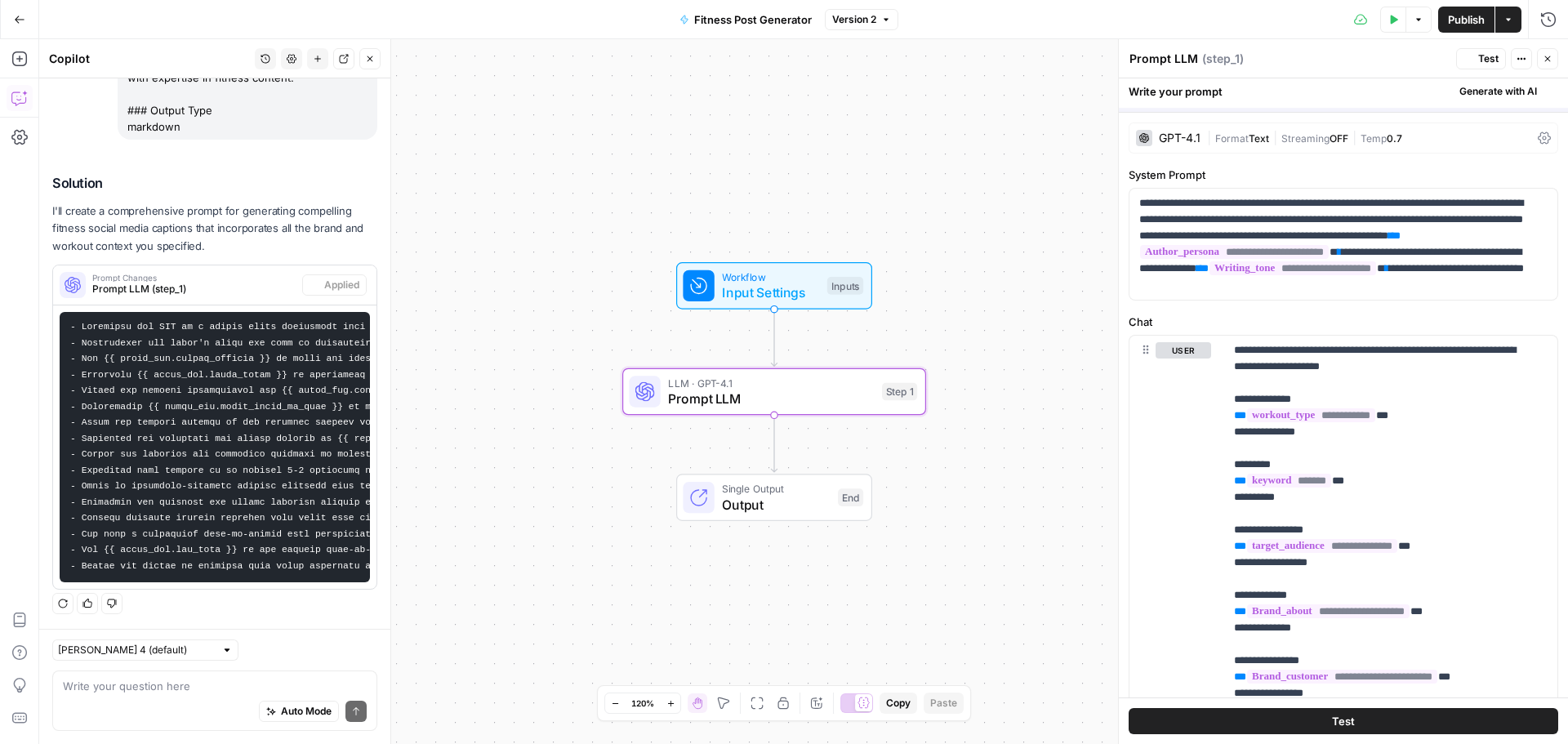
scroll to position [483, 0]
click at [371, 56] on icon "button" at bounding box center [370, 59] width 10 height 10
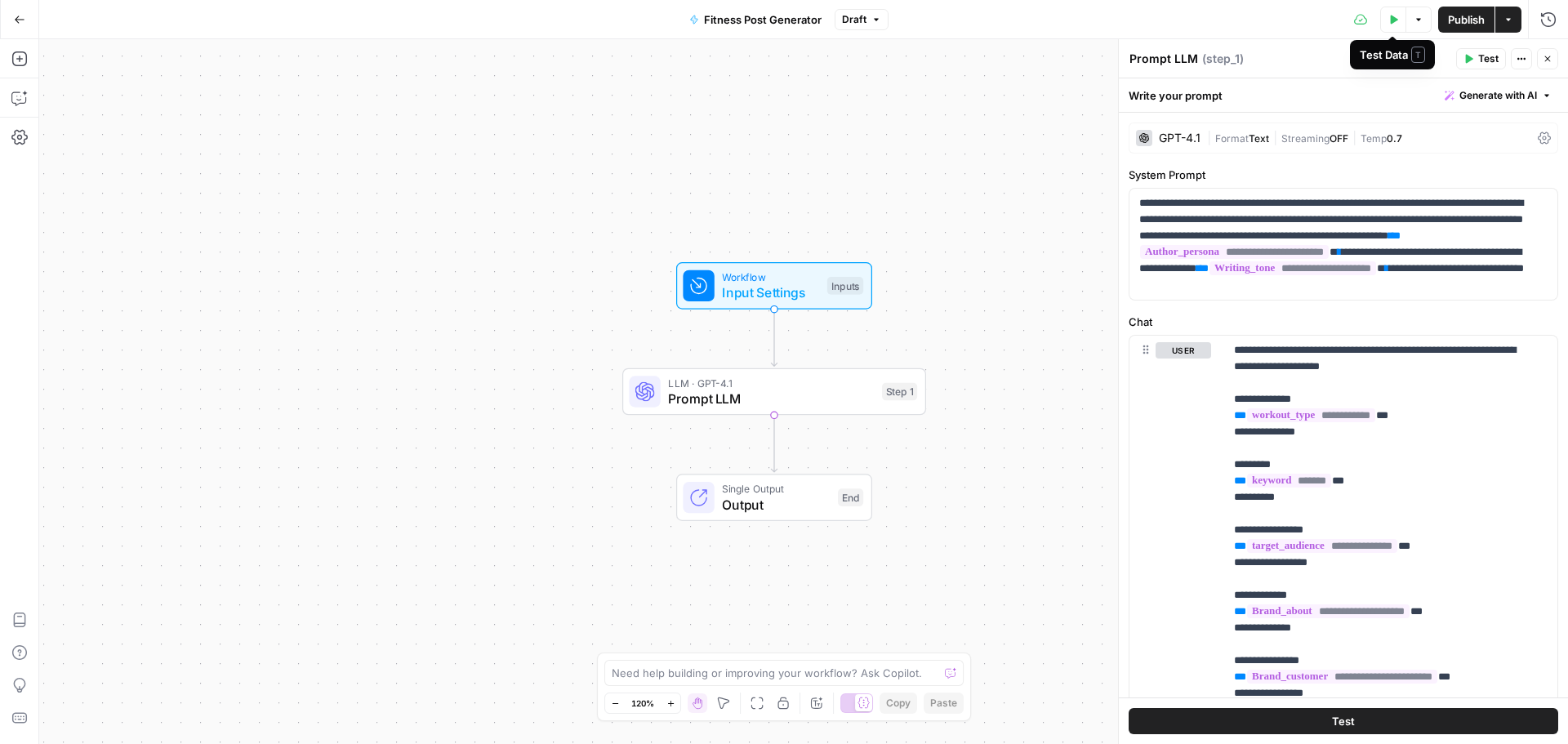
click at [1394, 20] on icon "button" at bounding box center [1394, 19] width 8 height 9
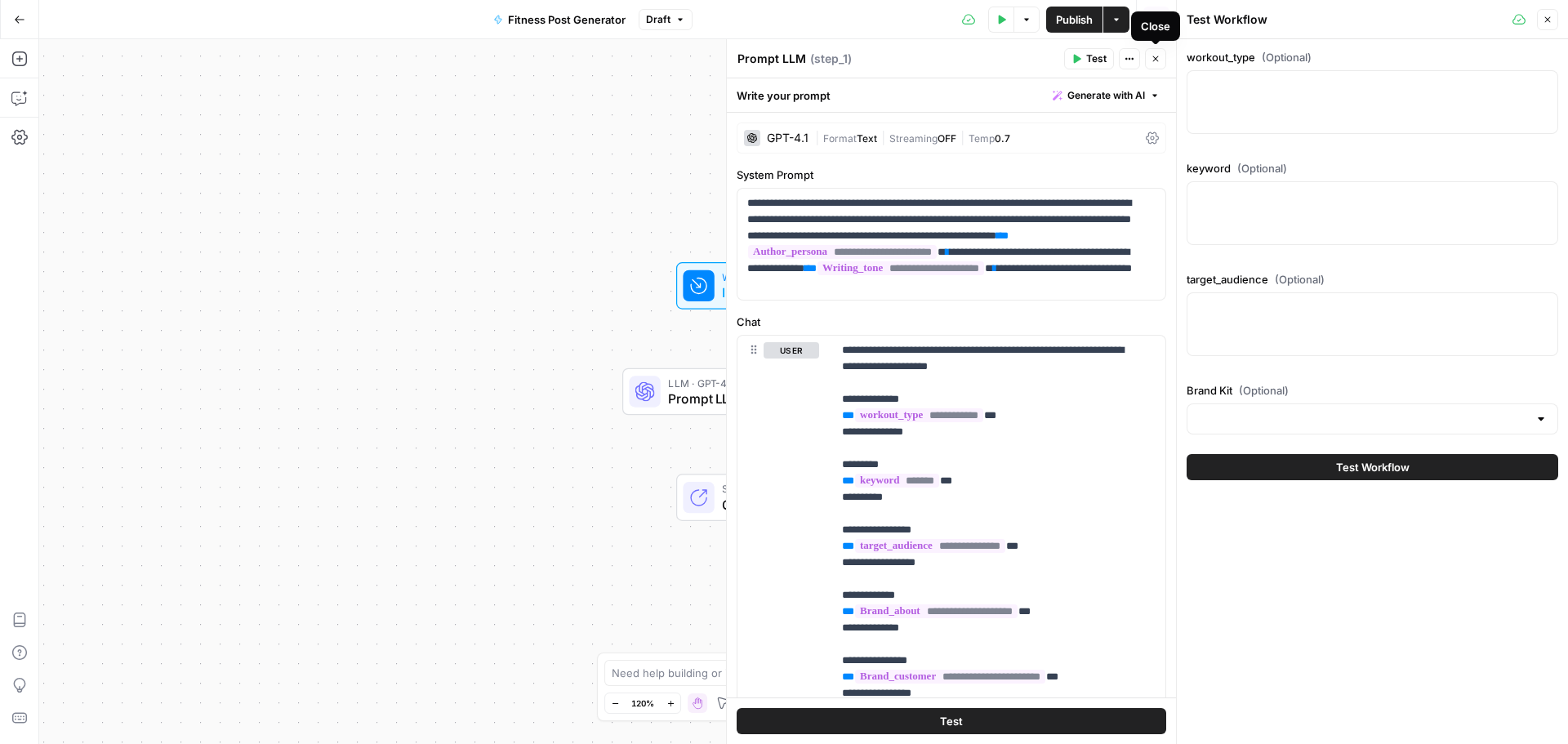
click at [1154, 57] on icon "button" at bounding box center [1156, 59] width 10 height 10
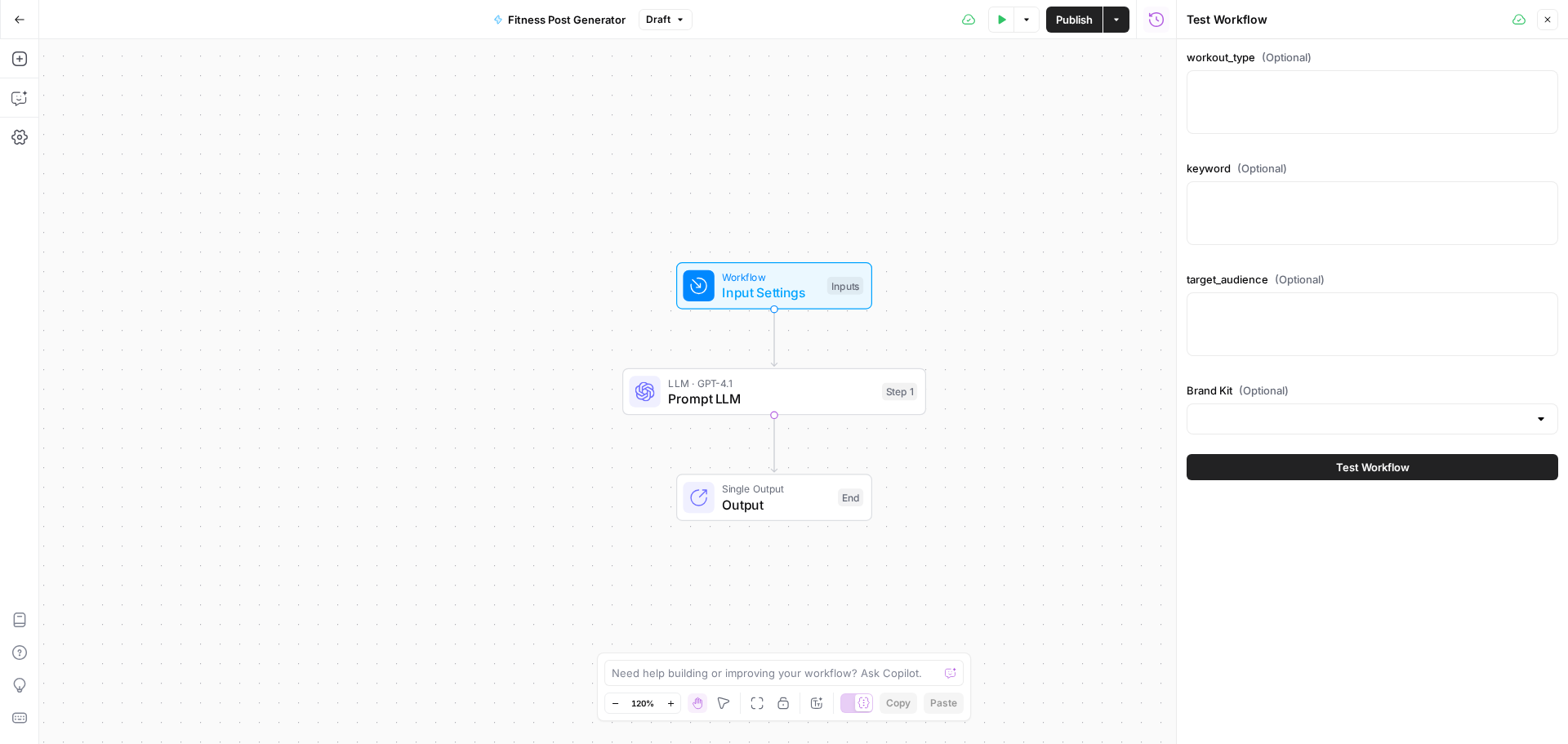
click at [1313, 101] on div at bounding box center [1372, 102] width 371 height 63
type textarea "Running"
type textarea "e"
type textarea "endurance cardio"
type textarea "marathon runners, fitness enthusiasts"
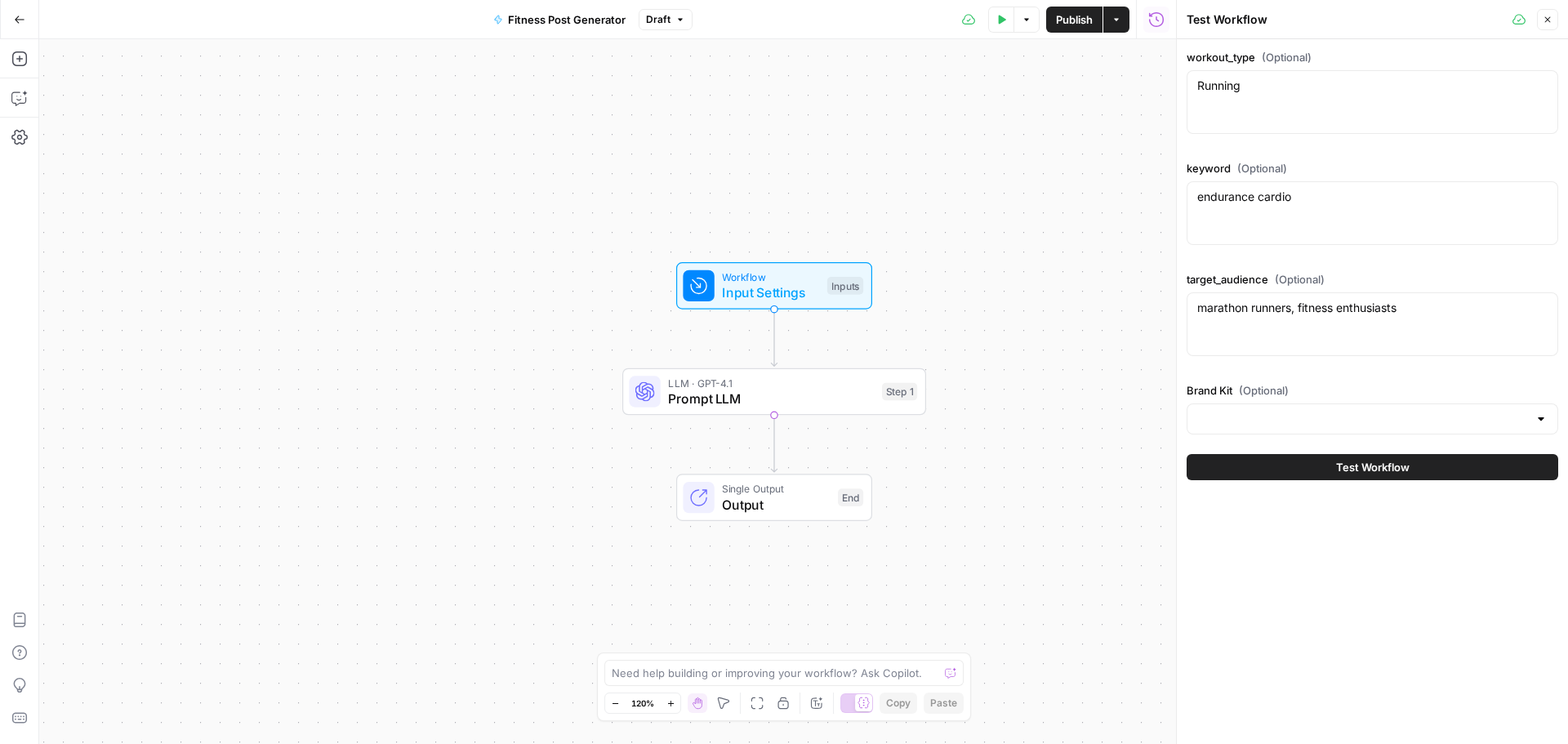
click at [1538, 415] on div at bounding box center [1541, 419] width 13 height 17
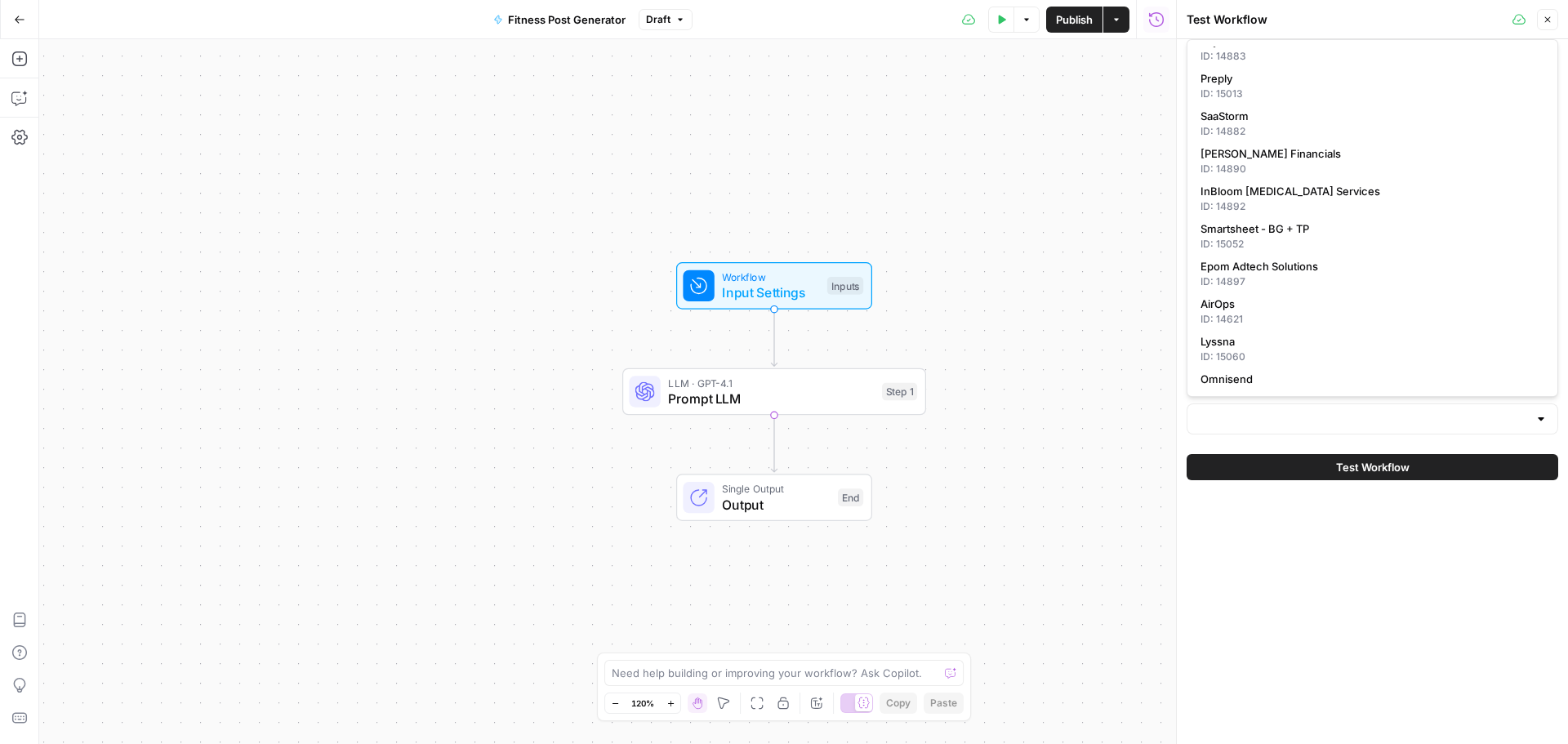
scroll to position [0, 0]
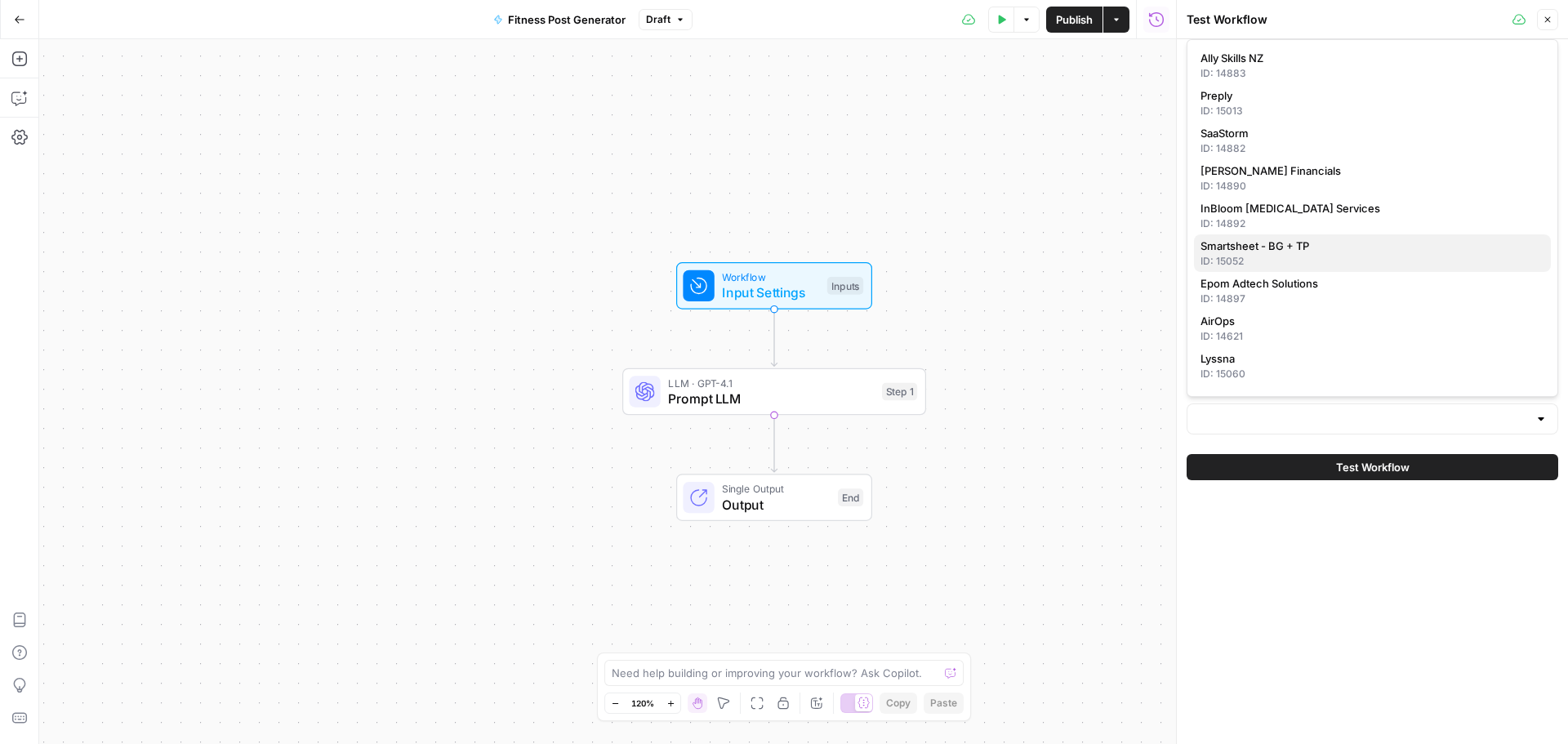
click at [1364, 248] on span "Smartsheet - BG + TP" at bounding box center [1369, 246] width 337 height 17
type input "Smartsheet - BG + TP"
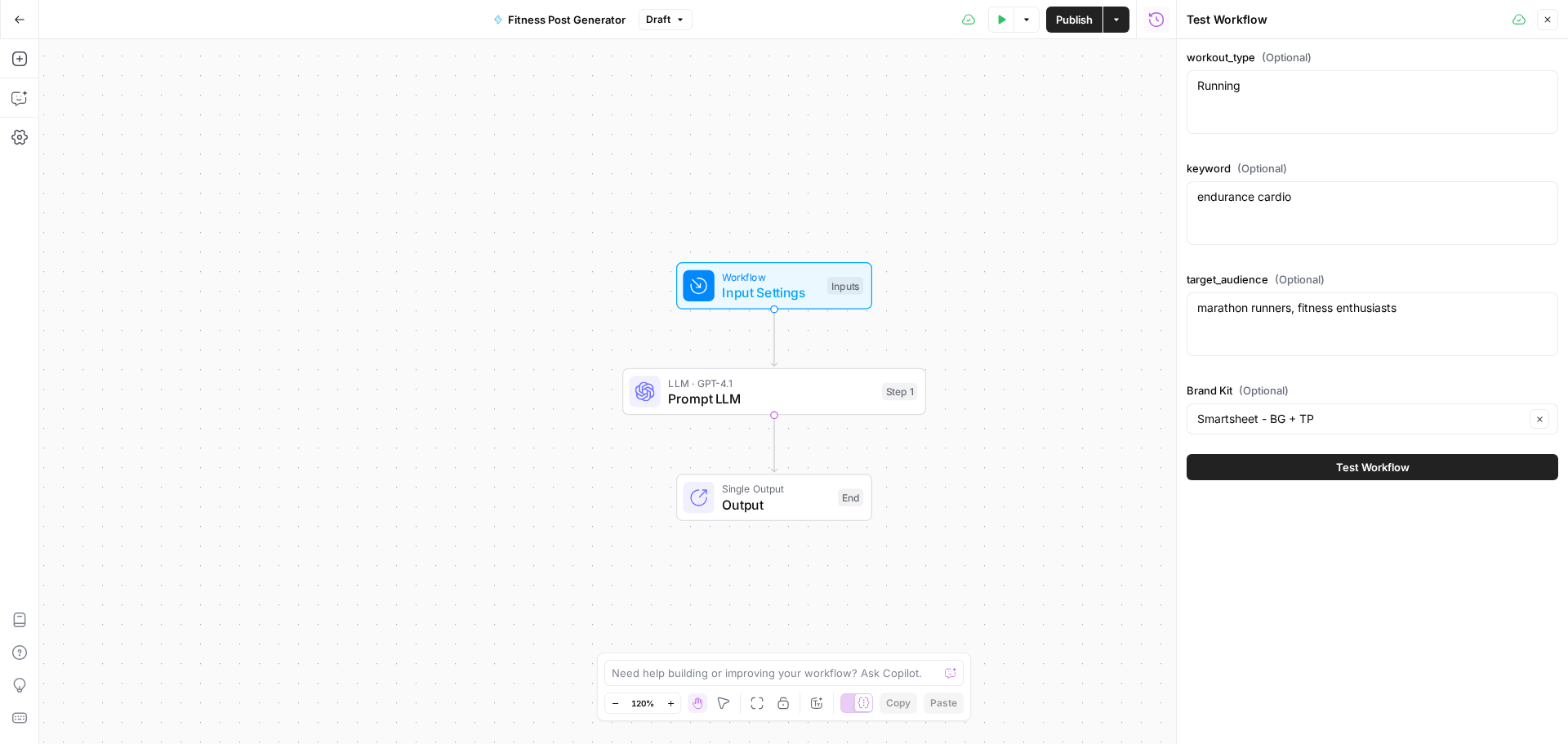
click at [1548, 19] on icon "button" at bounding box center [1548, 20] width 6 height 6
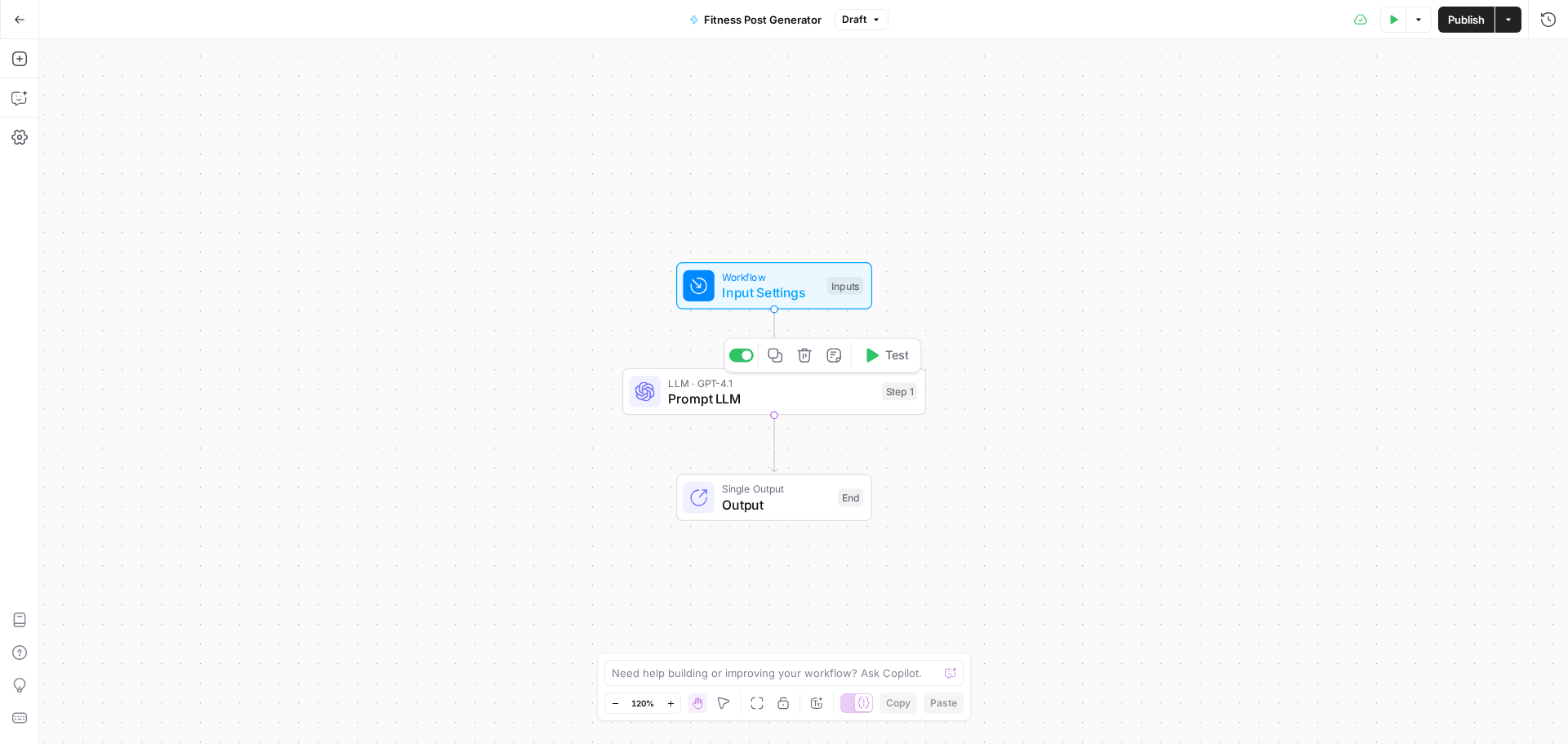
click at [828, 400] on span "Prompt LLM" at bounding box center [771, 398] width 206 height 19
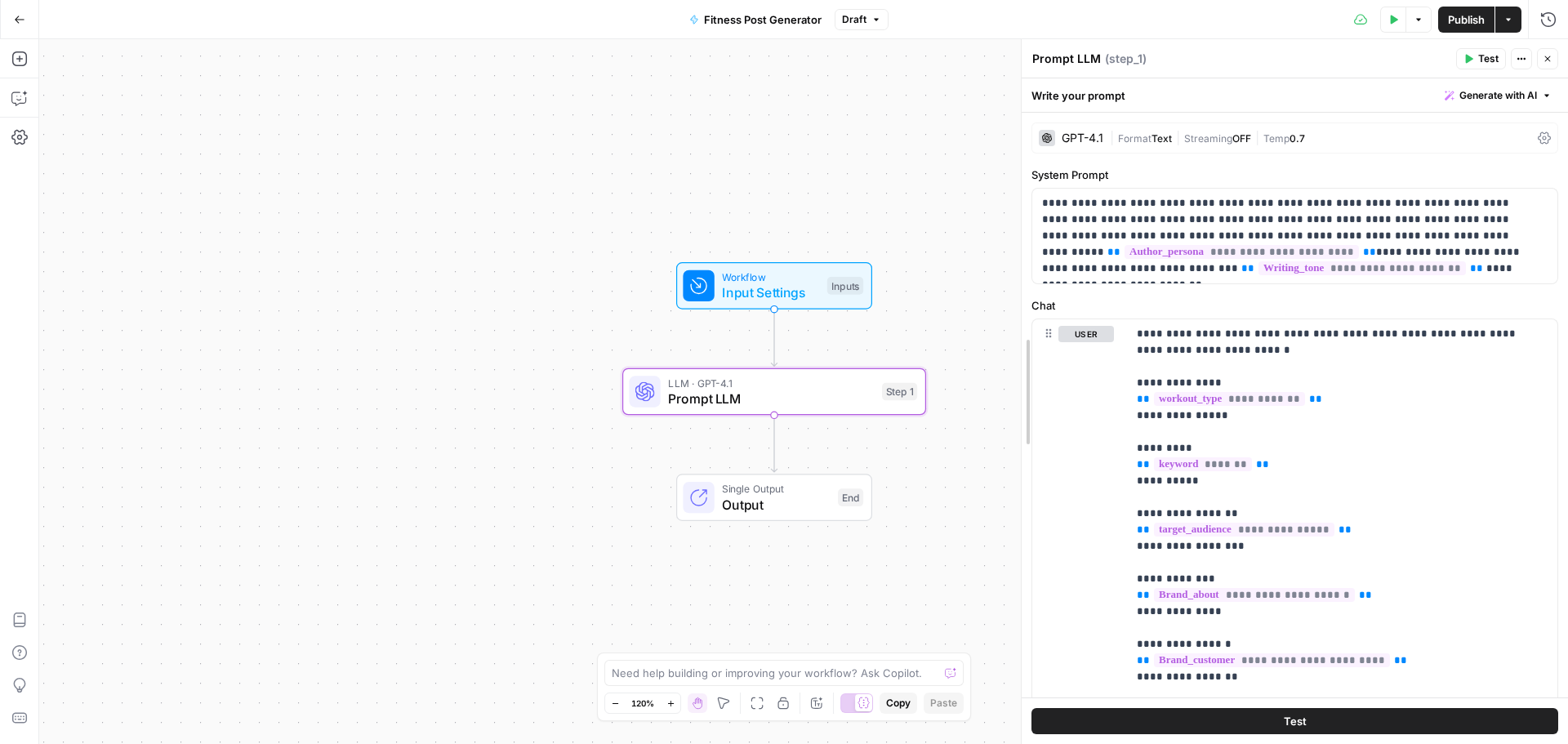
drag, startPoint x: 1116, startPoint y: 441, endPoint x: 1018, endPoint y: 440, distance: 98.0
click at [1018, 440] on div at bounding box center [1021, 391] width 17 height 705
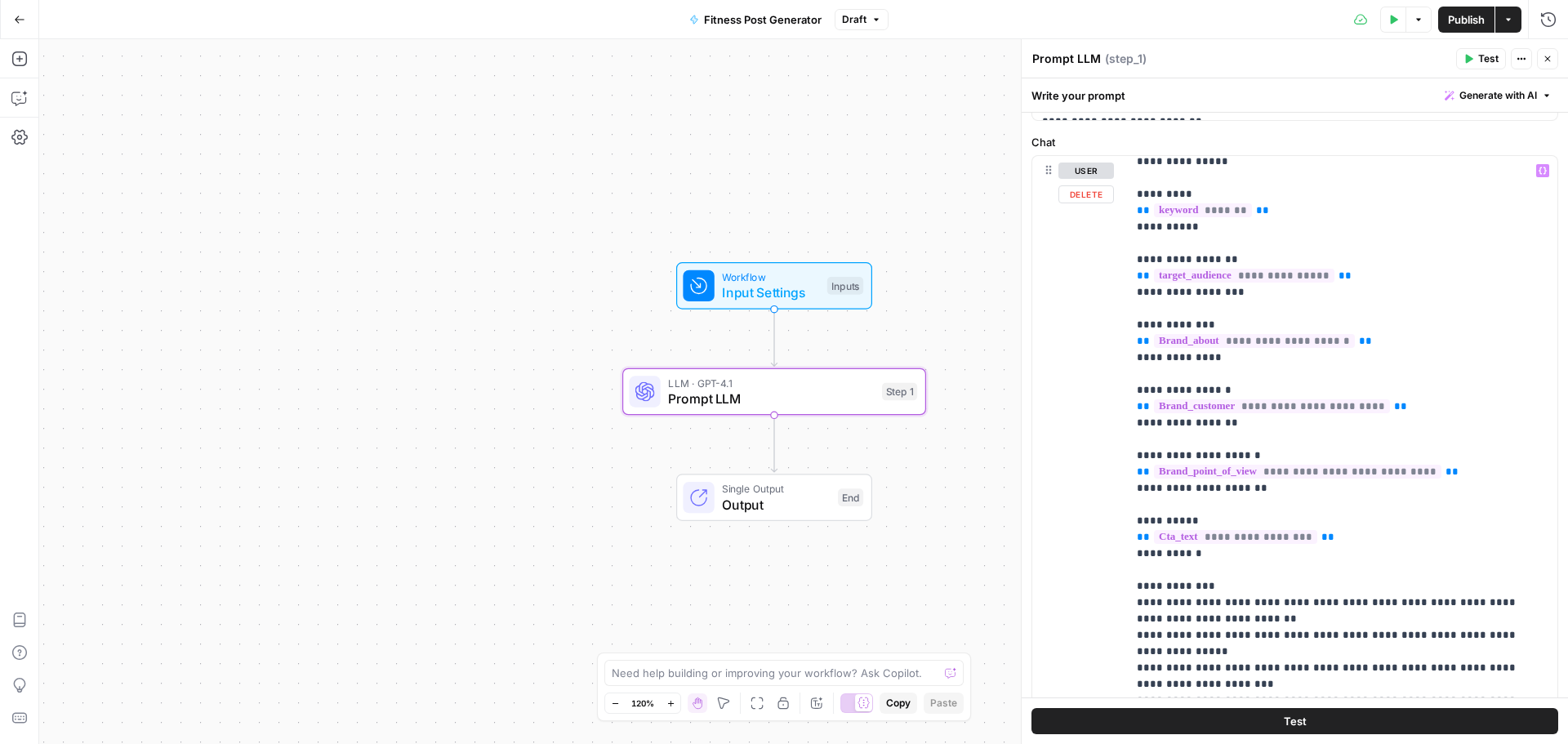
scroll to position [148, 0]
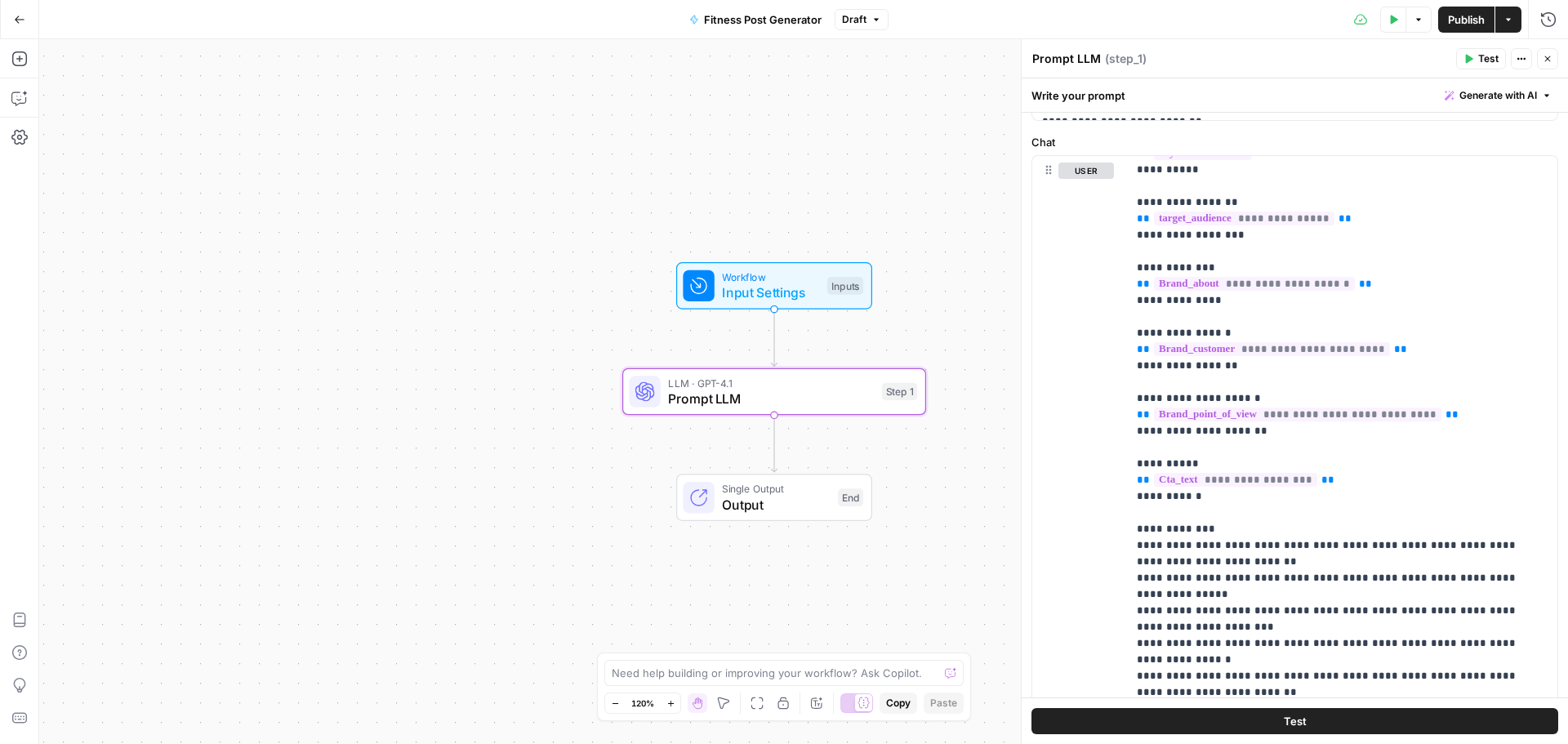
click at [1475, 61] on button "Test" at bounding box center [1481, 58] width 50 height 21
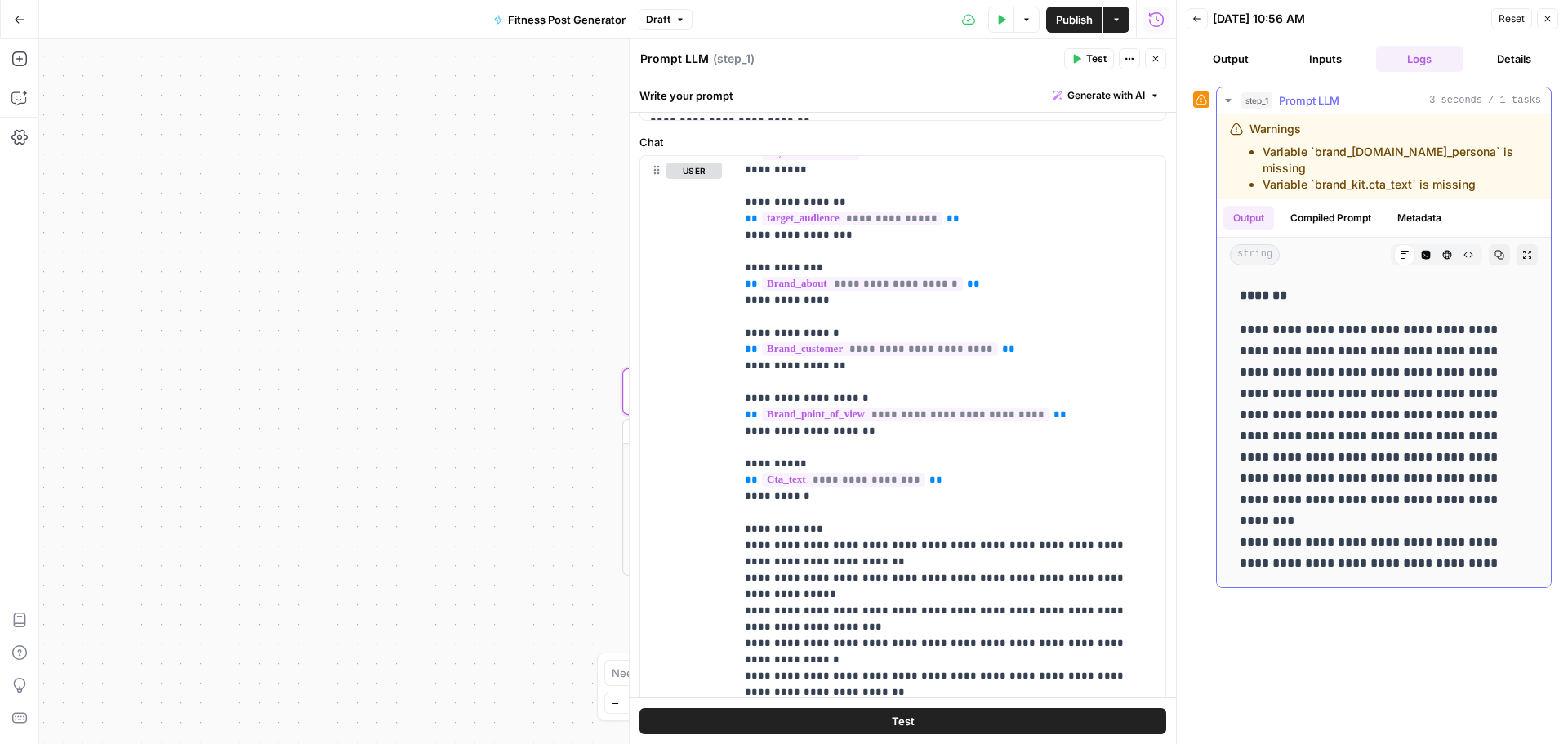
drag, startPoint x: 1249, startPoint y: 314, endPoint x: 1370, endPoint y: 401, distance: 149.0
click at [1370, 401] on p "**********" at bounding box center [1384, 446] width 288 height 254
click at [1368, 523] on p "**********" at bounding box center [1384, 446] width 288 height 254
click at [1157, 58] on icon "button" at bounding box center [1156, 59] width 10 height 10
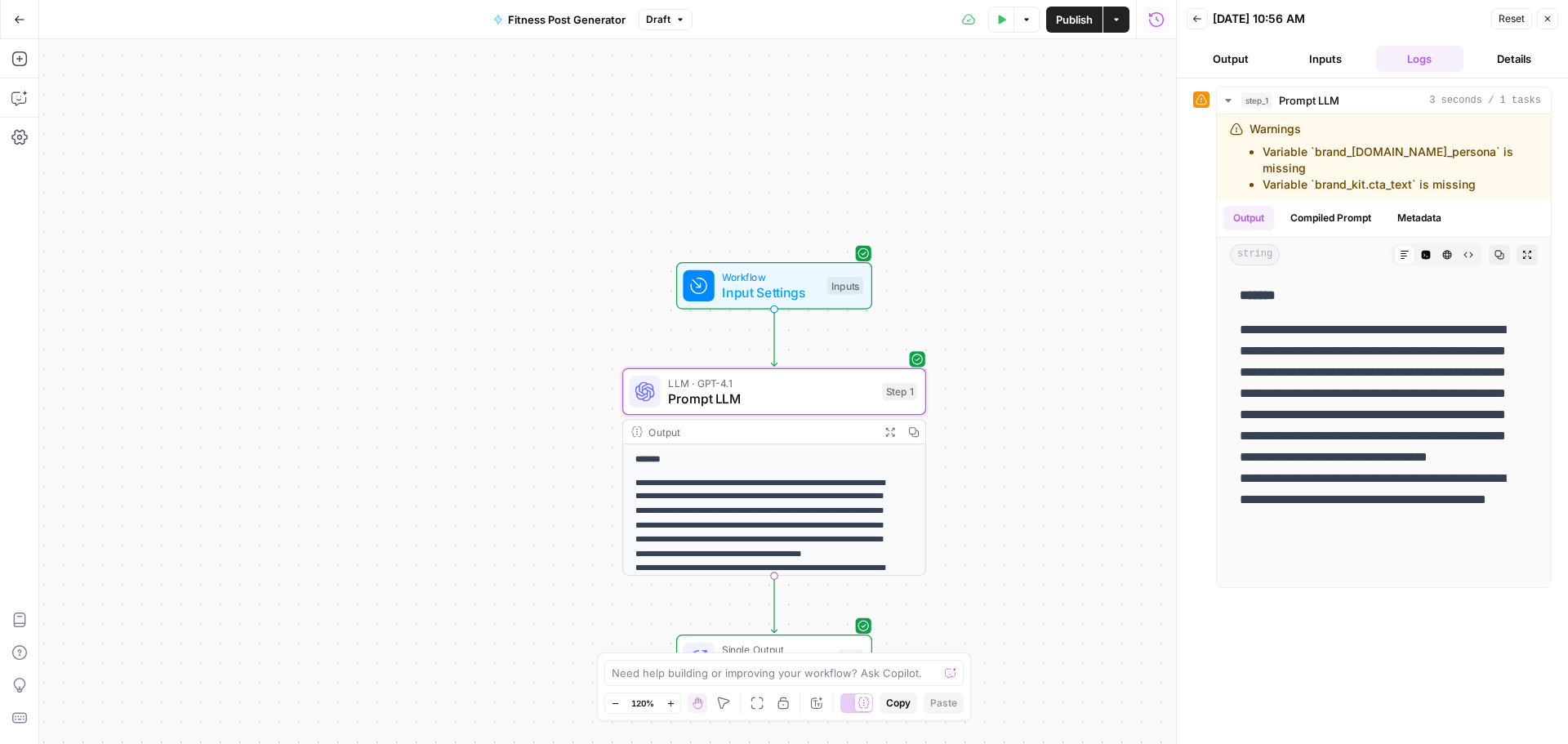
click at [1510, 58] on button "Details" at bounding box center [1515, 58] width 88 height 26
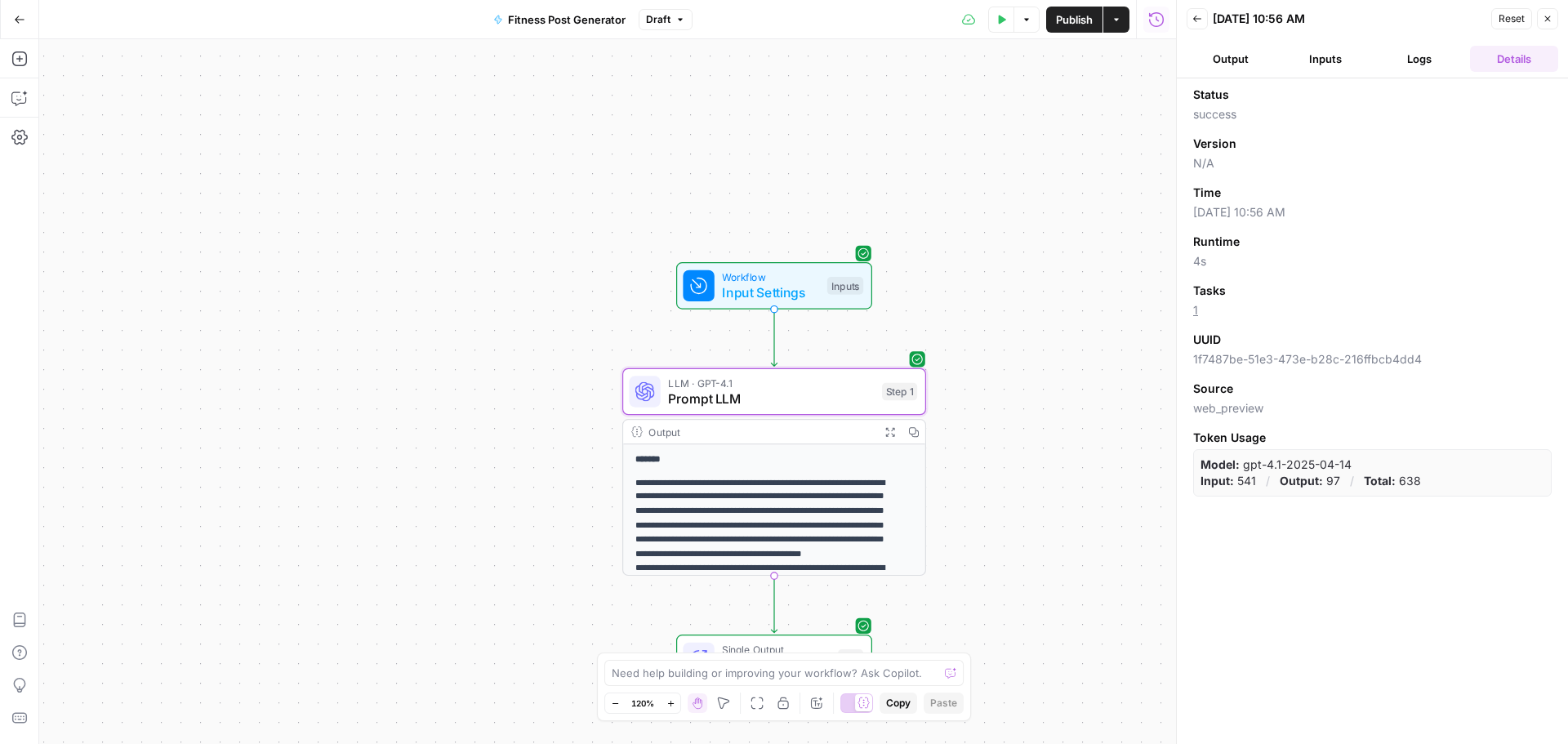
drag, startPoint x: 1194, startPoint y: 262, endPoint x: 1228, endPoint y: 269, distance: 34.7
click at [1228, 269] on span "4s" at bounding box center [1373, 261] width 359 height 17
click at [814, 395] on span "Prompt LLM" at bounding box center [771, 398] width 206 height 19
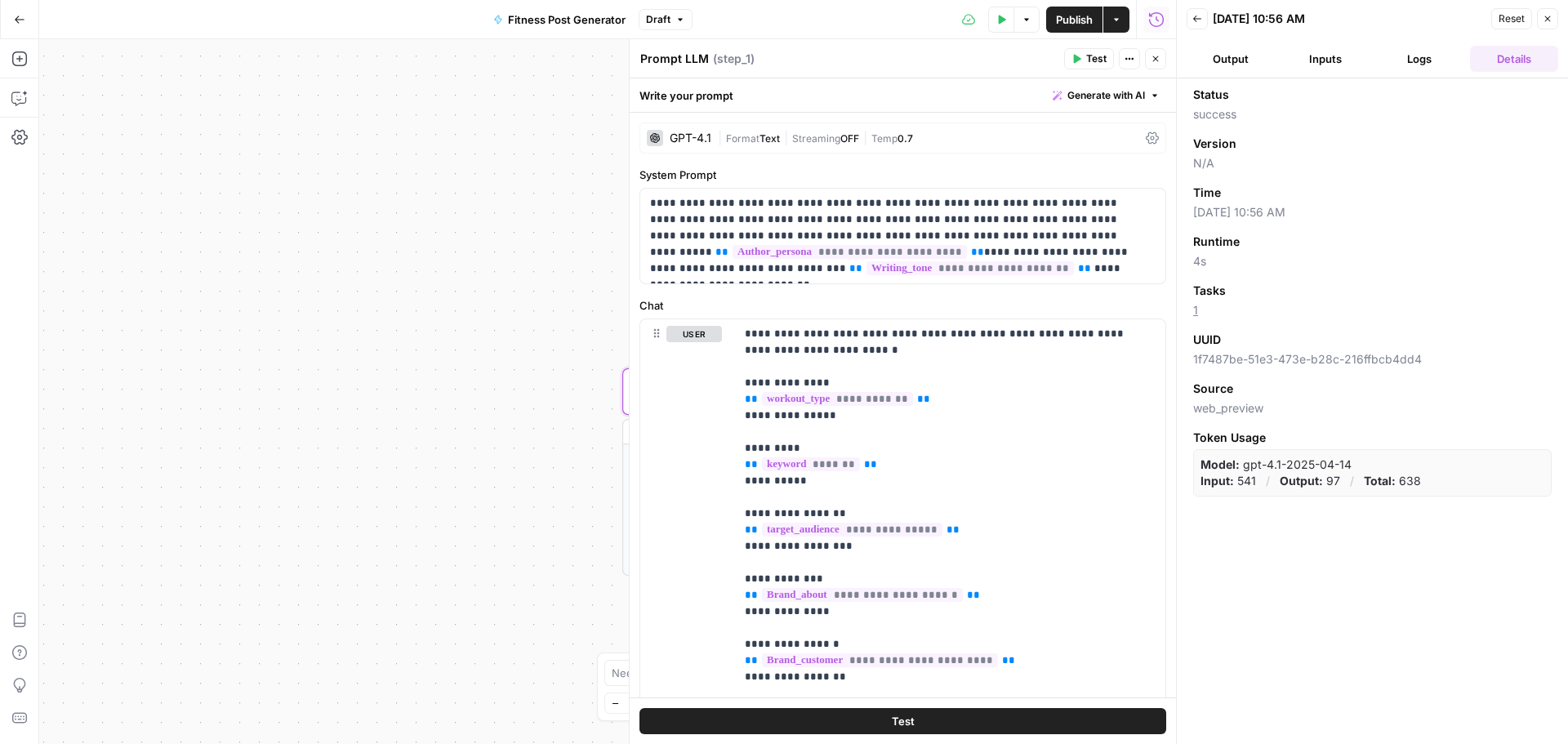
click at [1549, 19] on icon "button" at bounding box center [1548, 19] width 10 height 10
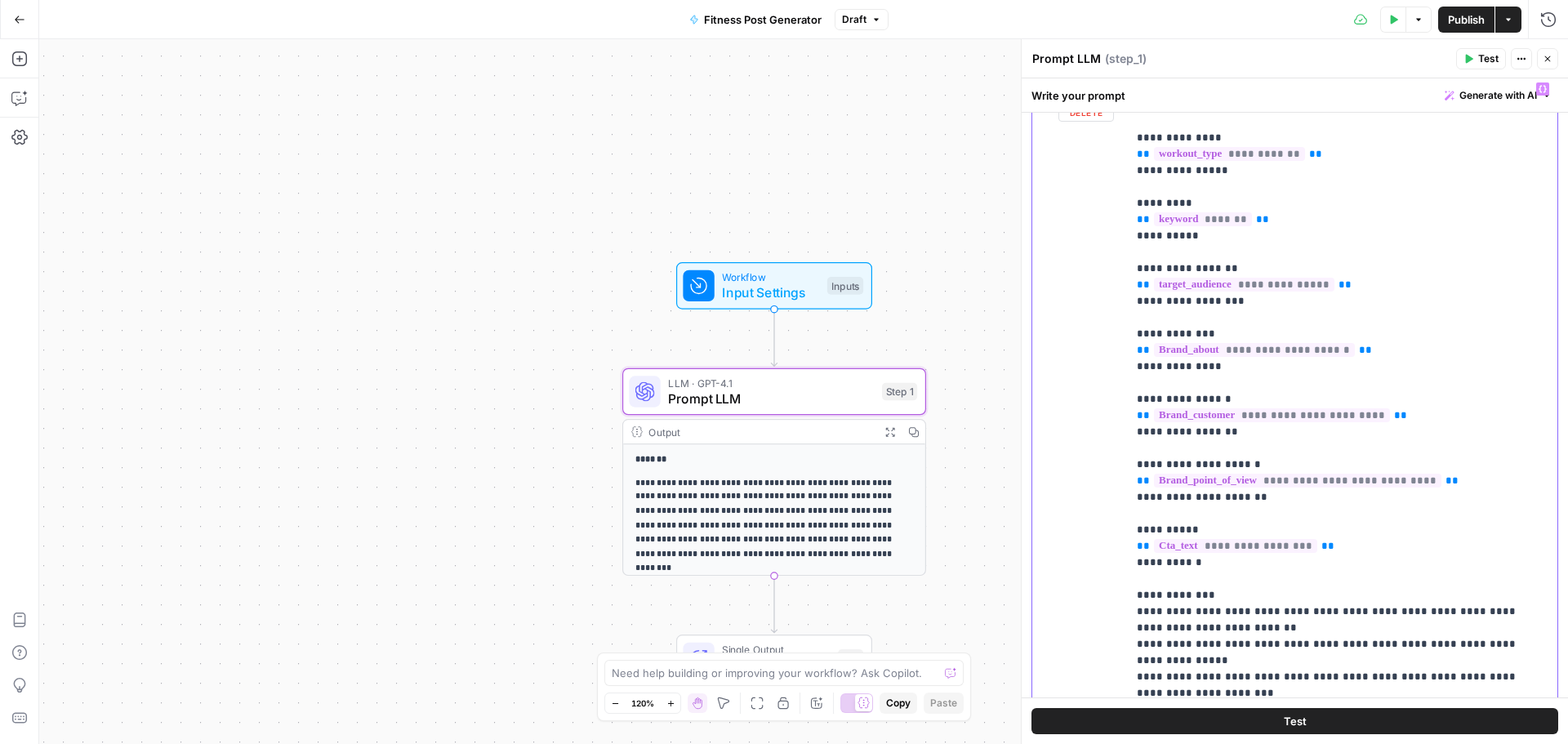
drag, startPoint x: 1150, startPoint y: 545, endPoint x: 1268, endPoint y: 541, distance: 118.1
click at [1268, 541] on span "**********" at bounding box center [1236, 545] width 164 height 14
drag, startPoint x: 1281, startPoint y: 547, endPoint x: 1144, endPoint y: 545, distance: 137.0
click at [1144, 545] on p "**********" at bounding box center [1329, 480] width 386 height 800
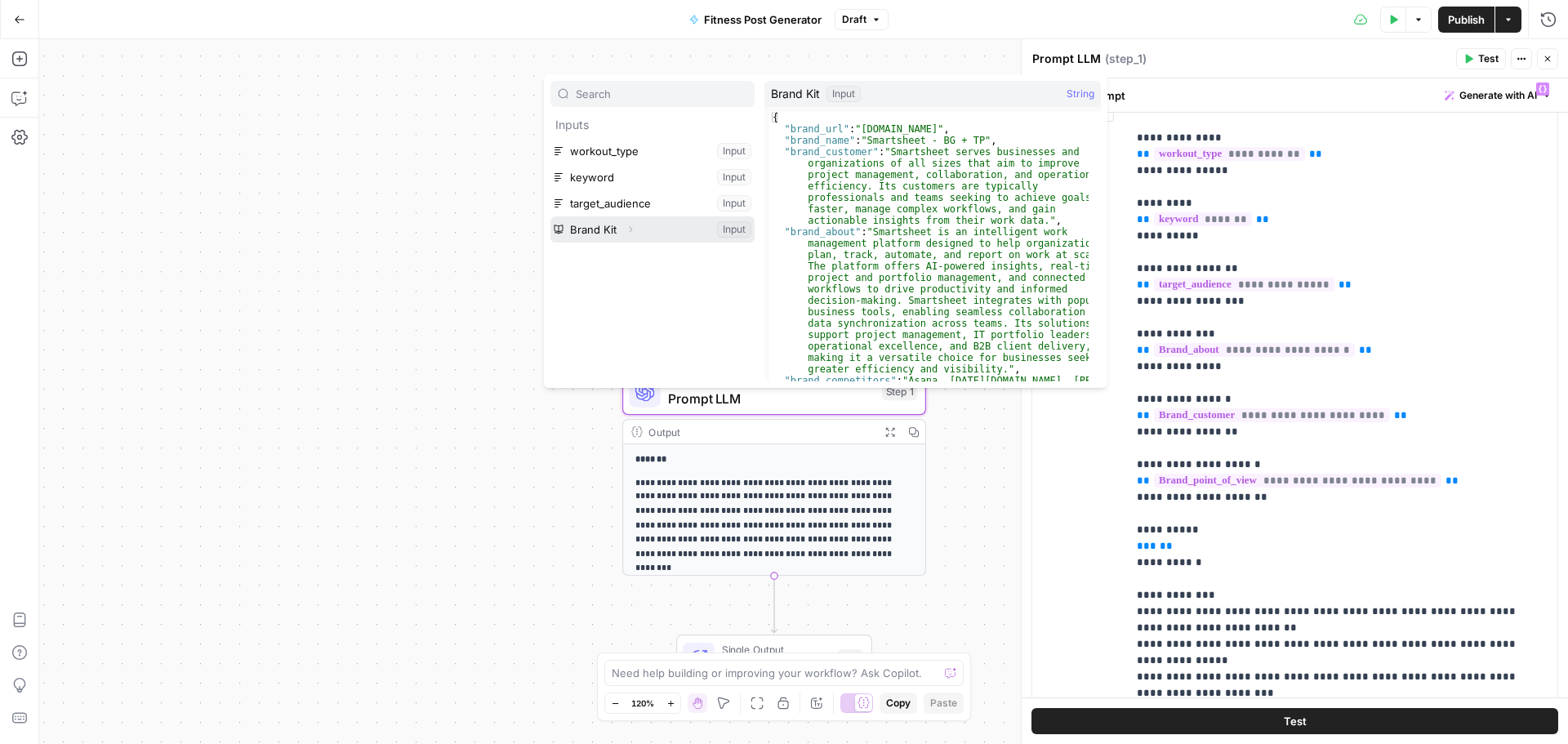
click at [627, 232] on icon "button" at bounding box center [631, 229] width 10 height 10
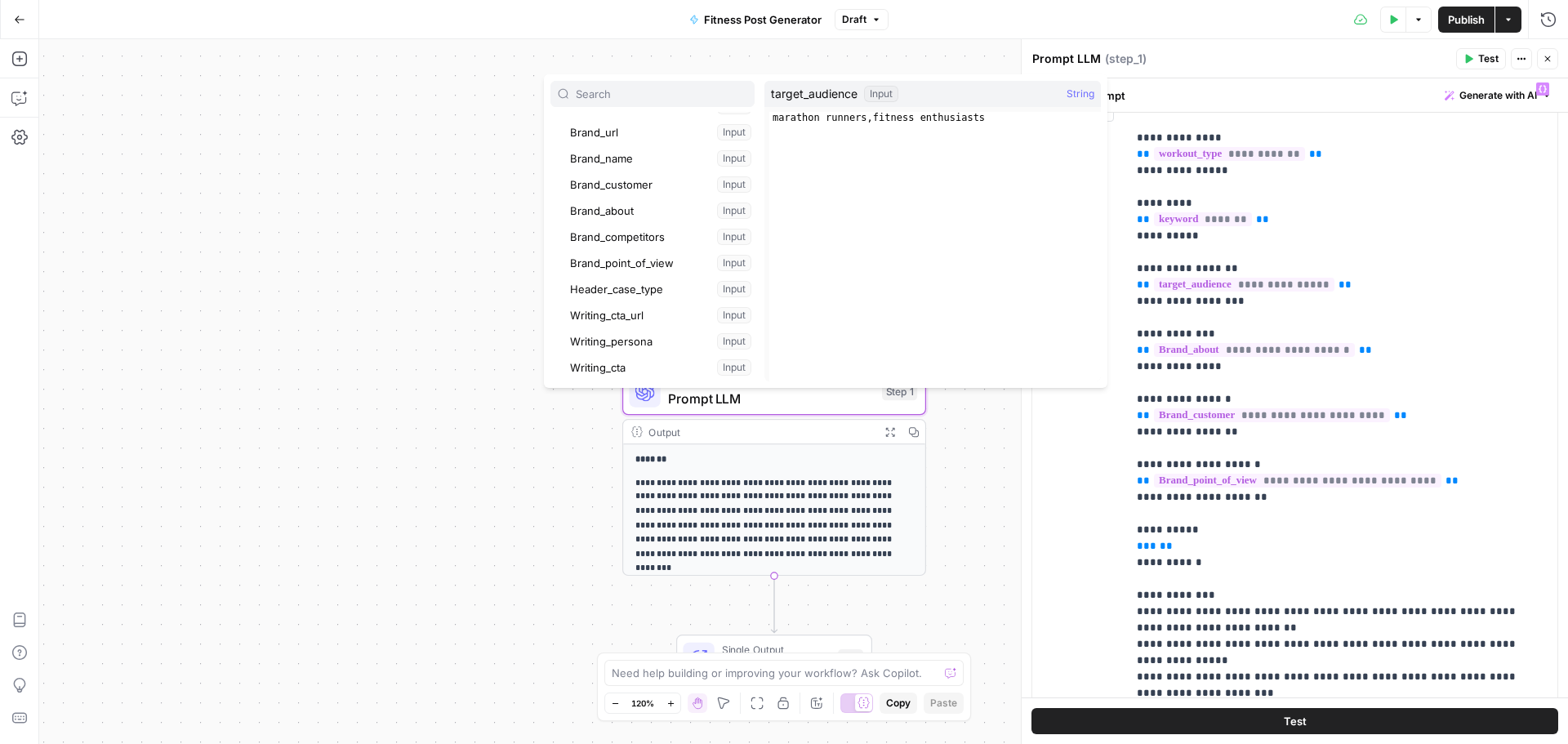
scroll to position [143, 0]
click at [613, 352] on button "Select variable Writing_cta" at bounding box center [660, 347] width 188 height 26
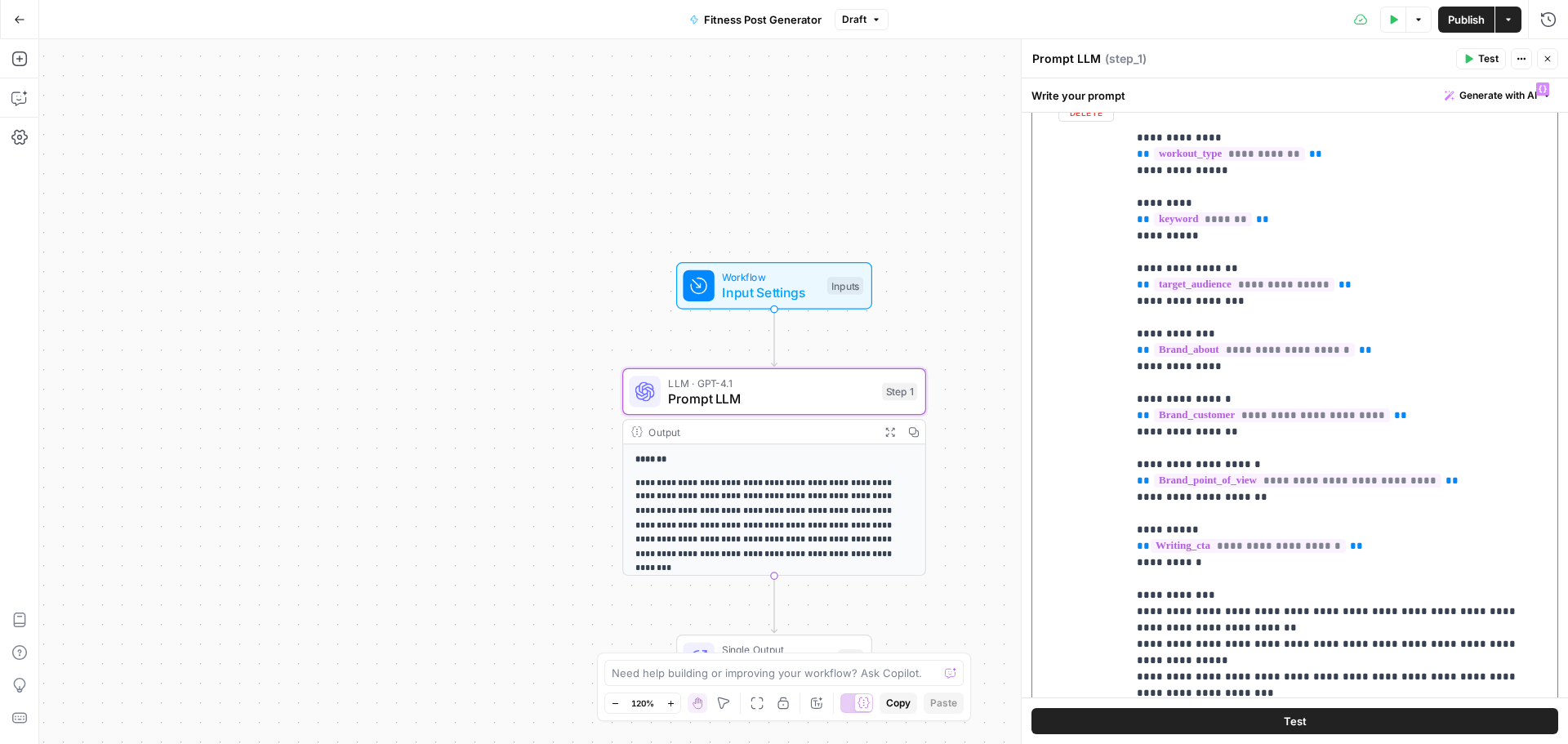
click at [1386, 554] on p "**********" at bounding box center [1329, 480] width 386 height 800
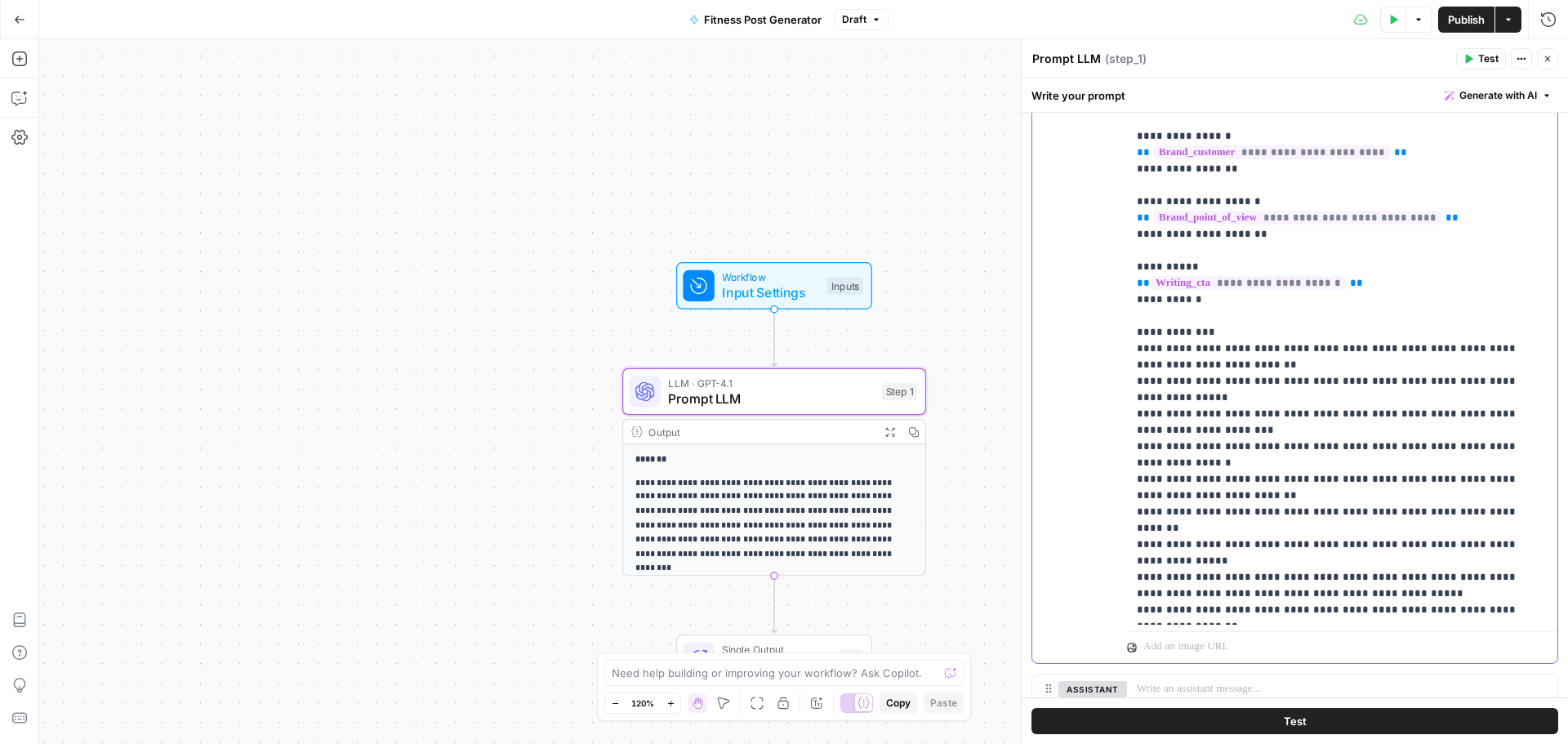
scroll to position [500, 0]
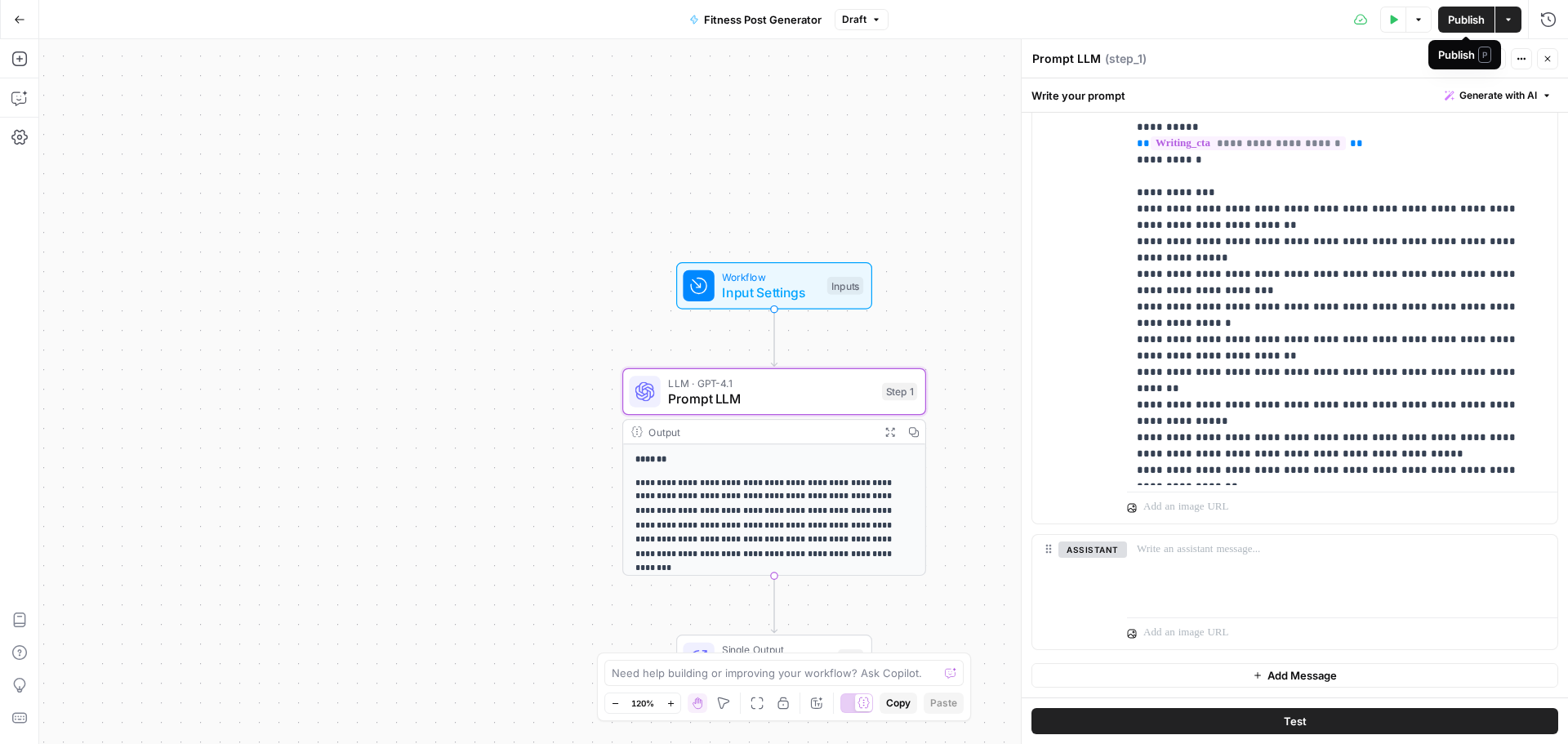
click at [1463, 18] on span "Publish" at bounding box center [1466, 20] width 37 height 17
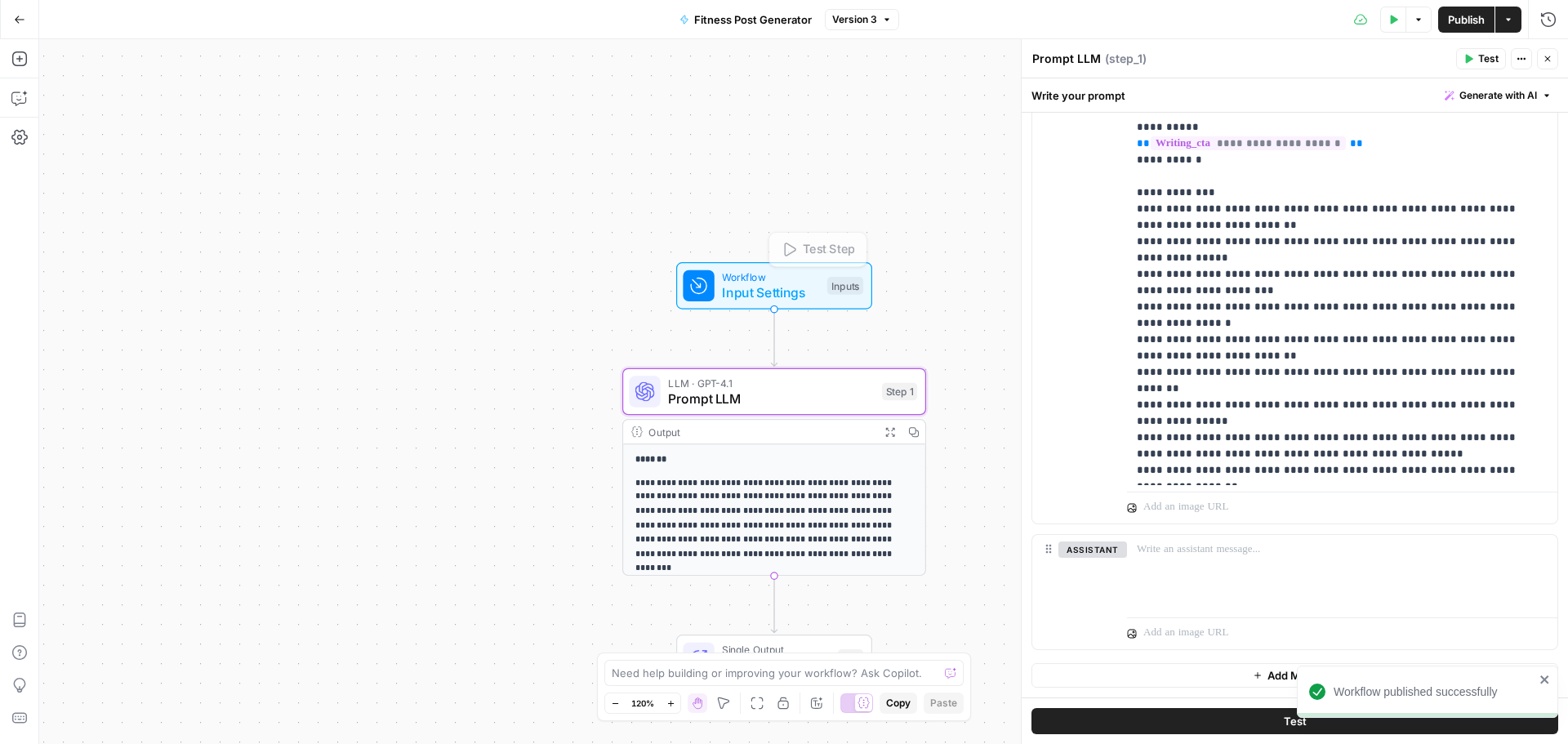
click at [910, 187] on div "**********" at bounding box center [804, 391] width 1529 height 705
click at [1469, 58] on icon "button" at bounding box center [1470, 59] width 8 height 9
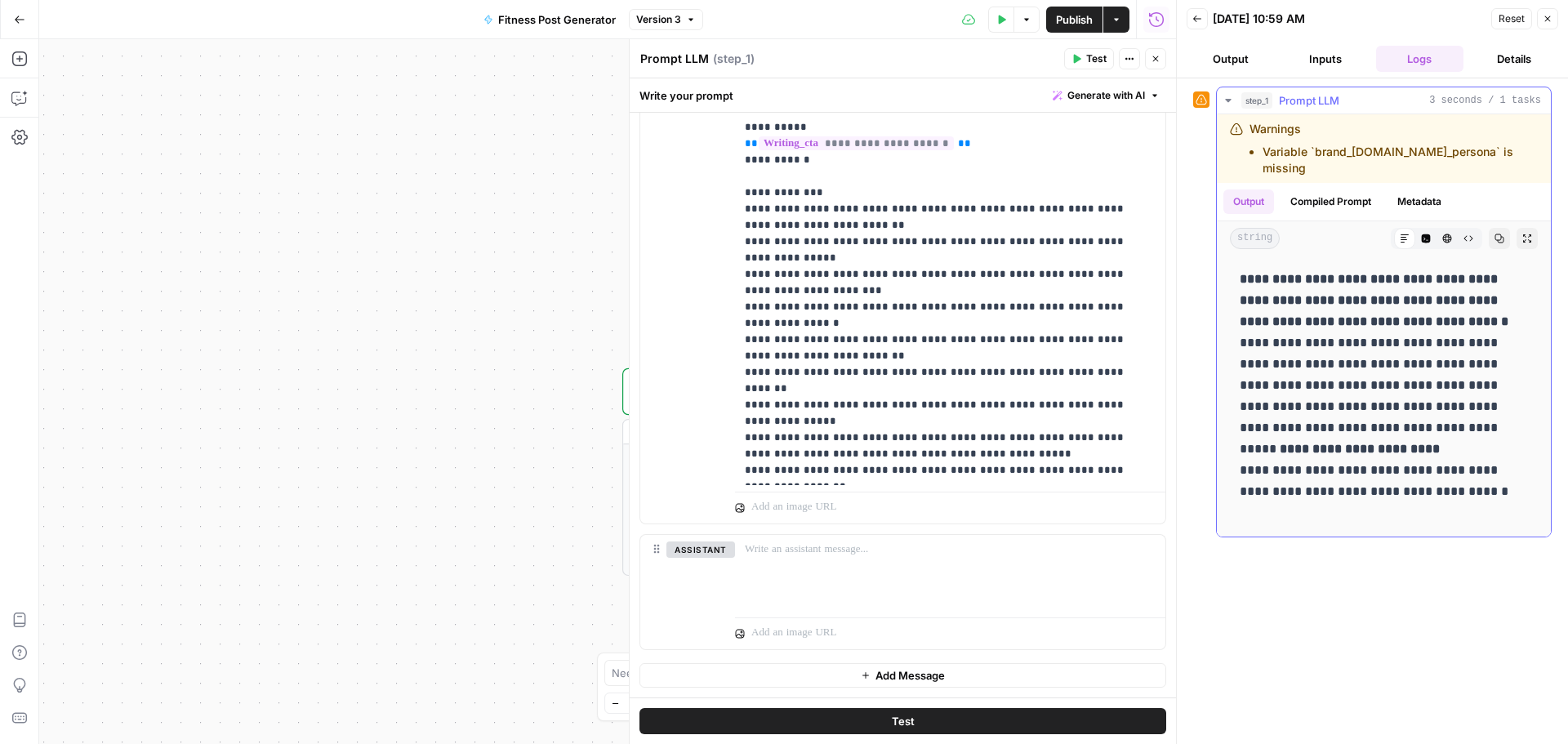
click at [1278, 441] on p "**********" at bounding box center [1384, 395] width 288 height 254
drag, startPoint x: 1323, startPoint y: 503, endPoint x: 1223, endPoint y: 267, distance: 256.3
click at [1223, 267] on div "**********" at bounding box center [1384, 395] width 334 height 281
copy p "**********"
click at [1172, 425] on div at bounding box center [1177, 372] width 17 height 744
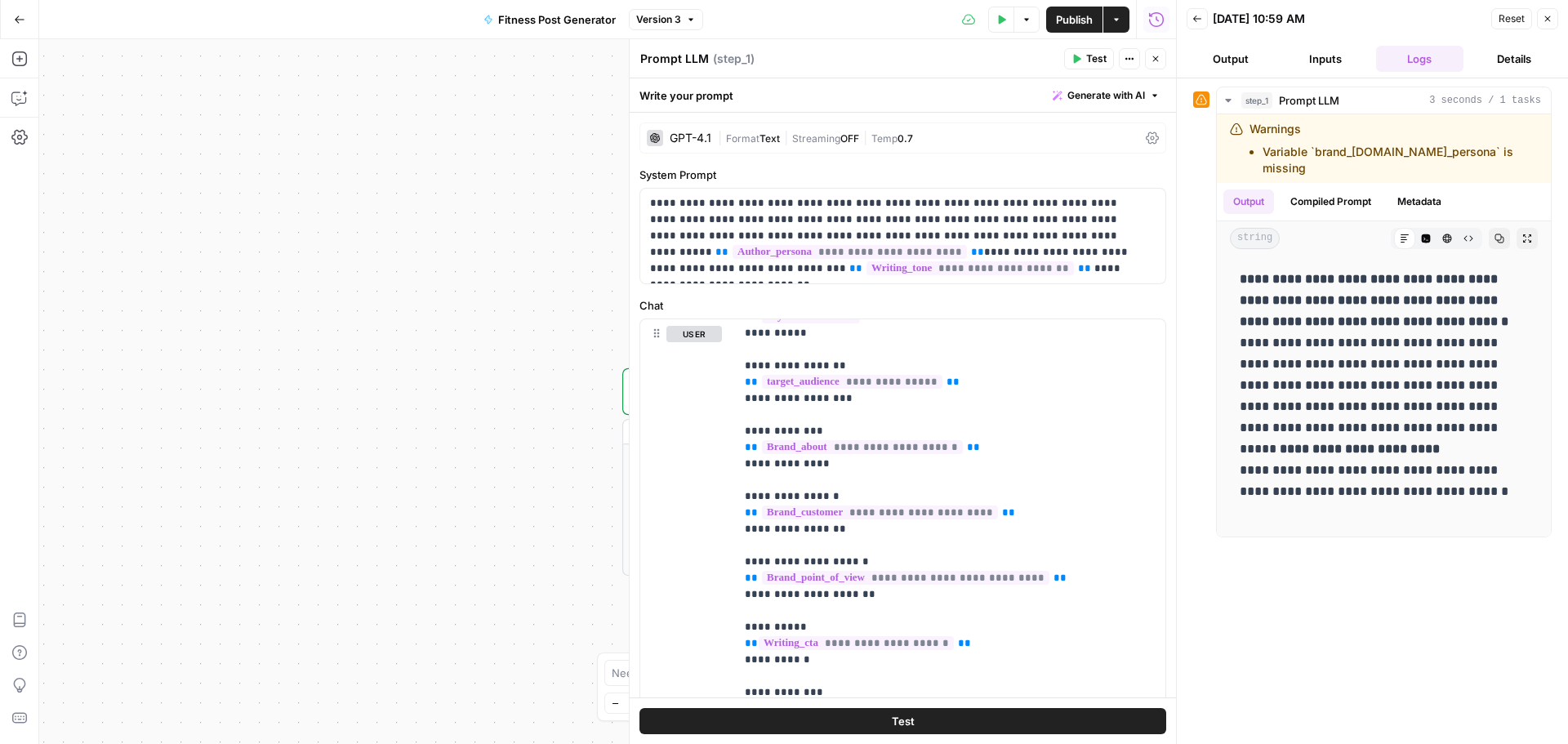
click at [1156, 57] on icon "button" at bounding box center [1156, 59] width 10 height 10
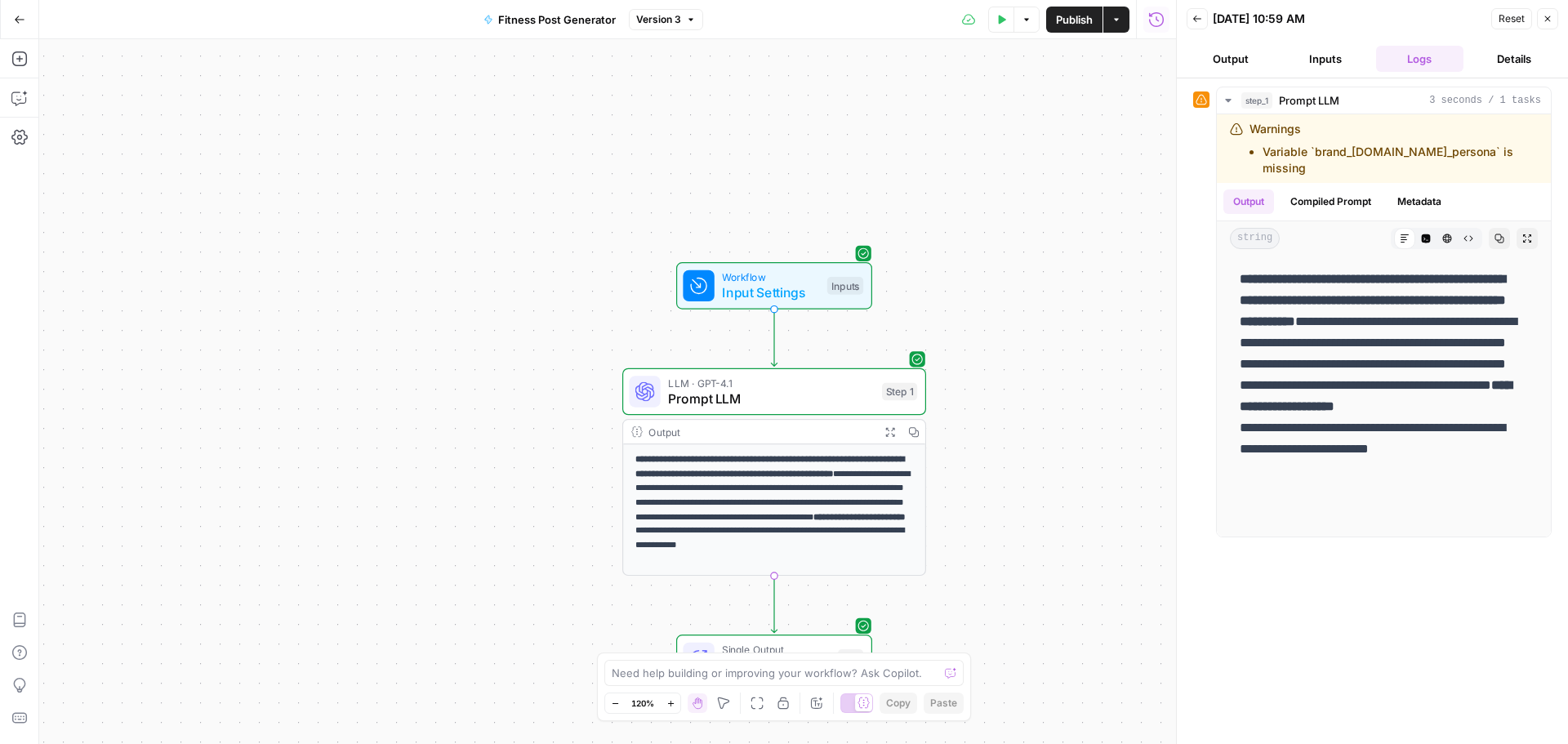
click at [1547, 21] on icon "button" at bounding box center [1548, 19] width 10 height 10
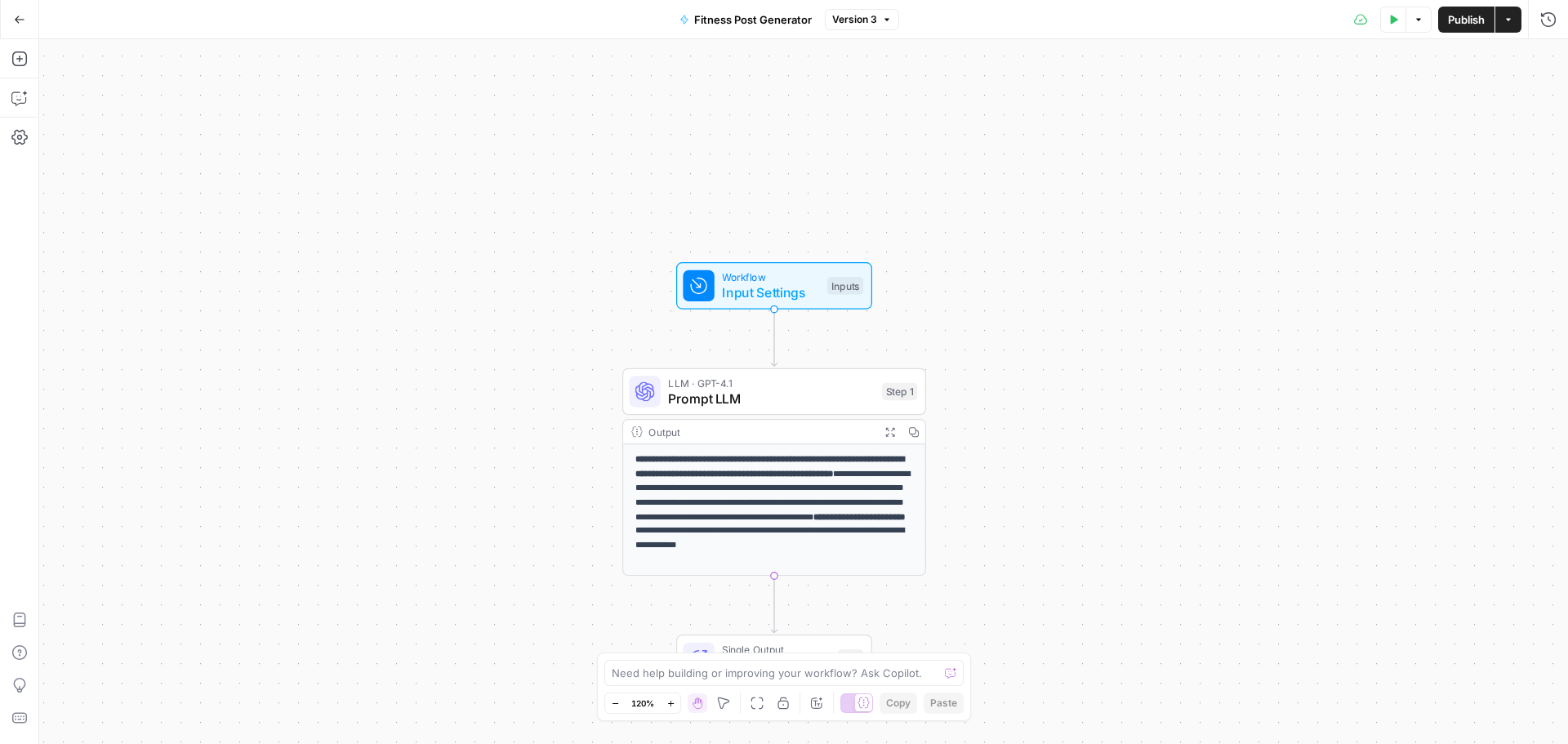
click at [1509, 22] on icon "button" at bounding box center [1509, 20] width 10 height 10
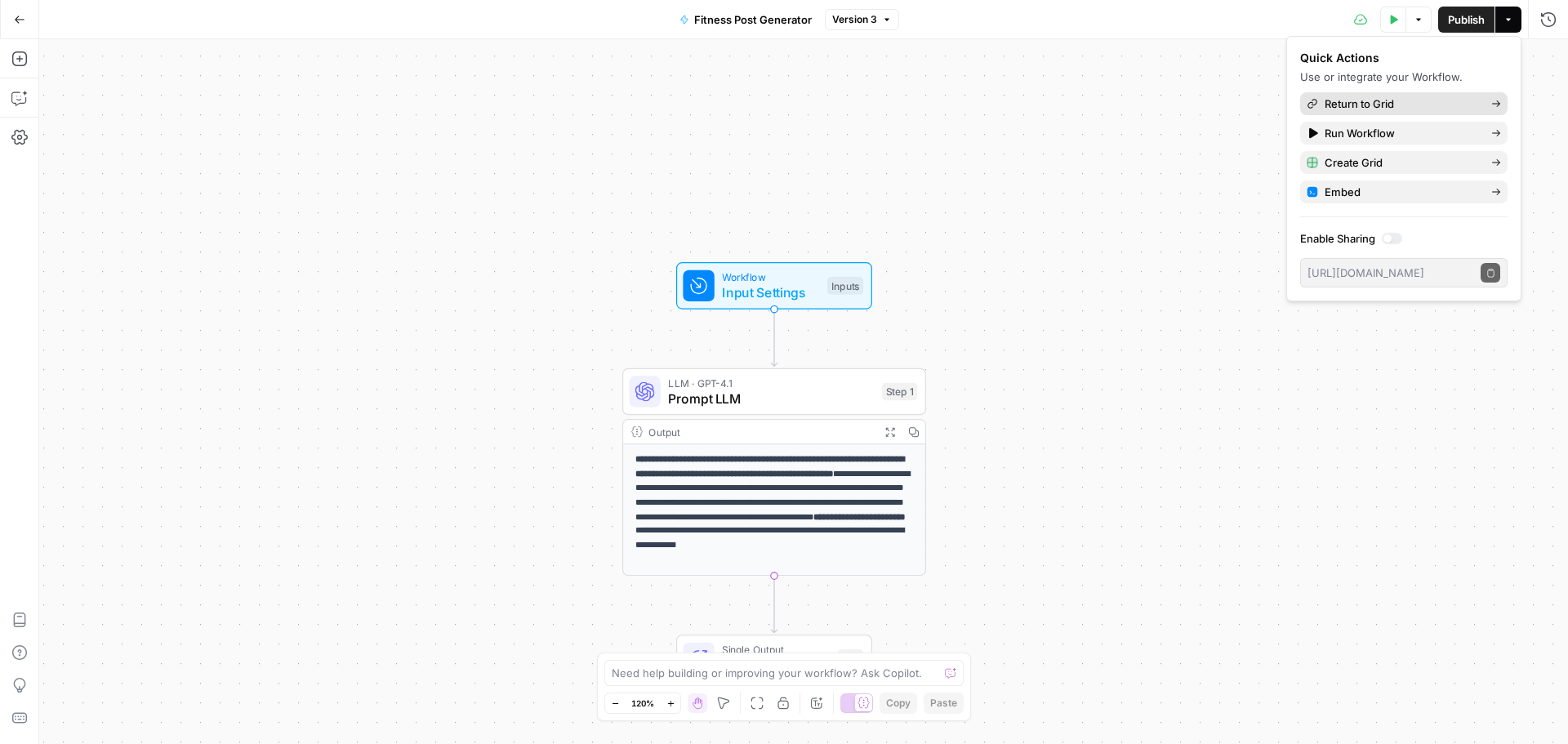
click at [1389, 100] on span "Return to Grid" at bounding box center [1401, 103] width 154 height 17
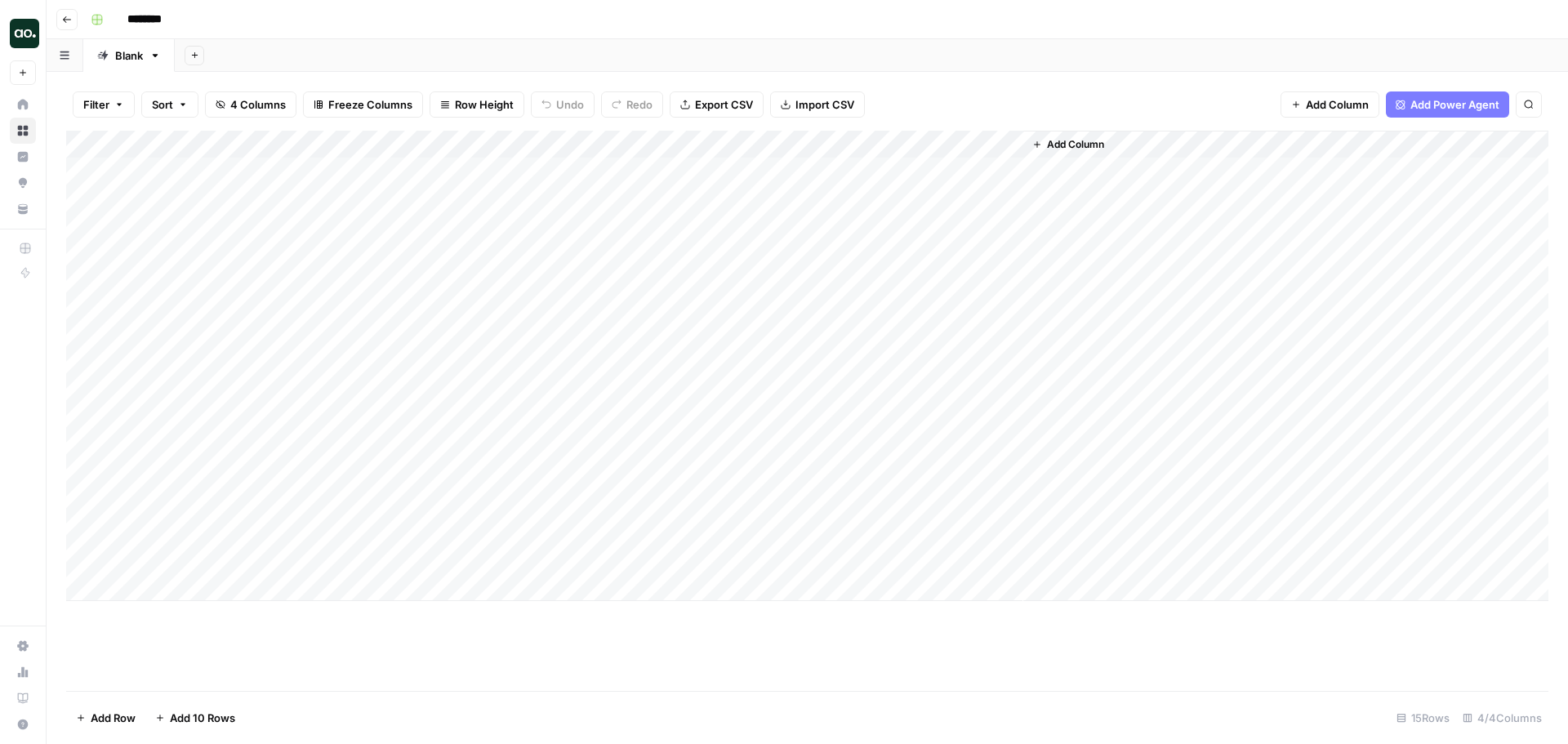
click at [922, 172] on div "Add Column" at bounding box center [807, 366] width 1482 height 470
click at [885, 142] on div "Add Column" at bounding box center [807, 366] width 1482 height 470
click at [1094, 171] on div "Add Column" at bounding box center [807, 366] width 1482 height 470
click at [1118, 167] on div "Add Column" at bounding box center [807, 366] width 1482 height 470
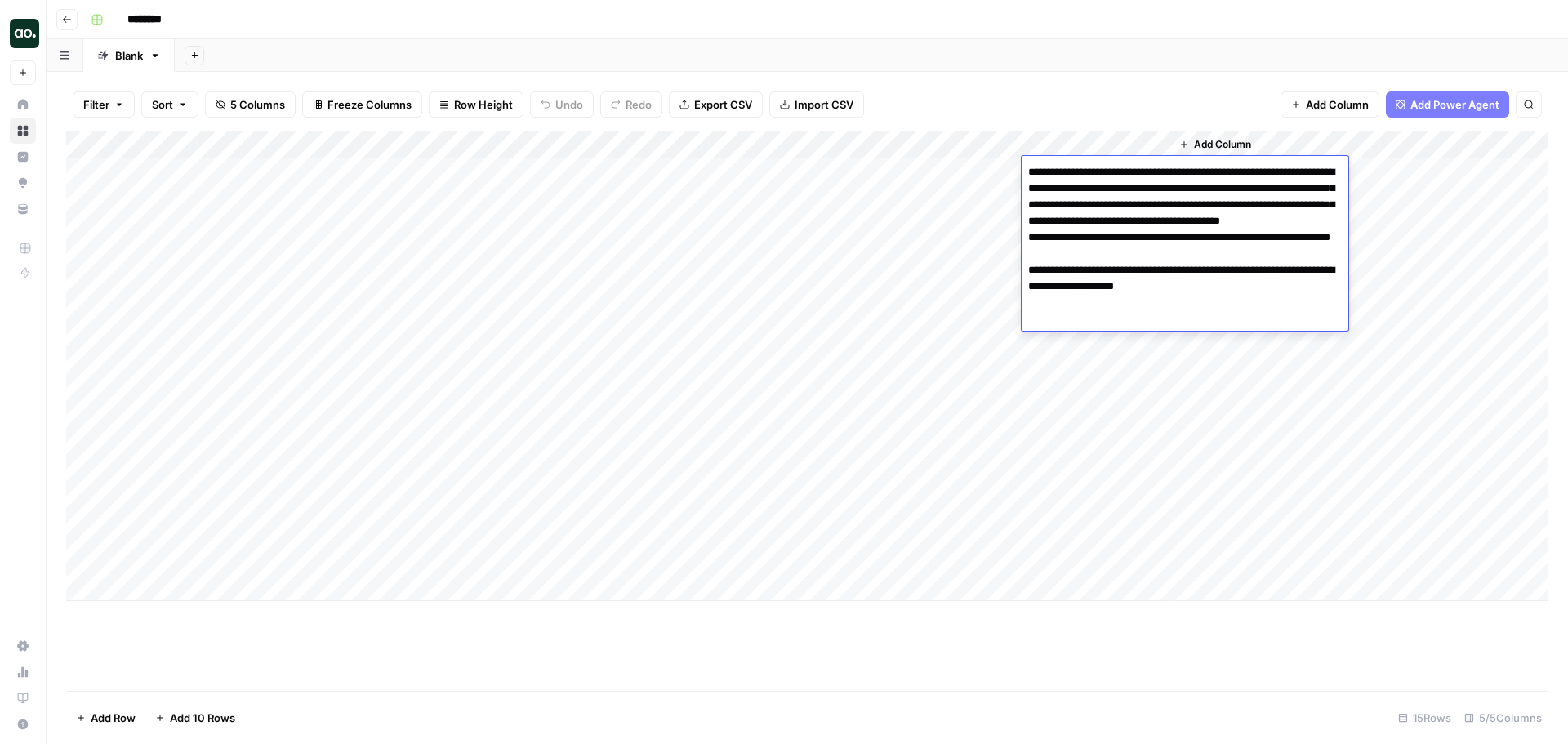
click at [1275, 249] on textarea "**********" at bounding box center [1184, 246] width 326 height 170
click at [1072, 395] on div "Add Column" at bounding box center [807, 366] width 1482 height 470
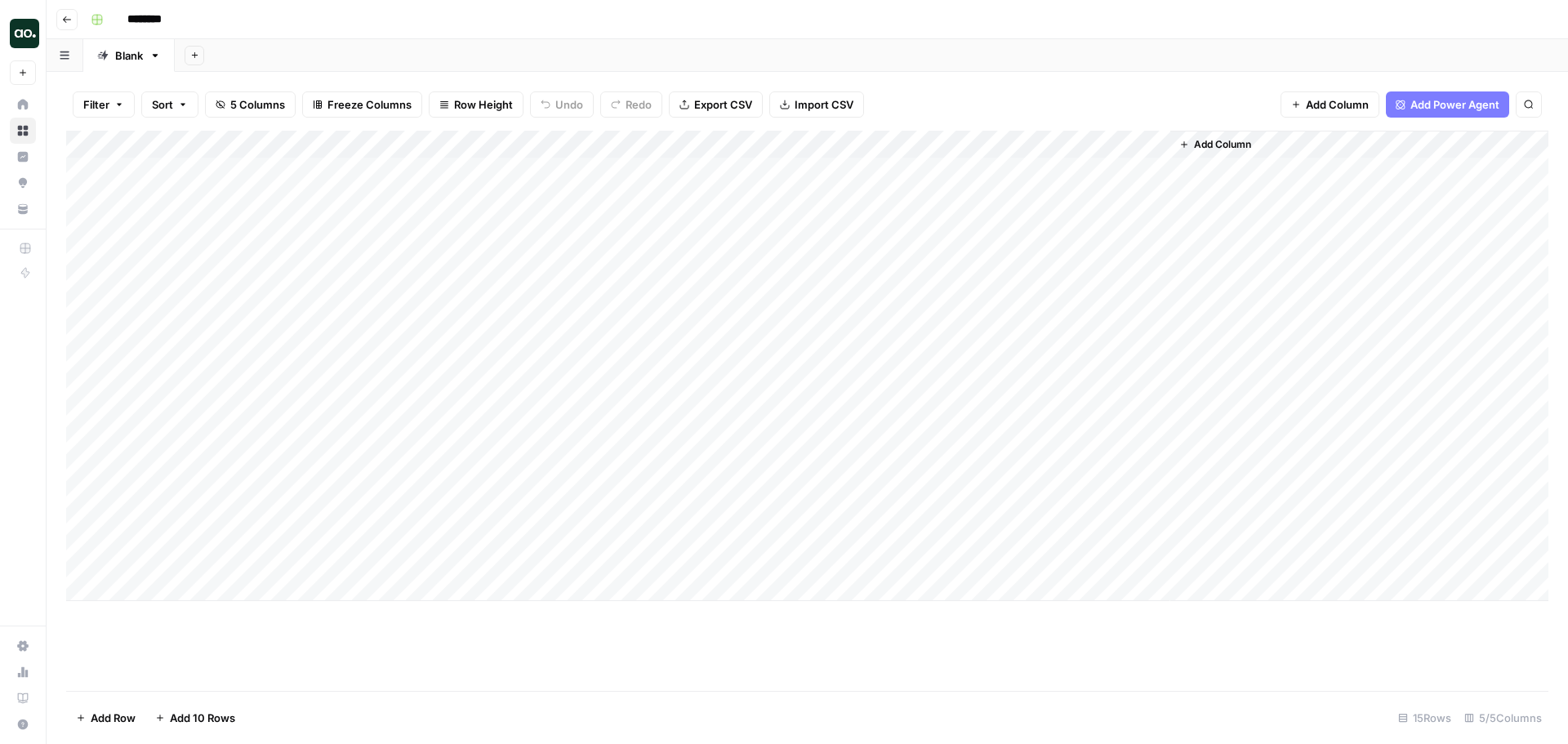
click at [1082, 167] on div "Add Column" at bounding box center [807, 366] width 1482 height 470
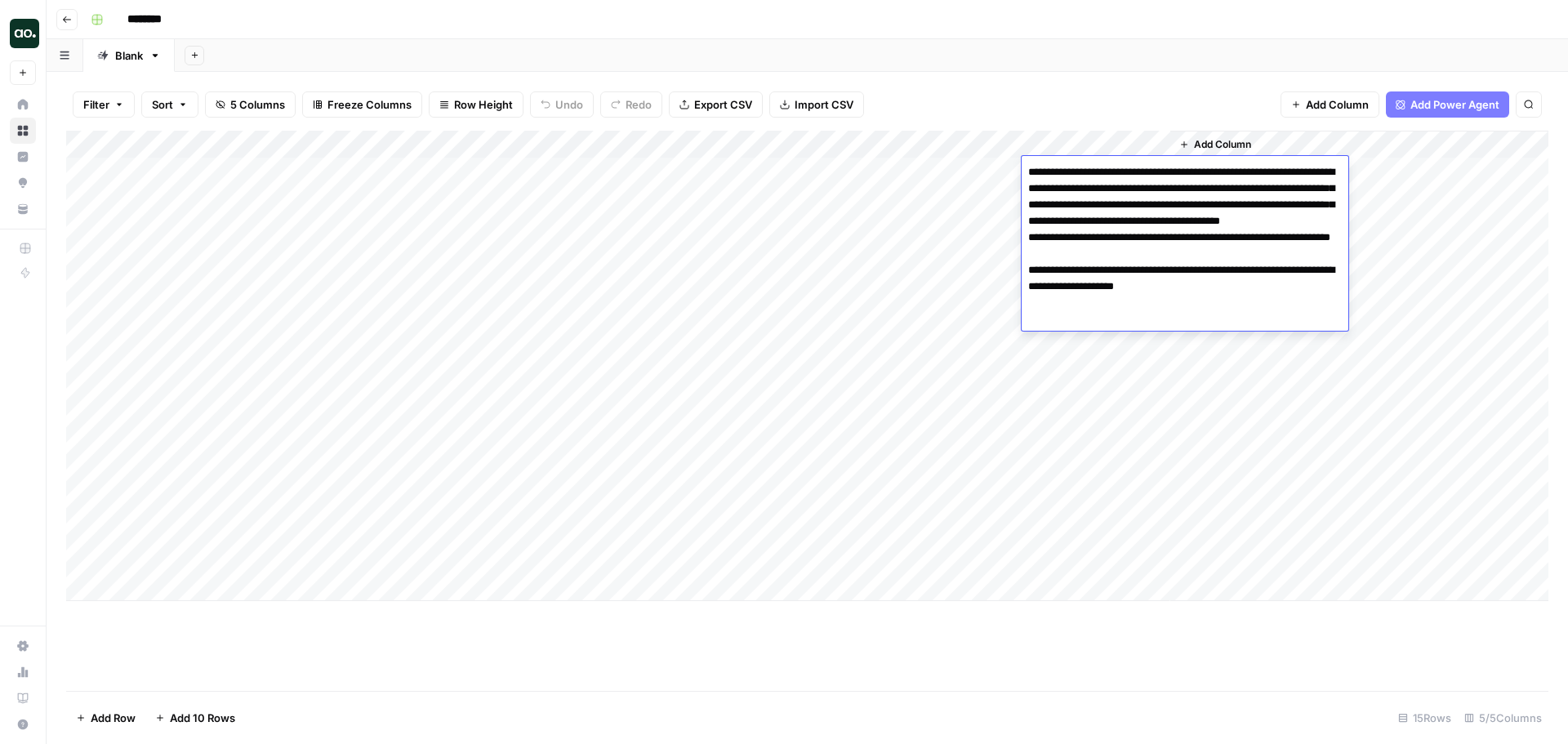
click at [1082, 167] on textarea "**********" at bounding box center [1184, 246] width 326 height 170
click at [1081, 181] on textarea "**********" at bounding box center [1184, 246] width 326 height 170
drag, startPoint x: 1044, startPoint y: 172, endPoint x: 1120, endPoint y: 257, distance: 114.0
click at [1120, 257] on textarea "**********" at bounding box center [1184, 246] width 326 height 170
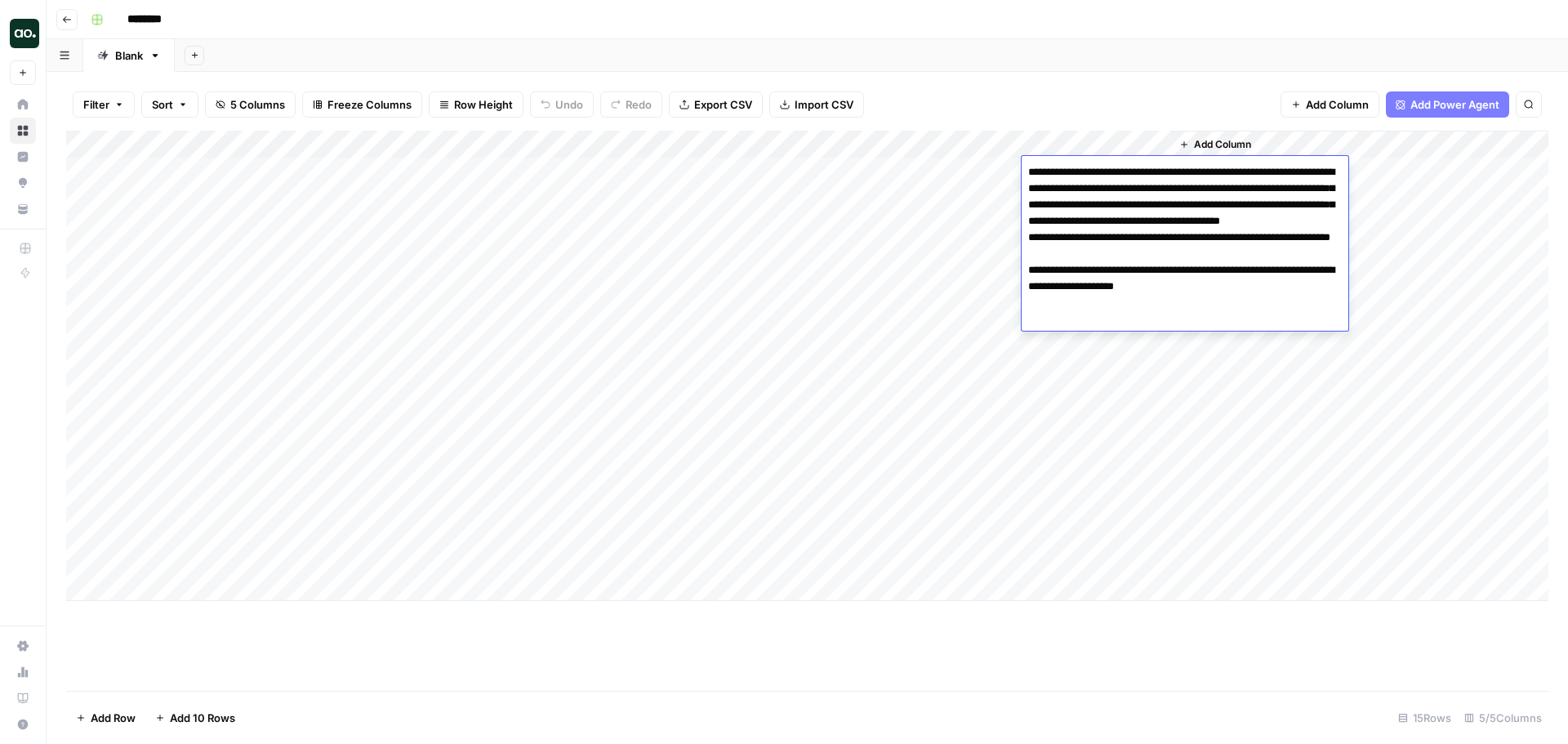
drag, startPoint x: 1112, startPoint y: 272, endPoint x: 1082, endPoint y: 206, distance: 72.5
click at [1082, 206] on textarea "**********" at bounding box center [1184, 246] width 326 height 170
click at [1078, 214] on textarea "**********" at bounding box center [1184, 246] width 326 height 170
click at [1071, 283] on textarea "**********" at bounding box center [1184, 246] width 326 height 170
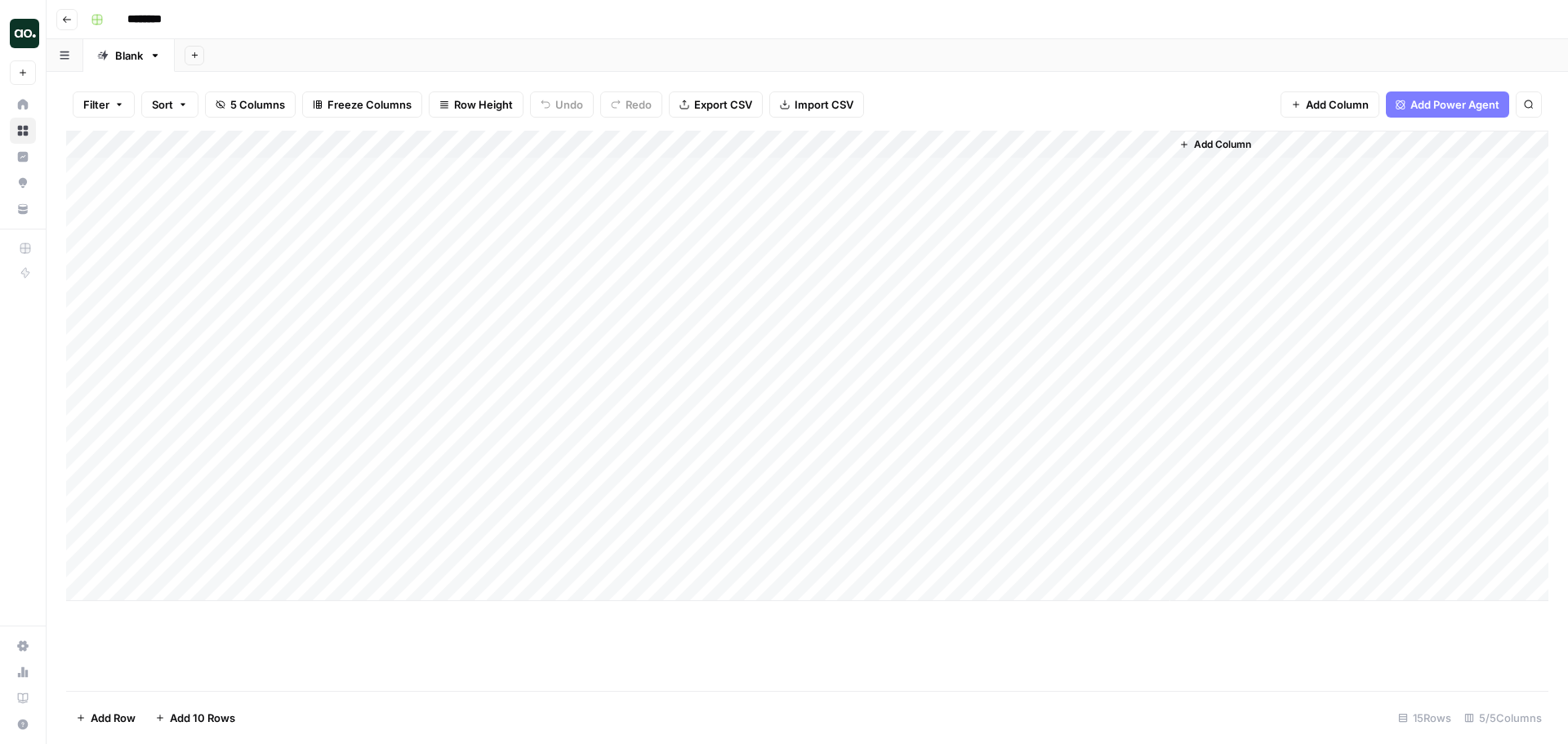
click at [1062, 400] on div "Add Column" at bounding box center [807, 366] width 1482 height 470
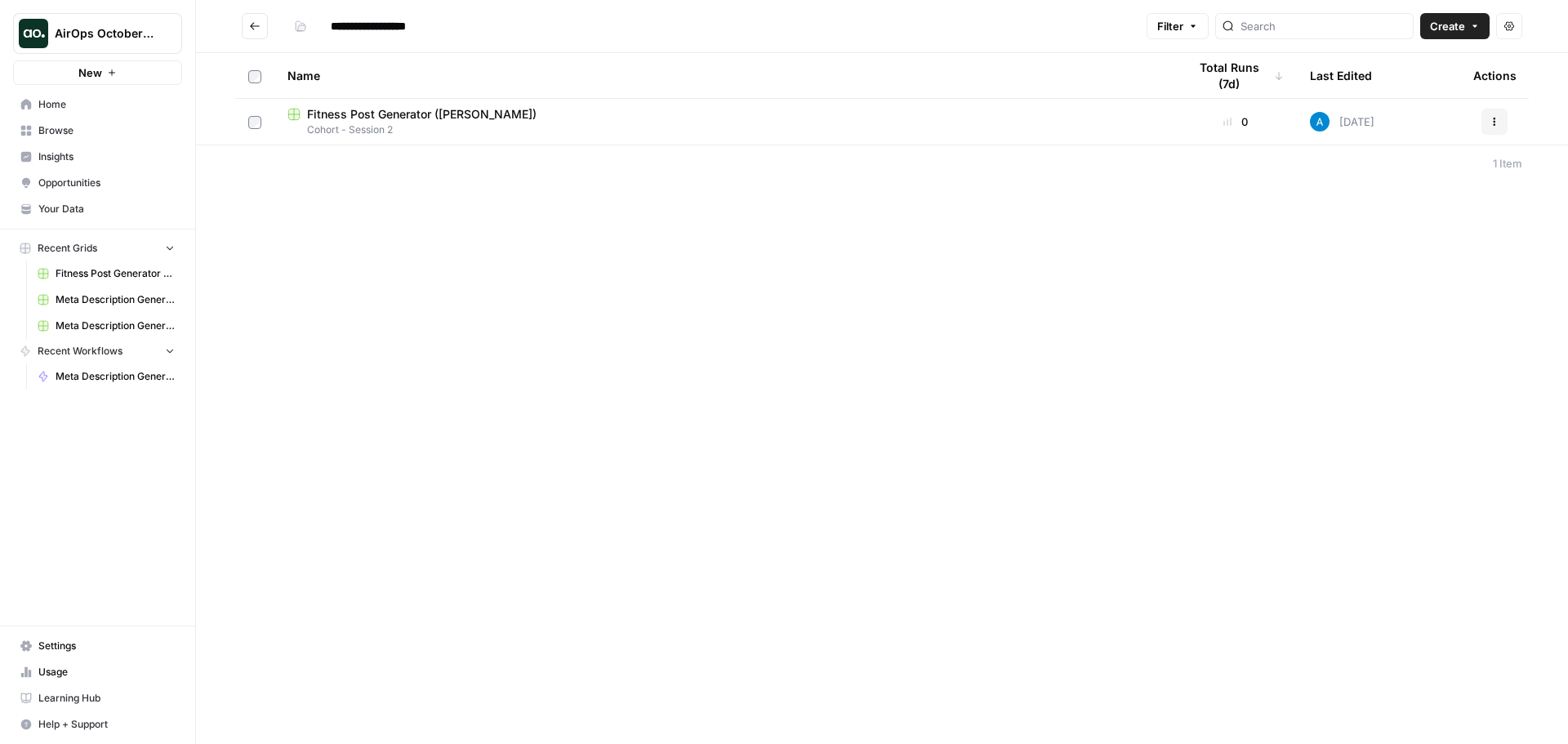
click at [88, 207] on span "Your Data" at bounding box center [106, 209] width 136 height 15
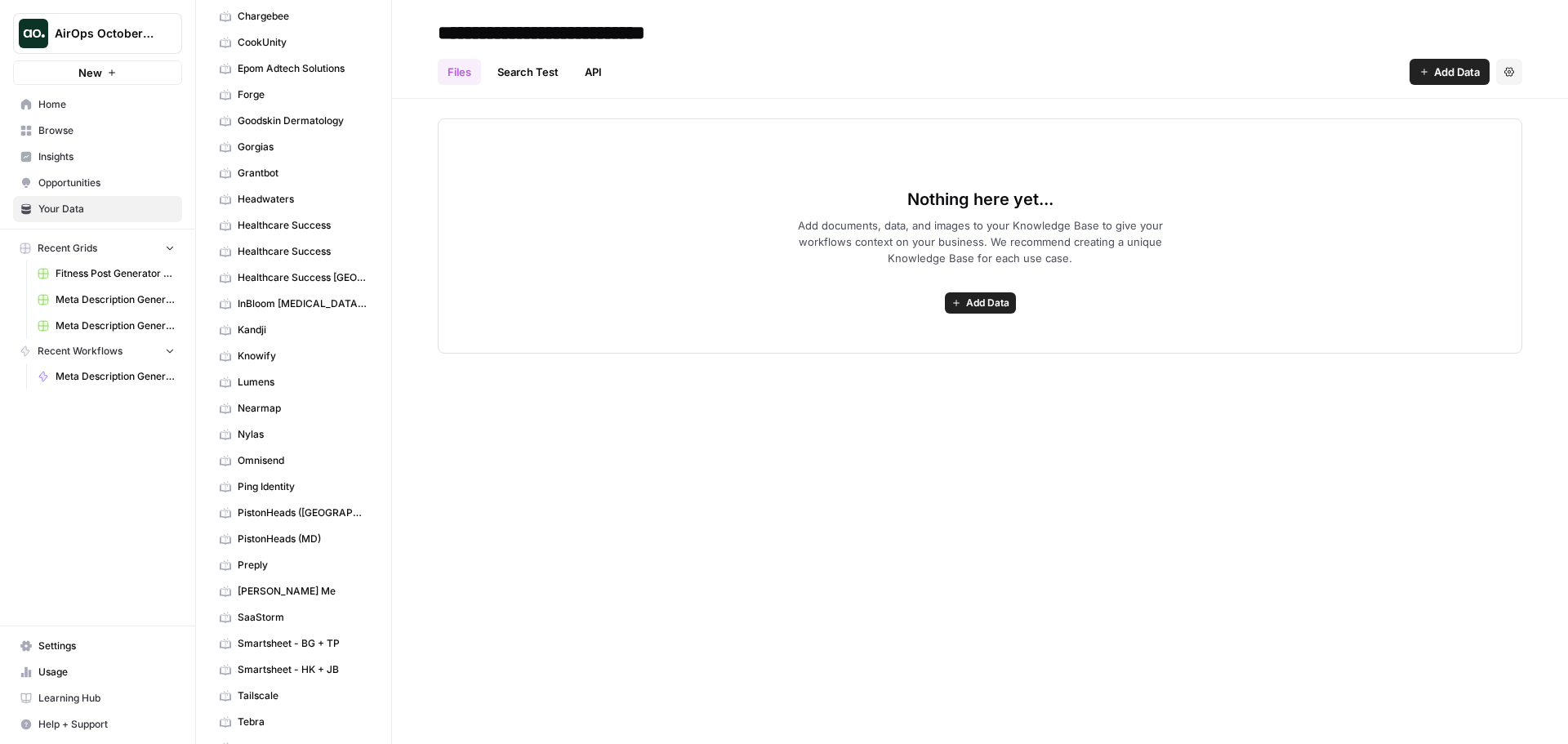
scroll to position [326, 0]
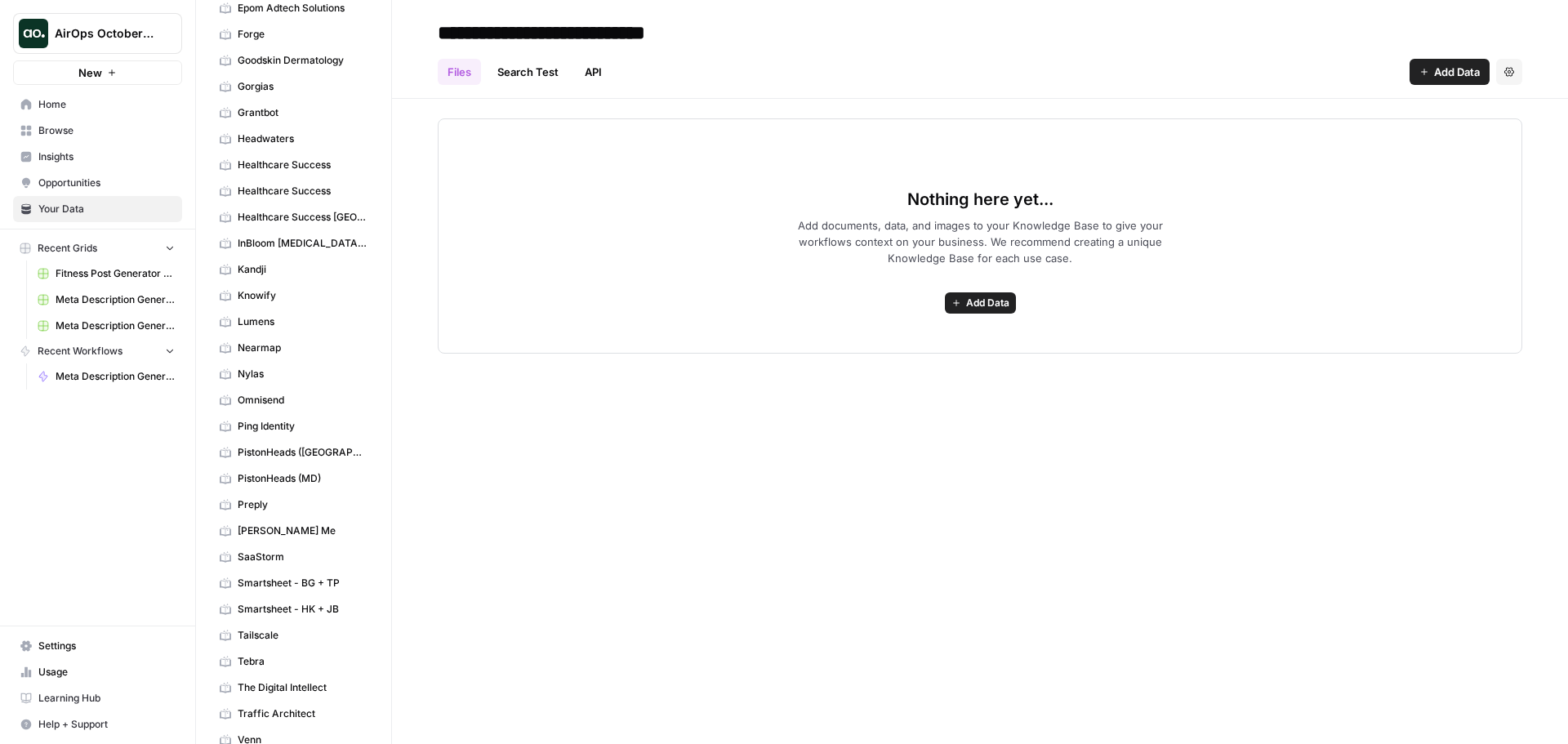
click at [256, 586] on span "Smartsheet - BG + TP" at bounding box center [303, 583] width 130 height 15
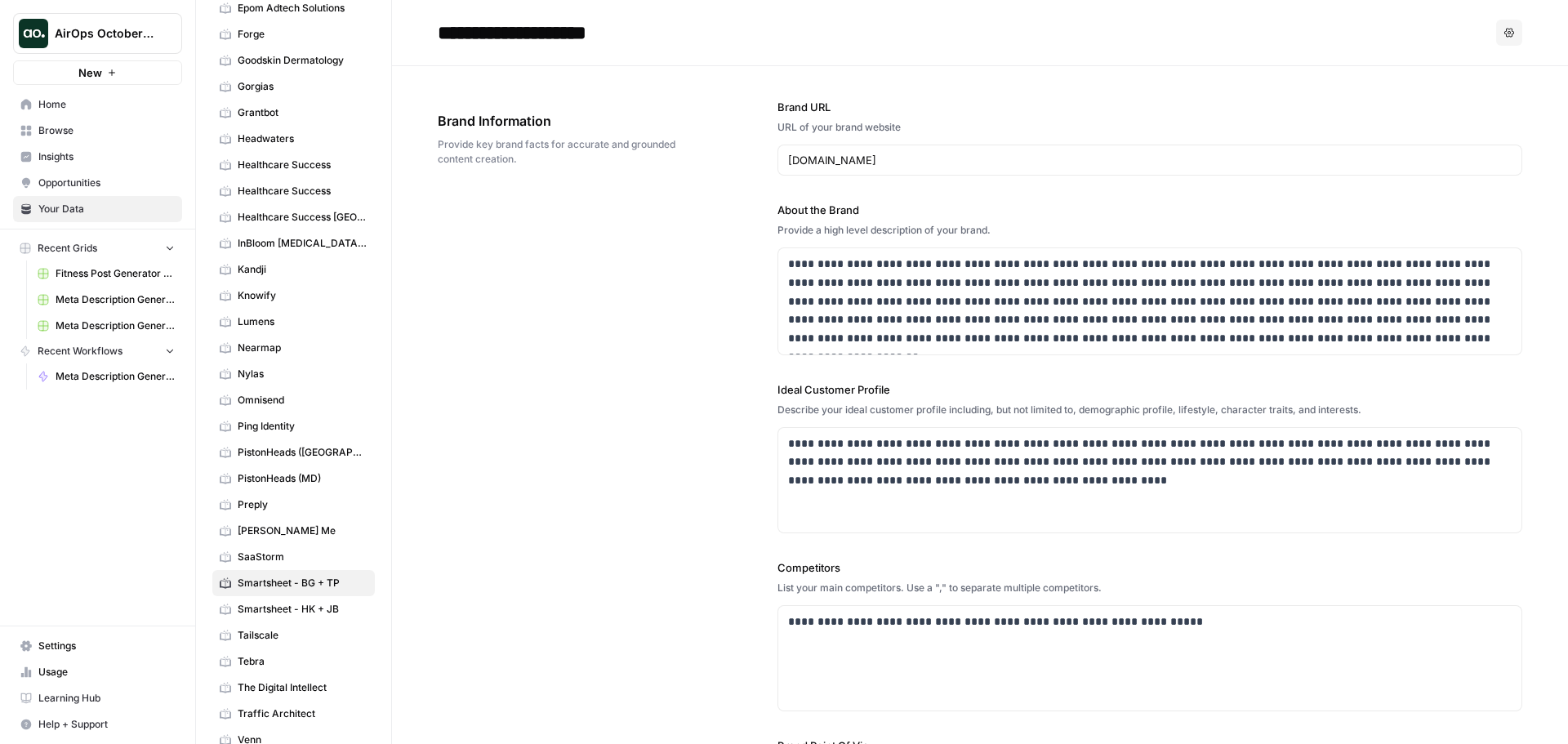
scroll to position [526, 0]
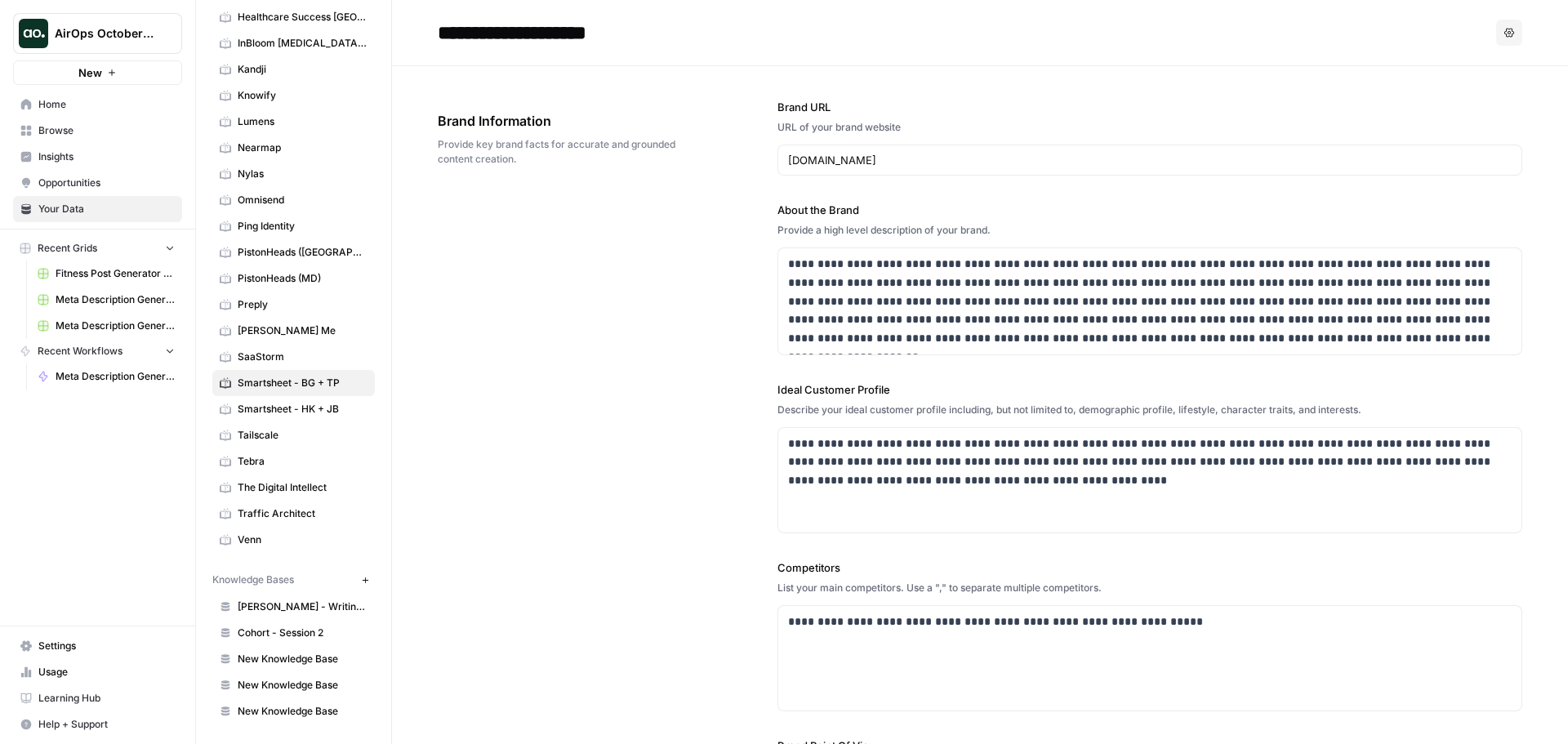
click at [315, 636] on span "Cohort - Session 2" at bounding box center [303, 633] width 130 height 15
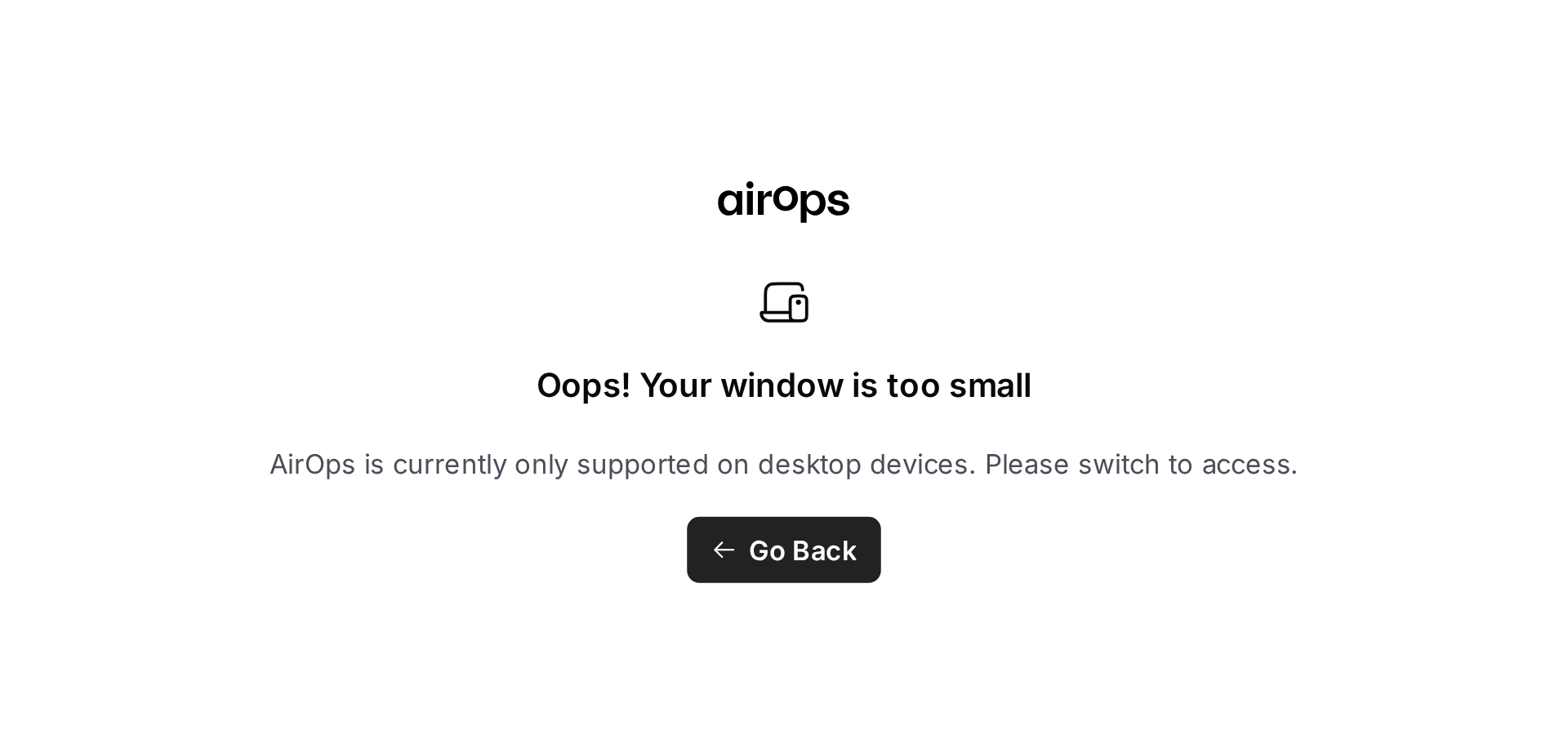
scroll to position [526, 0]
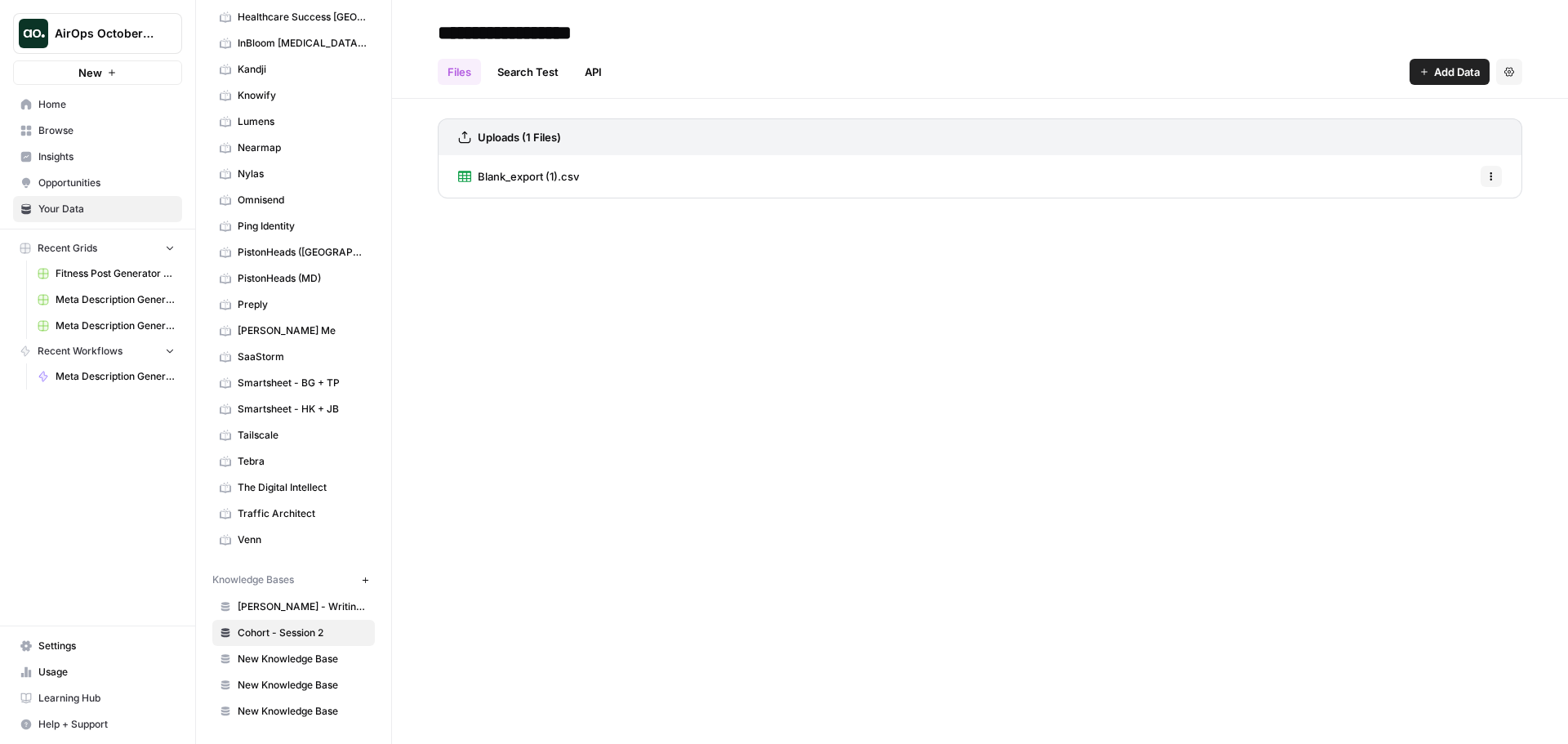
click at [526, 171] on span "Blank_export (1).csv" at bounding box center [527, 177] width 101 height 17
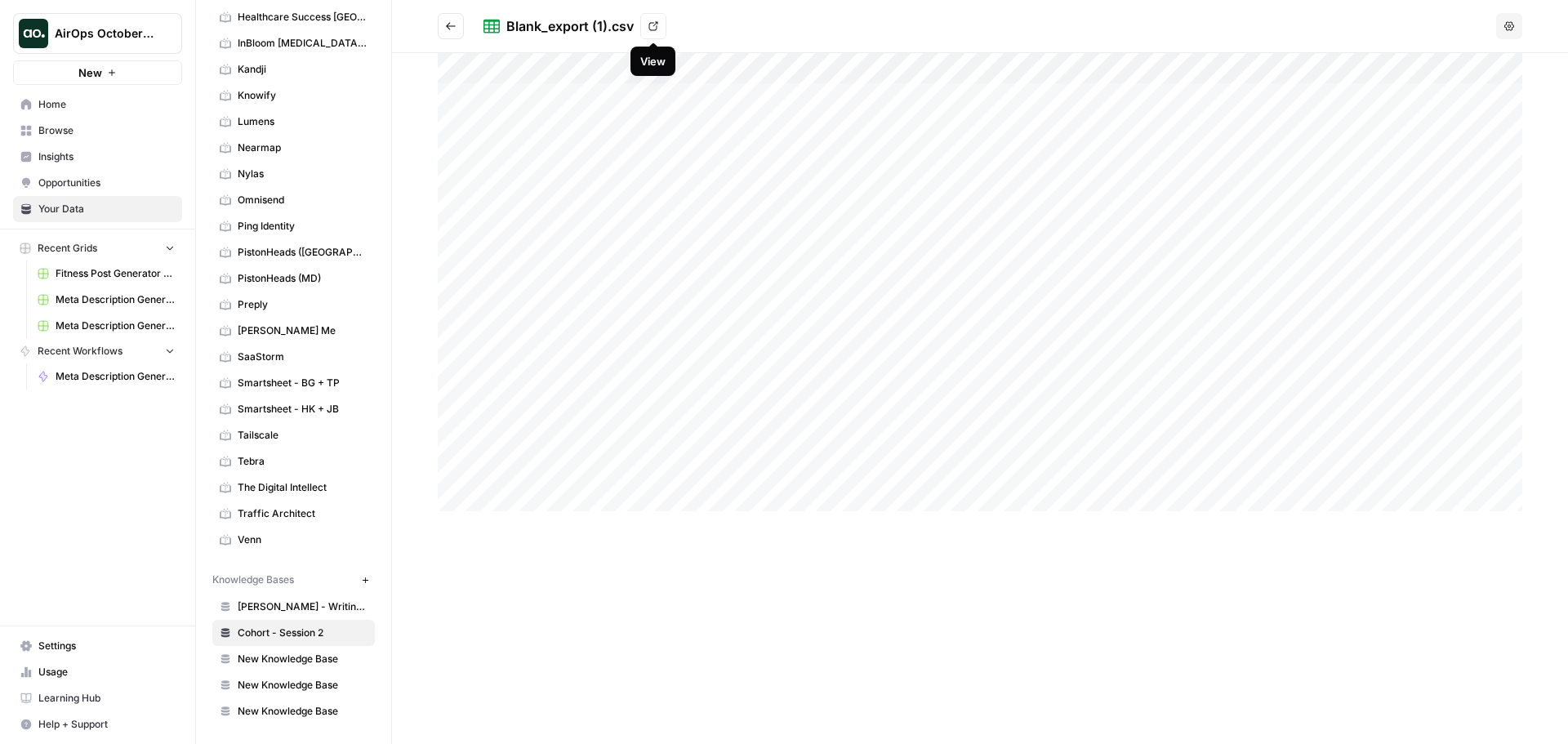
click at [653, 27] on icon at bounding box center [653, 26] width 10 height 10
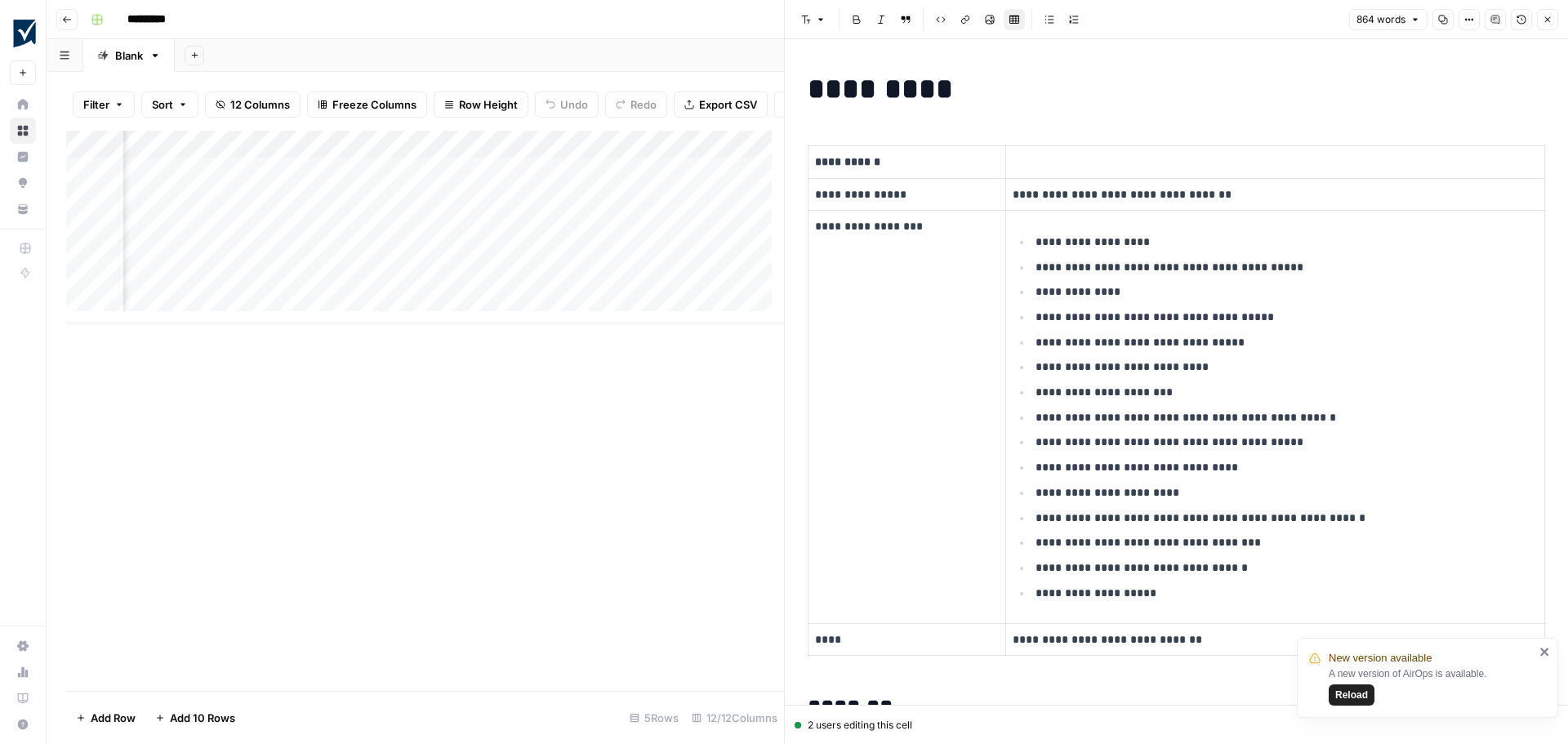
scroll to position [0, 688]
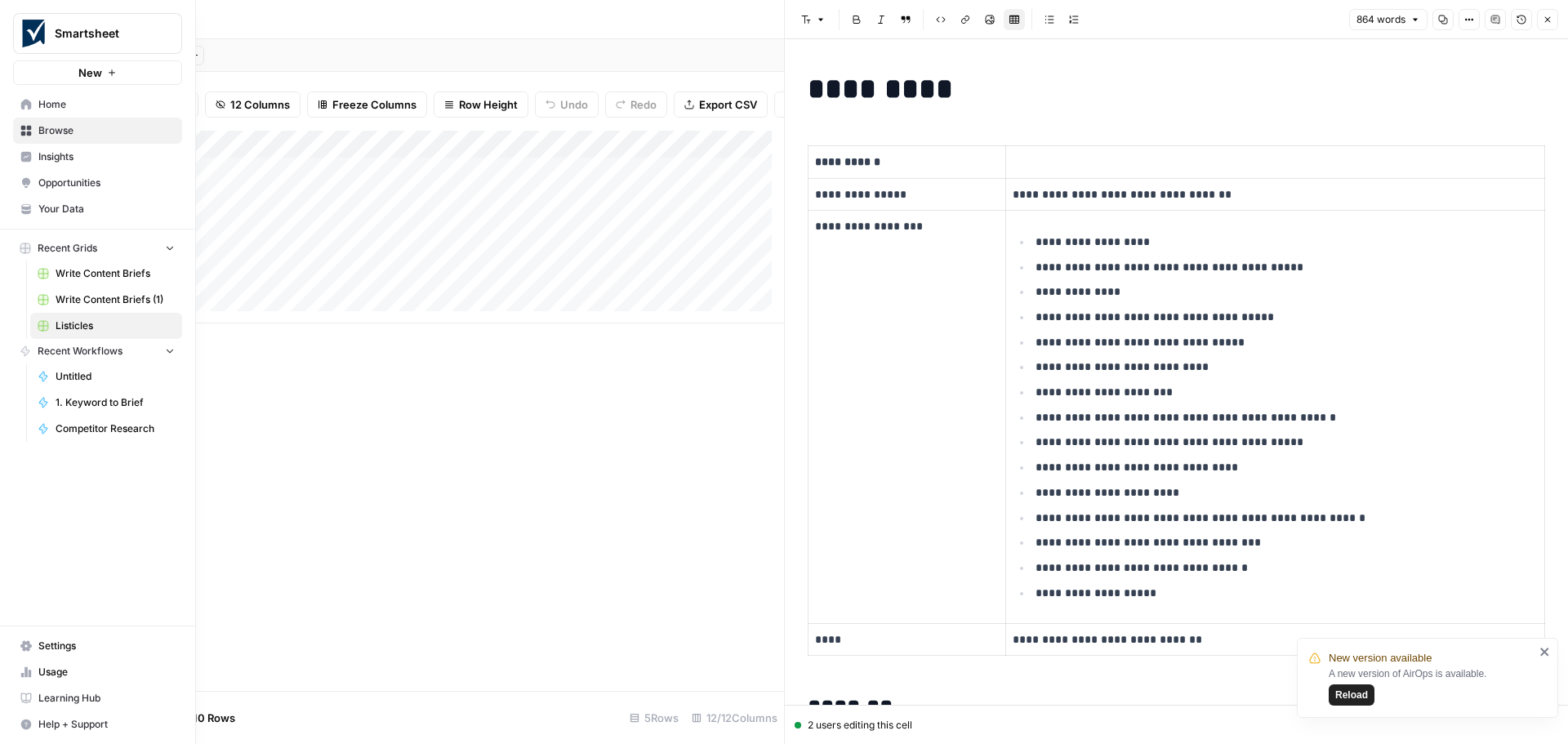
click at [86, 131] on span "Browse" at bounding box center [106, 131] width 136 height 15
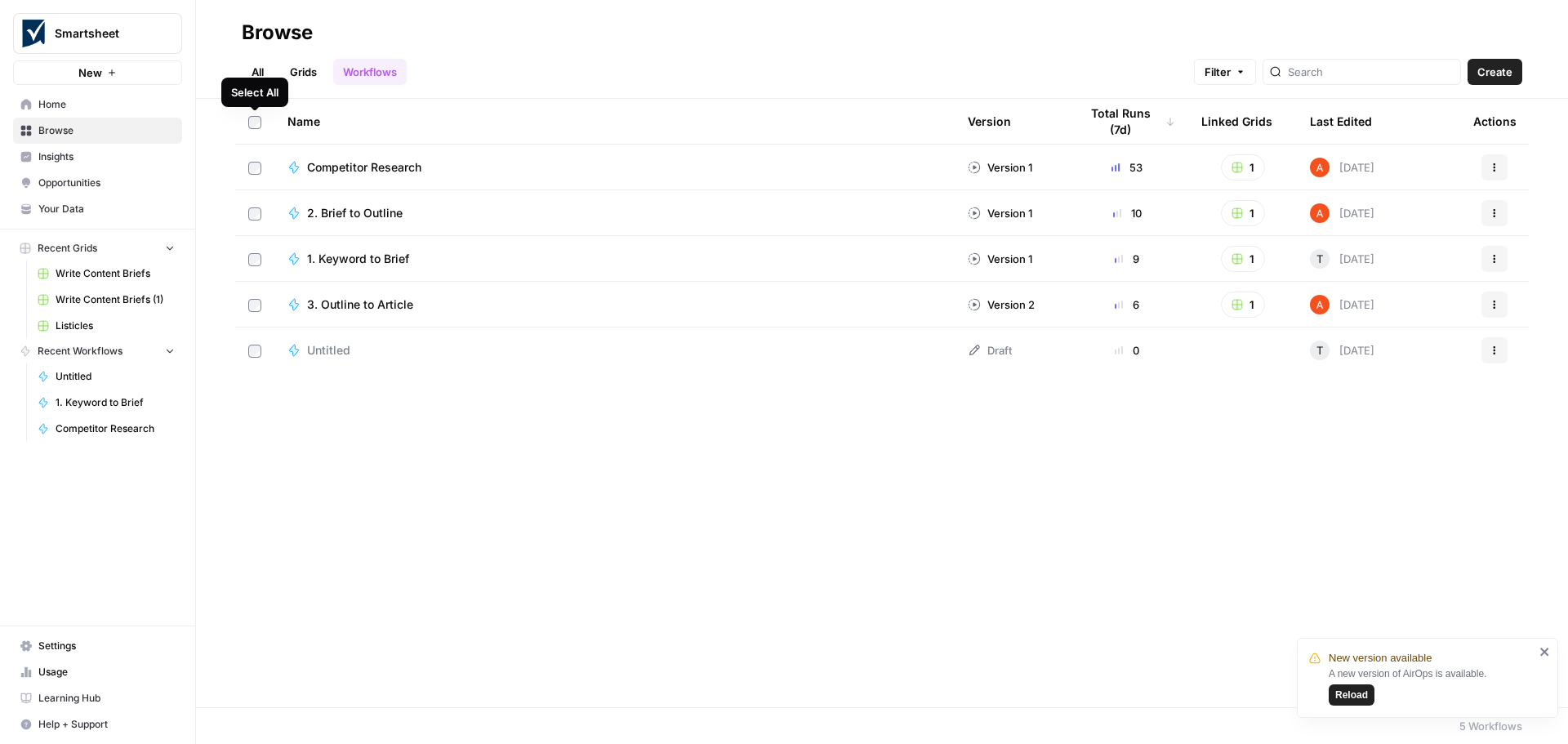
click at [249, 78] on div "Select All" at bounding box center [255, 92] width 67 height 29
click at [253, 68] on link "All" at bounding box center [258, 71] width 32 height 26
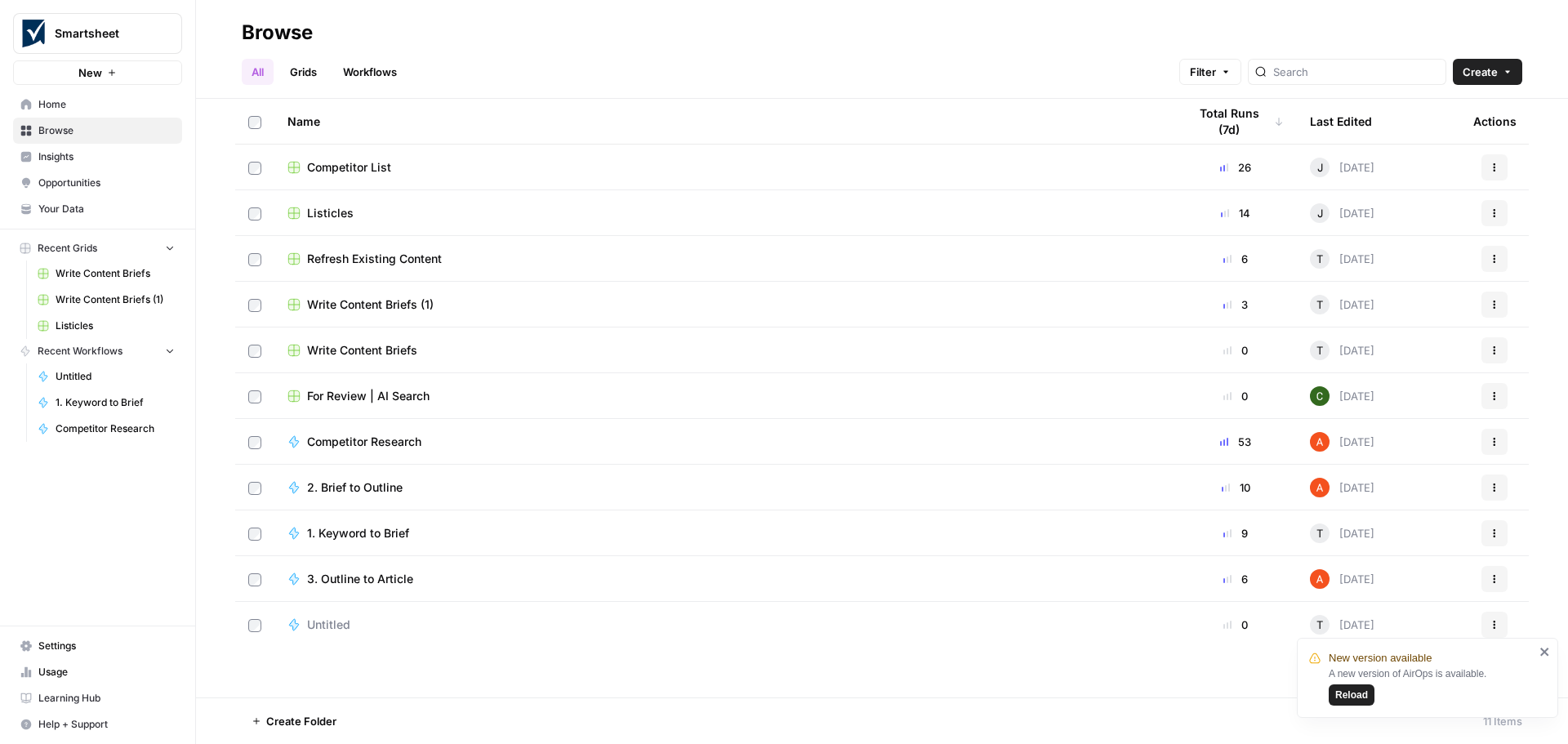
click at [92, 213] on span "Your Data" at bounding box center [106, 209] width 136 height 15
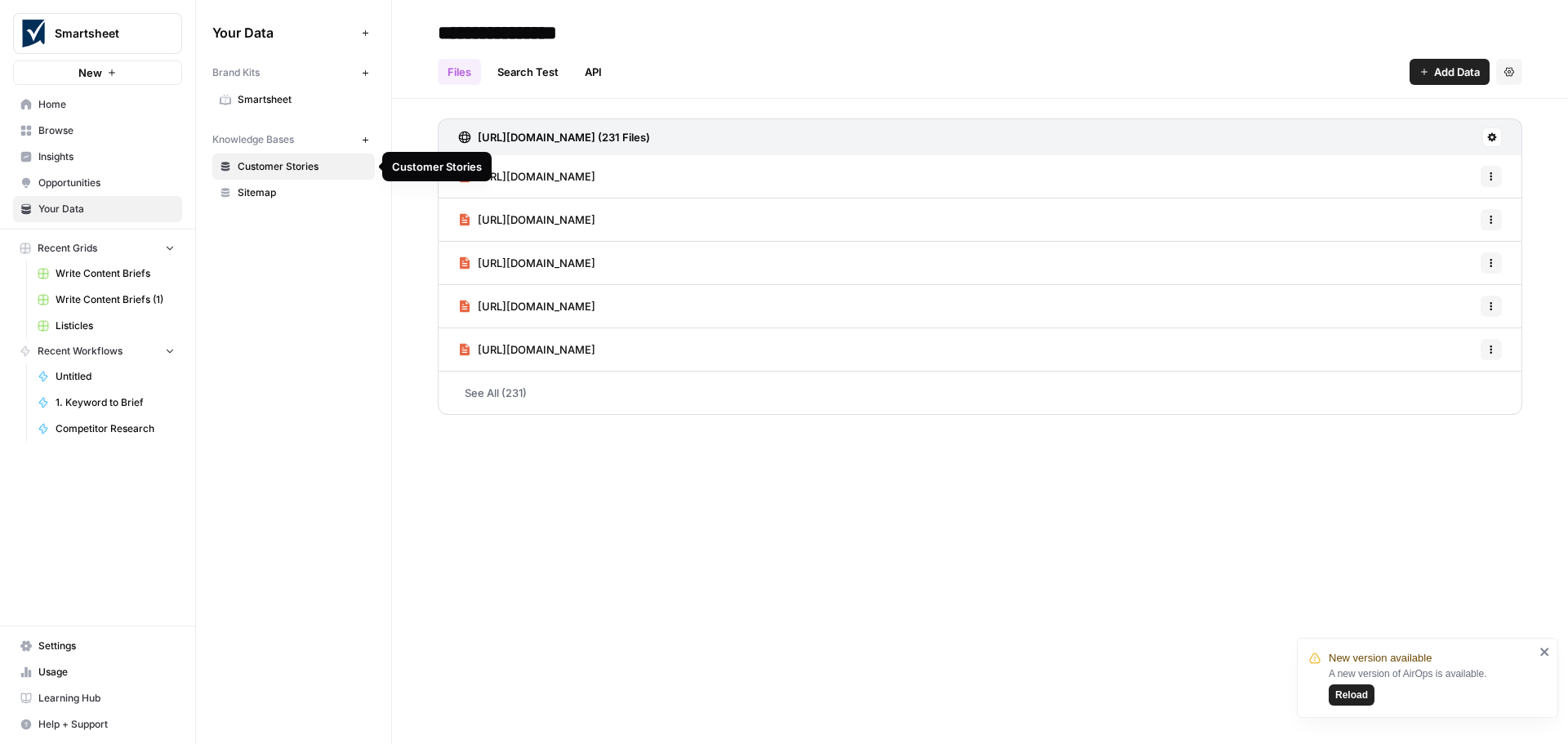
click at [273, 168] on span "Customer Stories" at bounding box center [303, 167] width 130 height 15
click at [267, 194] on span "Sitemap" at bounding box center [303, 193] width 130 height 15
click at [271, 164] on span "Customer Stories" at bounding box center [303, 167] width 130 height 15
